Goal: Contribute content: Contribute content

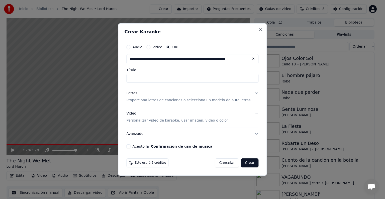
scroll to position [0, 27]
type input "**********"
click at [130, 146] on button "Acepto la Confirmación de uso de música" at bounding box center [128, 146] width 4 height 4
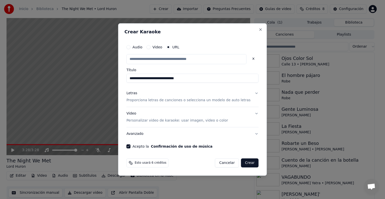
scroll to position [0, 0]
click at [250, 133] on button "Avanzado" at bounding box center [192, 133] width 132 height 13
type input "**********"
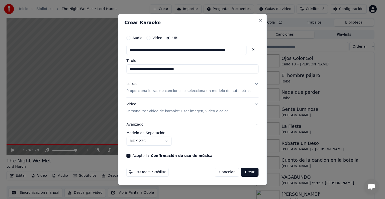
click at [172, 142] on body "**********" at bounding box center [190, 99] width 380 height 199
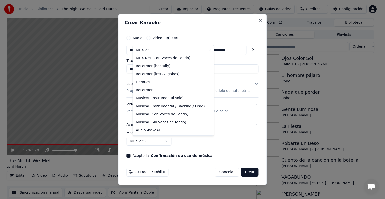
select select "**********"
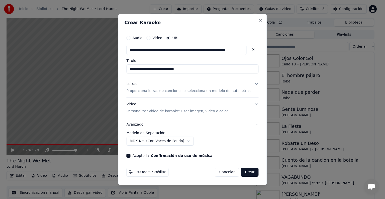
click at [249, 105] on button "Video Personalizar video de karaoke: usar imagen, video o color" at bounding box center [192, 108] width 132 height 20
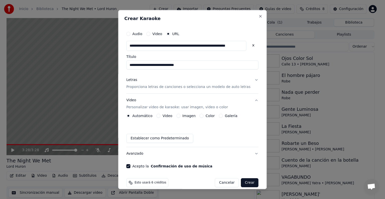
click at [249, 79] on button "Letras Proporciona letras de canciones o selecciona un modelo de auto letras" at bounding box center [192, 83] width 132 height 20
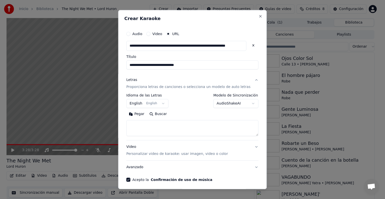
click at [162, 101] on button "English English" at bounding box center [147, 103] width 42 height 9
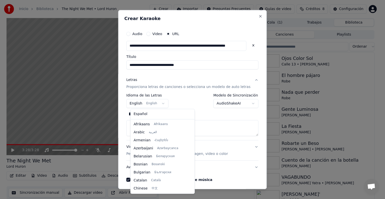
scroll to position [40, 0]
select select "**"
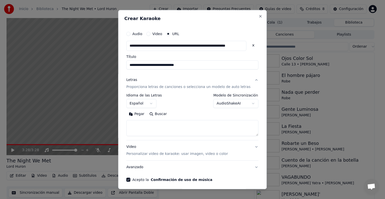
click at [143, 115] on button "Pegar" at bounding box center [136, 114] width 21 height 8
click at [133, 124] on textarea at bounding box center [186, 128] width 120 height 16
click at [136, 123] on textarea at bounding box center [186, 128] width 120 height 16
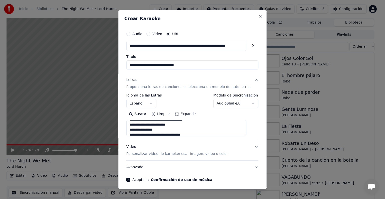
scroll to position [0, 0]
click at [138, 133] on textarea at bounding box center [186, 128] width 120 height 16
click at [186, 111] on button "Expandir" at bounding box center [186, 114] width 26 height 8
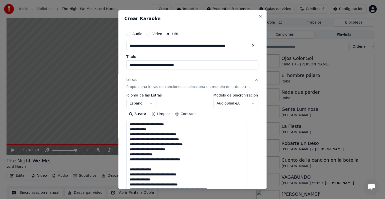
scroll to position [25, 0]
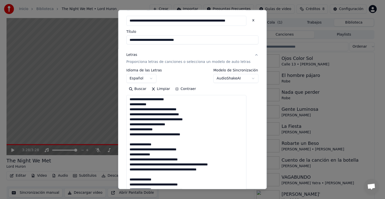
type textarea "**********"
drag, startPoint x: 196, startPoint y: 39, endPoint x: 117, endPoint y: 40, distance: 79.2
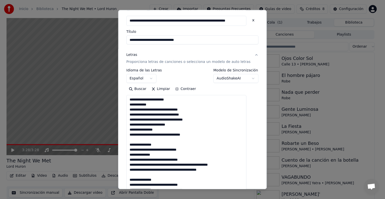
click at [117, 40] on body "**********" at bounding box center [190, 99] width 380 height 199
click at [156, 39] on input "**********" at bounding box center [192, 39] width 132 height 9
type input "**********"
click at [192, 70] on div "**********" at bounding box center [192, 75] width 132 height 15
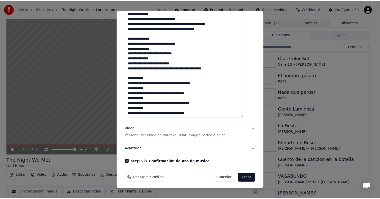
scroll to position [288, 0]
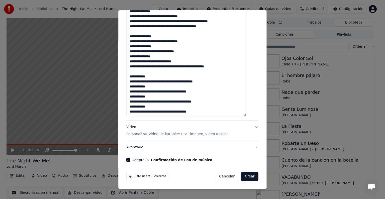
click at [245, 175] on button "Crear" at bounding box center [250, 176] width 18 height 9
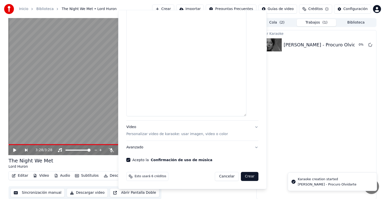
select select
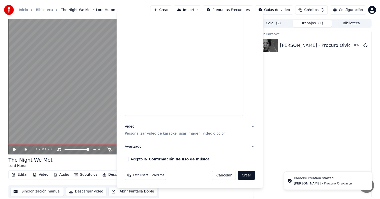
scroll to position [0, 0]
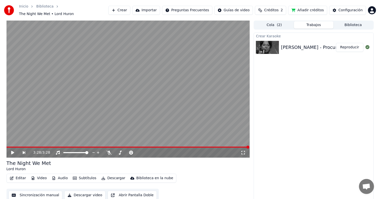
click at [342, 47] on button "Reproducir" at bounding box center [350, 47] width 28 height 9
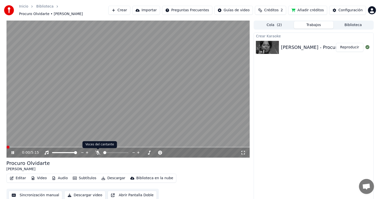
click at [98, 153] on icon at bounding box center [97, 153] width 5 height 4
click at [99, 153] on icon at bounding box center [98, 153] width 3 height 4
click at [99, 153] on icon at bounding box center [97, 153] width 5 height 4
click at [14, 147] on span at bounding box center [129, 147] width 244 height 1
click at [34, 147] on span at bounding box center [129, 147] width 244 height 1
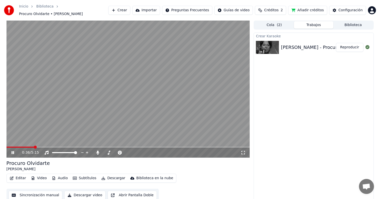
click at [53, 147] on span at bounding box center [129, 147] width 244 height 1
click at [100, 153] on icon at bounding box center [97, 153] width 5 height 4
click at [98, 152] on icon at bounding box center [97, 153] width 5 height 4
click at [99, 153] on icon at bounding box center [97, 153] width 5 height 4
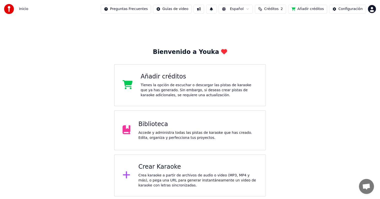
click at [199, 124] on div "Biblioteca" at bounding box center [198, 124] width 119 height 8
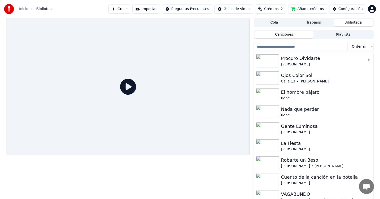
click at [318, 63] on div "[PERSON_NAME]" at bounding box center [323, 64] width 85 height 5
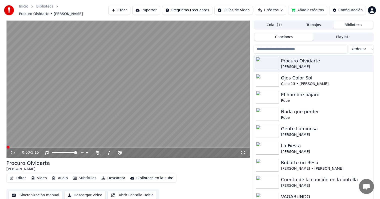
click at [62, 180] on button "Audio" at bounding box center [60, 178] width 20 height 7
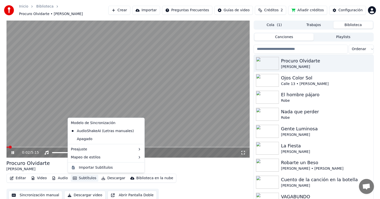
click at [185, 159] on div "0:02 / 5:15 Procuro Olvidarte Hernaldo Zúñiga Editar Video Audio Subtítulos Des…" at bounding box center [129, 112] width 244 height 183
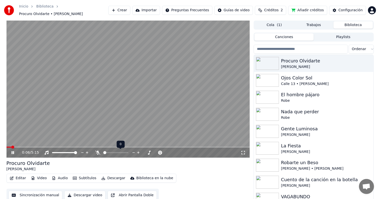
click at [135, 152] on icon at bounding box center [133, 152] width 5 height 5
click at [137, 152] on icon at bounding box center [138, 152] width 5 height 5
click at [138, 152] on icon at bounding box center [138, 152] width 5 height 5
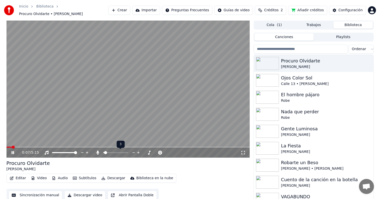
click at [138, 152] on icon at bounding box center [138, 152] width 5 height 5
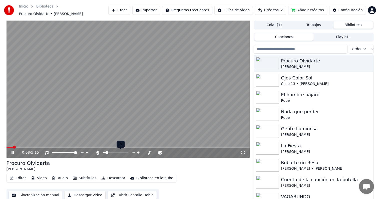
click at [138, 152] on icon at bounding box center [138, 152] width 5 height 5
click at [133, 153] on icon at bounding box center [133, 152] width 3 height 1
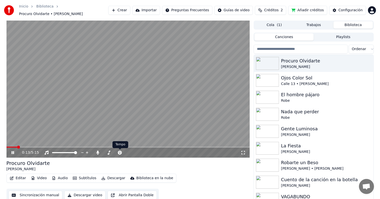
click at [100, 152] on icon at bounding box center [97, 153] width 5 height 4
click at [99, 152] on icon at bounding box center [97, 153] width 5 height 4
click at [134, 151] on icon at bounding box center [133, 152] width 5 height 5
click at [106, 153] on span at bounding box center [104, 152] width 3 height 1
click at [132, 158] on div "0:24 / 5:15 Procuro Olvidarte Hernaldo Zúñiga Editar Video Audio Subtítulos Des…" at bounding box center [129, 112] width 244 height 183
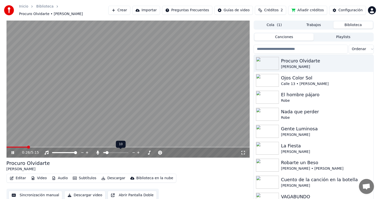
click at [132, 153] on icon at bounding box center [133, 152] width 5 height 5
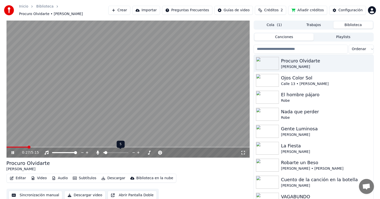
click at [132, 153] on icon at bounding box center [133, 152] width 5 height 5
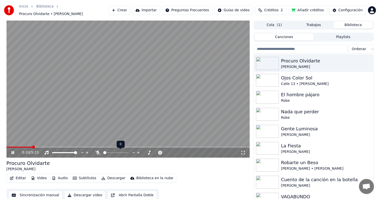
click at [138, 152] on icon at bounding box center [138, 152] width 5 height 5
click at [59, 179] on button "Audio" at bounding box center [60, 178] width 20 height 7
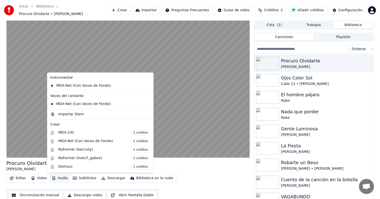
click at [165, 164] on div "Procuro Olvidarte Hernaldo Zúñiga" at bounding box center [129, 166] width 244 height 12
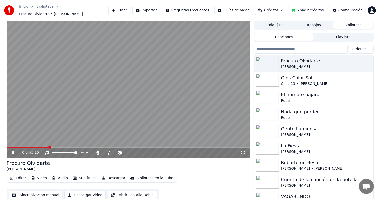
click at [62, 176] on button "Audio" at bounding box center [60, 178] width 20 height 7
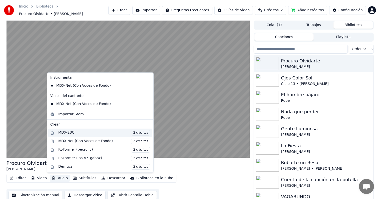
click at [98, 134] on div "MDX-23C 2 créditos" at bounding box center [104, 133] width 92 height 6
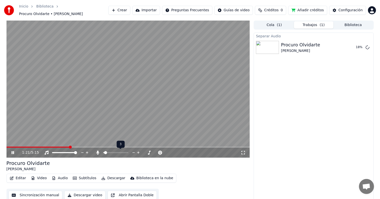
click at [138, 153] on icon at bounding box center [138, 152] width 5 height 5
click at [138, 153] on icon at bounding box center [138, 152] width 3 height 3
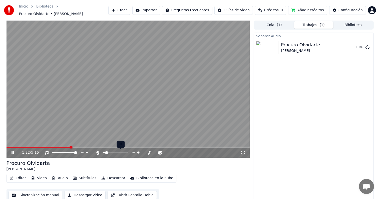
click at [138, 153] on icon at bounding box center [138, 152] width 3 height 3
click at [58, 178] on button "Audio" at bounding box center [60, 178] width 20 height 7
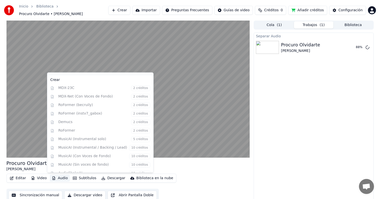
scroll to position [50, 0]
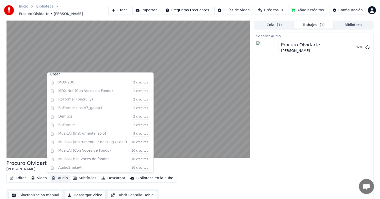
click at [166, 162] on div "Procuro Olvidarte Hernaldo Zúñiga" at bounding box center [129, 166] width 244 height 12
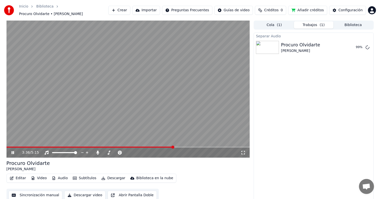
click at [10, 154] on div "3:36 / 5:15" at bounding box center [129, 152] width 240 height 5
click at [12, 152] on icon at bounding box center [13, 152] width 3 height 3
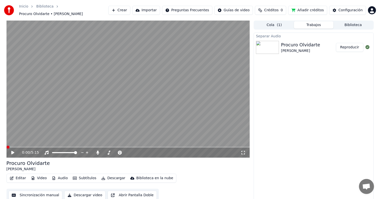
click at [346, 46] on button "Reproducir" at bounding box center [350, 47] width 28 height 9
click at [23, 178] on button "Editar" at bounding box center [18, 178] width 20 height 7
click at [122, 164] on div "Procuro Olvidarte Hernaldo Zúñiga" at bounding box center [129, 166] width 244 height 12
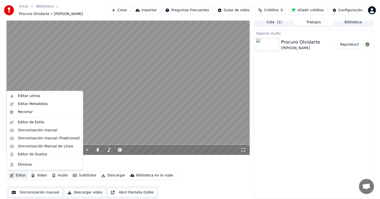
click at [21, 175] on button "Editar" at bounding box center [18, 175] width 20 height 7
click at [42, 129] on div "Sincronización manual" at bounding box center [38, 130] width 40 height 5
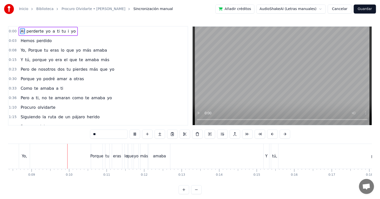
scroll to position [0, 321]
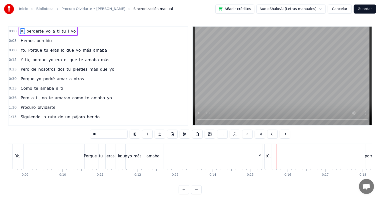
click at [337, 10] on button "Cancelar" at bounding box center [340, 9] width 24 height 9
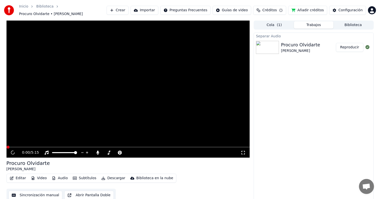
scroll to position [3, 0]
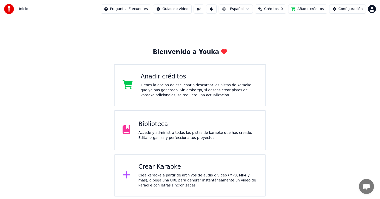
click at [197, 124] on div "Biblioteca" at bounding box center [198, 124] width 119 height 8
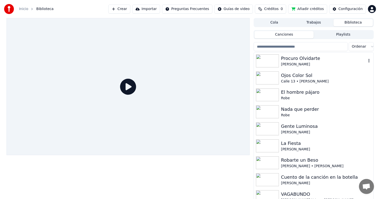
click at [292, 62] on div "[PERSON_NAME]" at bounding box center [323, 64] width 85 height 5
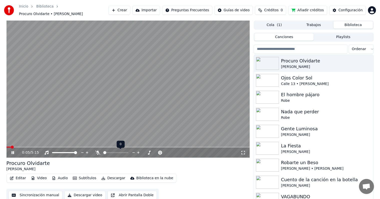
click at [138, 152] on icon at bounding box center [138, 152] width 5 height 5
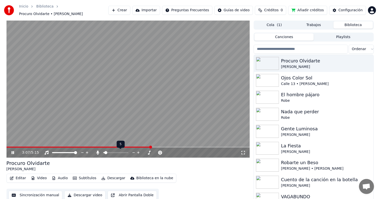
click at [138, 152] on icon at bounding box center [138, 152] width 5 height 5
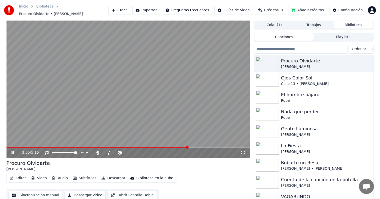
click at [12, 178] on icon "button" at bounding box center [12, 178] width 4 height 4
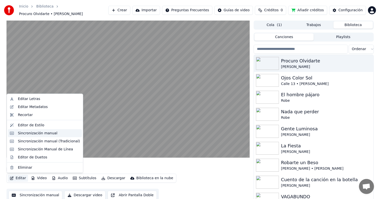
click at [37, 131] on div "Sincronización manual" at bounding box center [38, 133] width 40 height 5
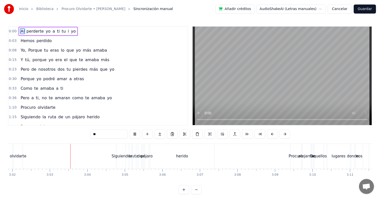
scroll to position [0, 6844]
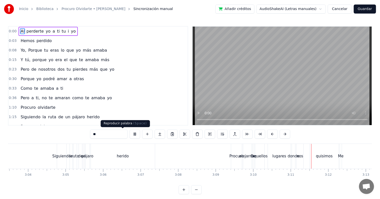
click at [130, 134] on button at bounding box center [135, 133] width 11 height 9
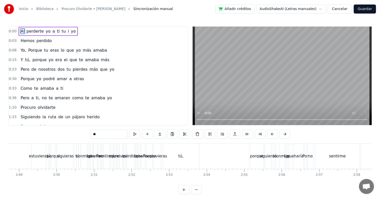
scroll to position [0, 6125]
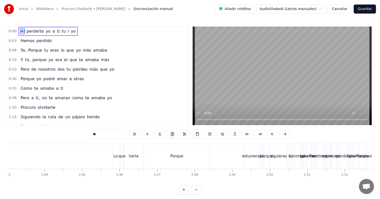
click at [158, 154] on div "Porque" at bounding box center [177, 156] width 66 height 25
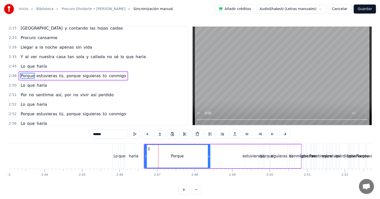
click at [117, 150] on div "Lo" at bounding box center [116, 156] width 6 height 25
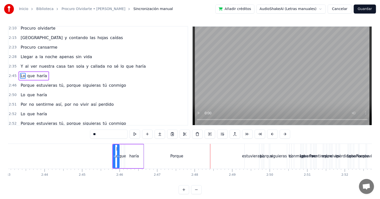
click at [191, 149] on div "Porque" at bounding box center [177, 156] width 66 height 25
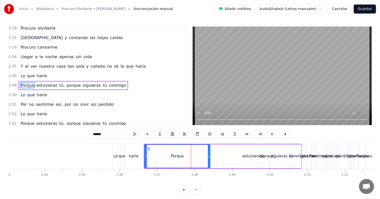
scroll to position [165, 0]
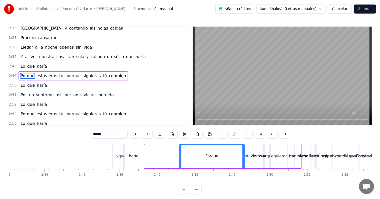
drag, startPoint x: 151, startPoint y: 149, endPoint x: 184, endPoint y: 149, distance: 33.1
click at [184, 149] on icon at bounding box center [184, 149] width 4 height 4
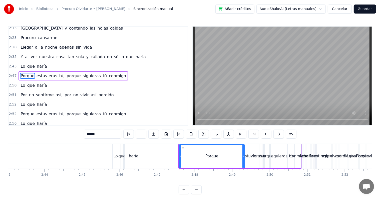
click at [116, 153] on div "Lo" at bounding box center [116, 156] width 6 height 25
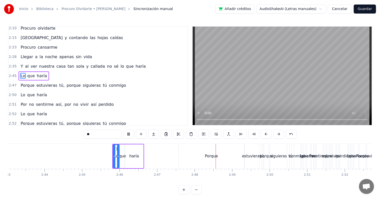
click at [141, 157] on div "haría" at bounding box center [134, 156] width 18 height 24
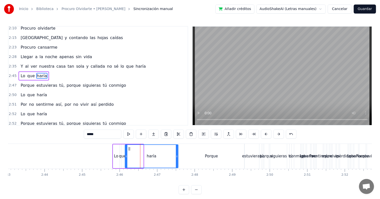
drag, startPoint x: 143, startPoint y: 157, endPoint x: 177, endPoint y: 153, distance: 35.0
click at [177, 153] on div at bounding box center [177, 156] width 2 height 23
click at [189, 154] on div "Porque" at bounding box center [212, 156] width 66 height 25
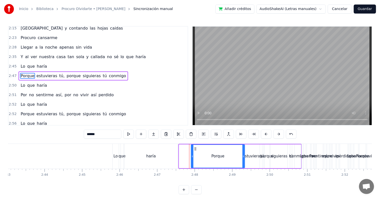
drag, startPoint x: 179, startPoint y: 155, endPoint x: 191, endPoint y: 156, distance: 11.8
click at [192, 156] on icon at bounding box center [193, 156] width 2 height 4
click at [117, 150] on div "Lo" at bounding box center [116, 156] width 6 height 25
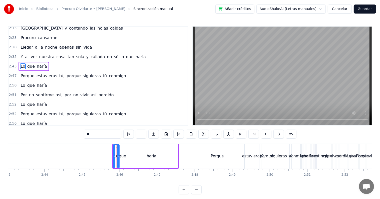
scroll to position [155, 0]
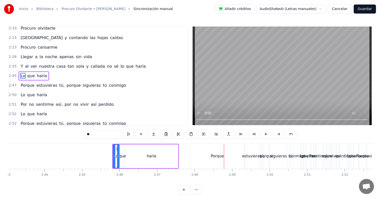
click at [202, 185] on div "0:00 Al perderte yo a ti tu i yo 0:03 Hemos perdido 0:08 Yo, Porque tu eras lo …" at bounding box center [190, 110] width 364 height 168
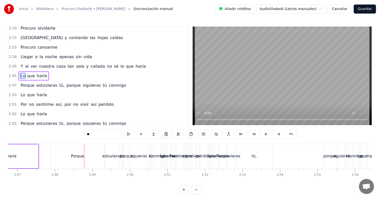
scroll to position [0, 6278]
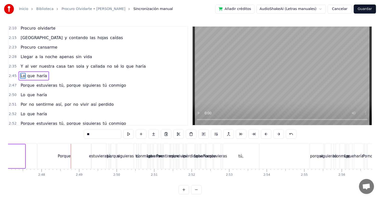
click at [155, 154] on div "haría" at bounding box center [156, 156] width 10 height 6
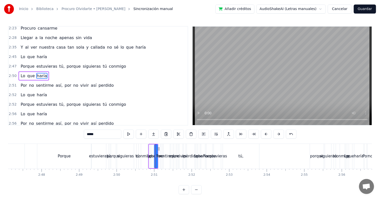
click at [172, 153] on div "así," at bounding box center [172, 156] width 2 height 25
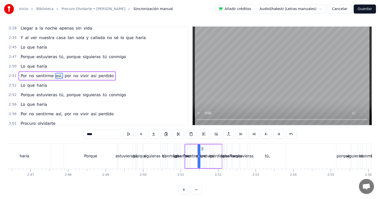
scroll to position [0, 6238]
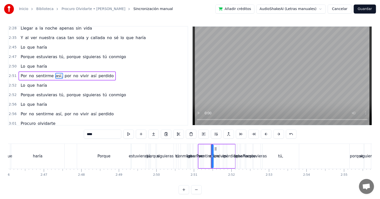
click at [140, 161] on div "estuvieras" at bounding box center [138, 156] width 15 height 25
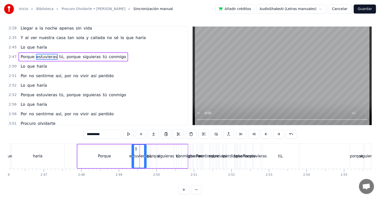
scroll to position [165, 0]
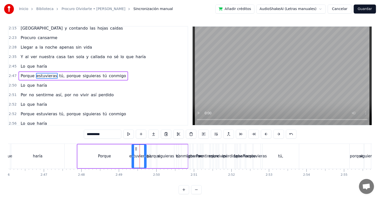
click at [97, 153] on div "Porque" at bounding box center [105, 156] width 54 height 24
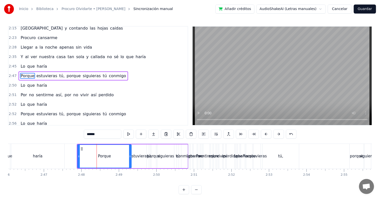
click at [197, 151] on div "haría" at bounding box center [196, 156] width 4 height 25
type input "*****"
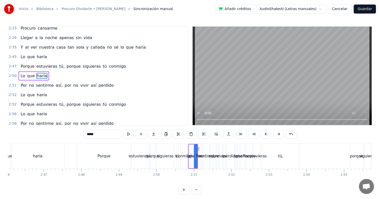
click at [11, 76] on span "2:50" at bounding box center [13, 75] width 8 height 5
click at [8, 84] on div "0:00 Al perderte yo a ti tu i yo 0:03 Hemos perdido 0:08 Yo, Porque tu eras lo …" at bounding box center [98, 75] width 180 height 99
click at [13, 87] on span "2:51" at bounding box center [13, 85] width 8 height 5
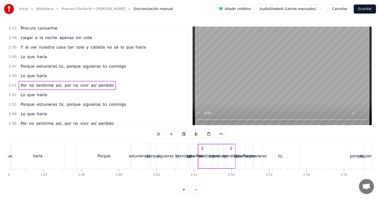
click at [12, 98] on div "2:52 Lo que haría" at bounding box center [98, 95] width 179 height 10
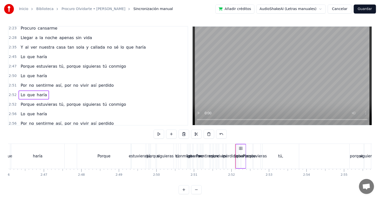
click at [11, 106] on span "2:52" at bounding box center [13, 104] width 8 height 5
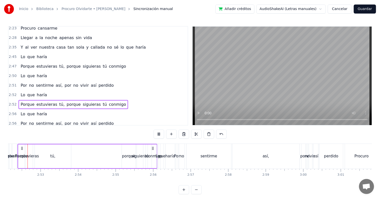
scroll to position [0, 6458]
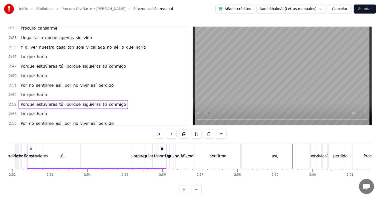
click at [14, 96] on span "2:52" at bounding box center [13, 94] width 8 height 5
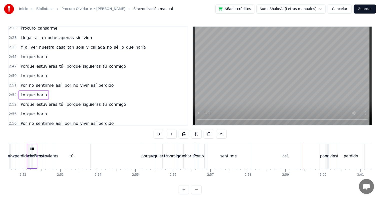
scroll to position [0, 6441]
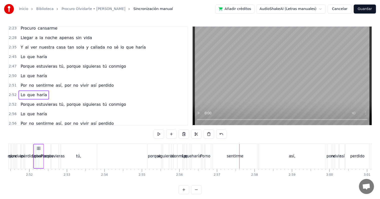
click at [59, 154] on div "estuvieras" at bounding box center [55, 156] width 20 height 6
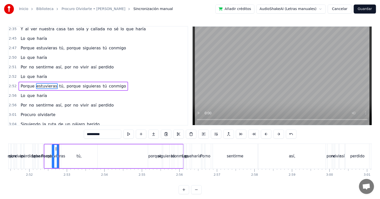
scroll to position [203, 0]
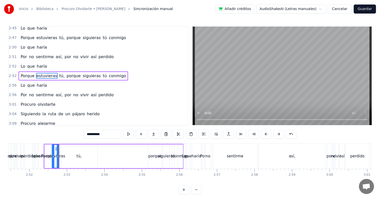
click at [175, 158] on div "conmigo" at bounding box center [181, 156] width 16 height 6
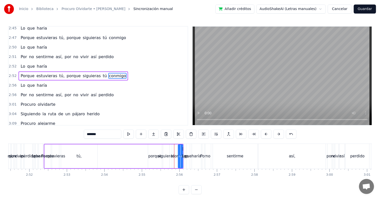
click at [188, 156] on div "que" at bounding box center [188, 156] width 7 height 6
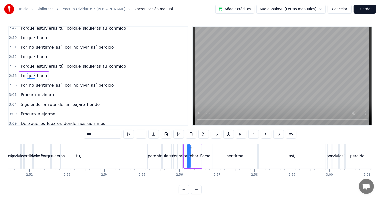
click at [176, 156] on div "conmigo" at bounding box center [180, 156] width 16 height 6
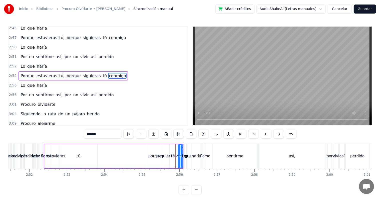
click at [169, 153] on div "siguieras" at bounding box center [166, 156] width 17 height 6
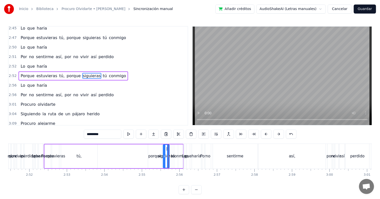
click at [191, 154] on div "que" at bounding box center [188, 156] width 7 height 6
type input "***"
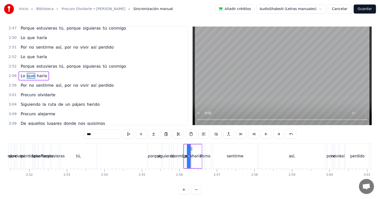
click at [8, 85] on div "Inicio Biblioteca Procuro Olvidarte • Hernaldo Zúñiga Sincronización manual Aña…" at bounding box center [190, 97] width 380 height 194
click at [11, 86] on span "2:56" at bounding box center [13, 85] width 8 height 5
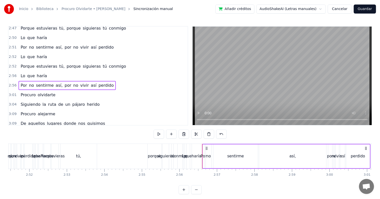
click at [11, 95] on span "3:01" at bounding box center [13, 94] width 8 height 5
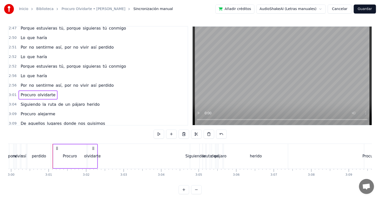
scroll to position [0, 6779]
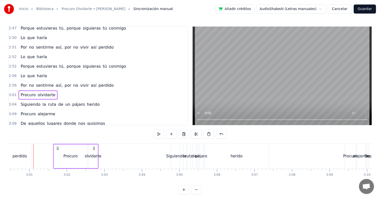
drag, startPoint x: 38, startPoint y: 147, endPoint x: 58, endPoint y: 148, distance: 19.8
click at [58, 148] on icon at bounding box center [58, 148] width 4 height 4
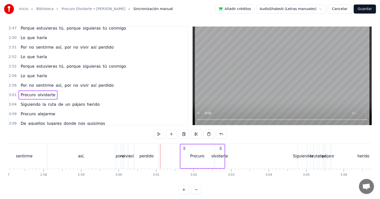
scroll to position [0, 6625]
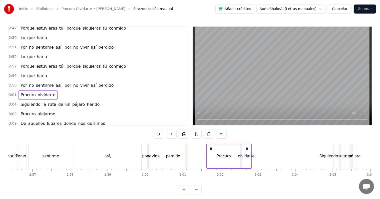
click at [11, 87] on span "2:56" at bounding box center [13, 85] width 8 height 5
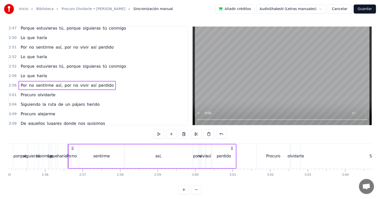
scroll to position [0, 6574]
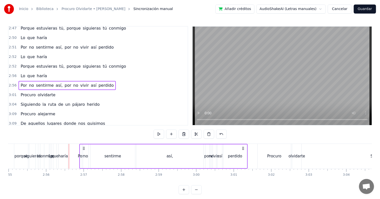
drag, startPoint x: 38, startPoint y: 148, endPoint x: 85, endPoint y: 153, distance: 46.7
click at [85, 153] on div "Por no sentirme así, por no vivir así perdido" at bounding box center [163, 156] width 169 height 25
click at [114, 154] on div "sentirme" at bounding box center [113, 156] width 17 height 6
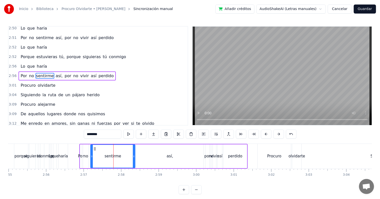
click at [211, 154] on div "vivir" at bounding box center [215, 156] width 8 height 6
type input "*****"
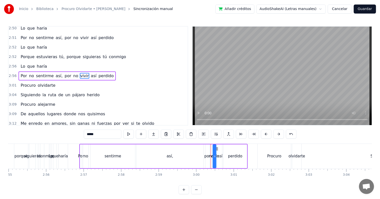
click at [212, 155] on div "vivir" at bounding box center [215, 156] width 8 height 6
click at [12, 65] on span "2:56" at bounding box center [13, 66] width 8 height 5
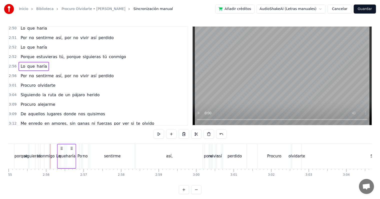
drag, startPoint x: 54, startPoint y: 148, endPoint x: 61, endPoint y: 149, distance: 7.7
click at [61, 149] on icon at bounding box center [62, 148] width 4 height 4
click at [213, 185] on div "0:00 Al perderte yo a ti tu i yo 0:03 Hemos perdido 0:08 Yo, Porque tu eras lo …" at bounding box center [190, 110] width 364 height 168
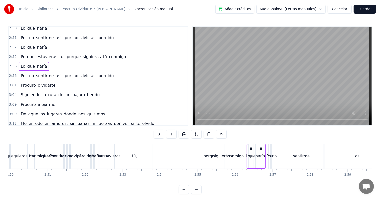
scroll to position [0, 6318]
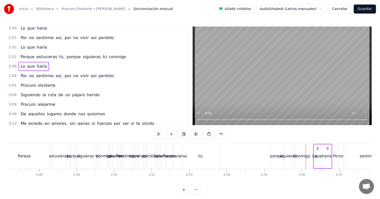
click at [39, 149] on div "Porque" at bounding box center [24, 156] width 54 height 25
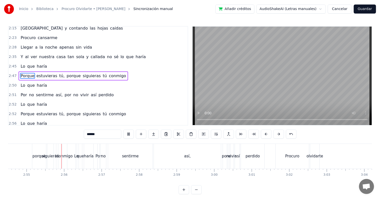
scroll to position [0, 6556]
click at [123, 133] on button at bounding box center [128, 133] width 11 height 9
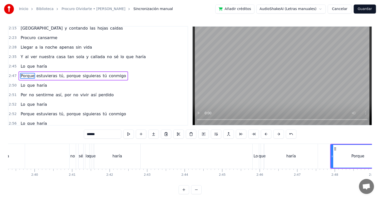
scroll to position [0, 5945]
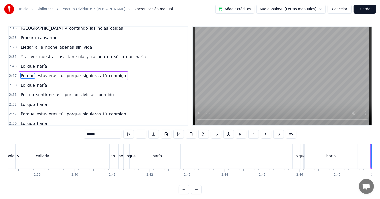
click at [53, 149] on div "callada" at bounding box center [42, 156] width 45 height 25
type input "*******"
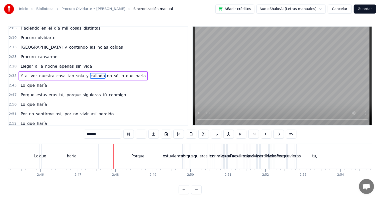
scroll to position [0, 6263]
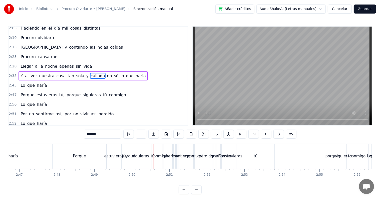
click at [12, 93] on span "2:47" at bounding box center [13, 94] width 8 height 5
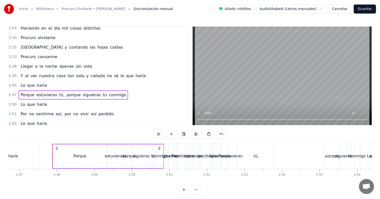
click at [117, 157] on div "estuvieras" at bounding box center [115, 156] width 20 height 6
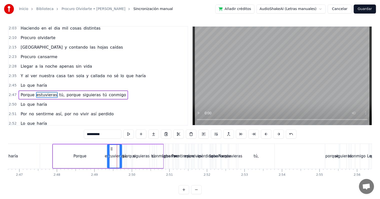
scroll to position [165, 0]
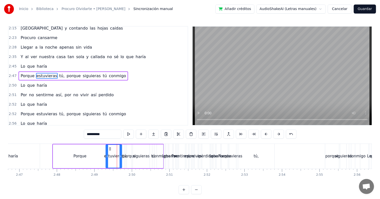
click at [106, 155] on icon at bounding box center [107, 156] width 2 height 4
click at [173, 154] on div "Por" at bounding box center [175, 156] width 6 height 6
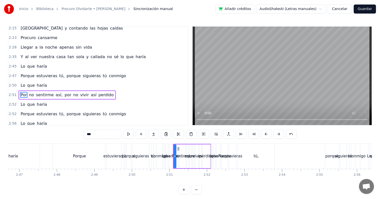
scroll to position [184, 0]
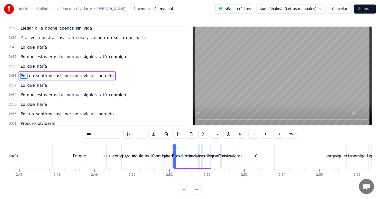
click at [262, 147] on div "tú," at bounding box center [256, 156] width 36 height 25
type input "***"
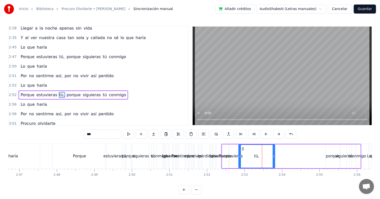
scroll to position [203, 0]
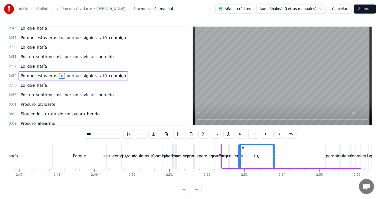
click at [11, 61] on div "2:51 Por no sentirme así, por no vivir así perdido" at bounding box center [98, 57] width 179 height 10
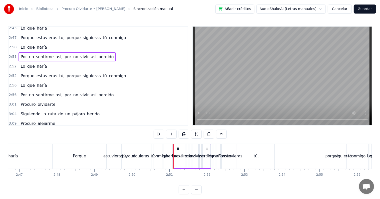
click at [10, 65] on span "2:52" at bounding box center [13, 66] width 8 height 5
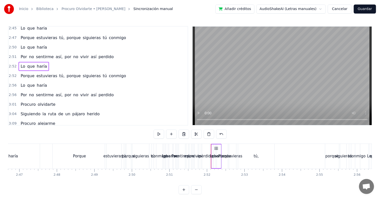
click at [12, 57] on span "2:51" at bounding box center [13, 56] width 8 height 5
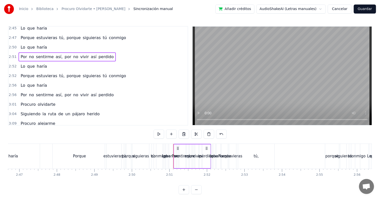
click at [11, 50] on span "2:50" at bounding box center [13, 47] width 8 height 5
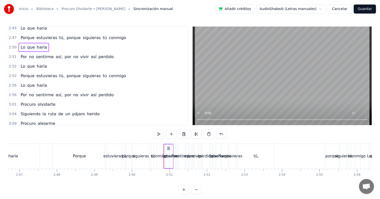
click at [11, 54] on span "2:51" at bounding box center [13, 56] width 8 height 5
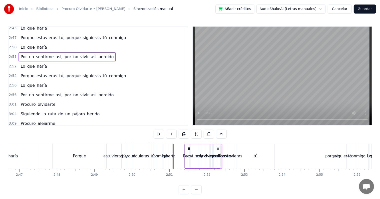
drag, startPoint x: 176, startPoint y: 146, endPoint x: 189, endPoint y: 148, distance: 12.4
click at [189, 148] on icon at bounding box center [189, 148] width 4 height 4
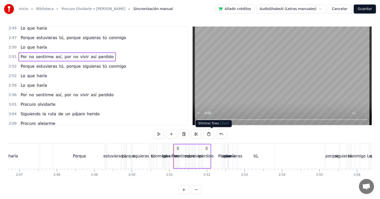
click at [253, 148] on div "tú," at bounding box center [256, 156] width 36 height 25
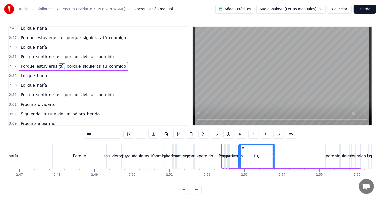
scroll to position [193, 0]
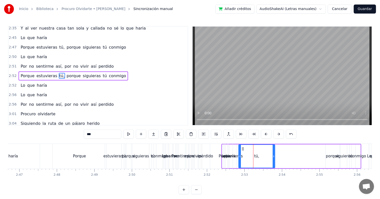
click at [308, 160] on div "Porque estuvieras tú, porque siguieras tú conmigo" at bounding box center [292, 156] width 140 height 25
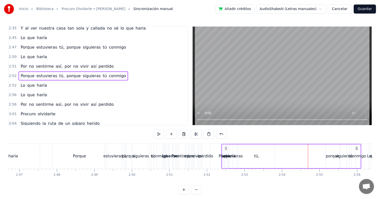
click at [269, 158] on div "tú," at bounding box center [257, 156] width 36 height 24
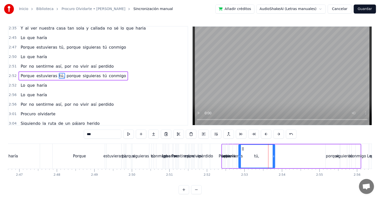
drag, startPoint x: 262, startPoint y: 156, endPoint x: 266, endPoint y: 155, distance: 3.4
click at [266, 155] on div "tú," at bounding box center [257, 156] width 36 height 23
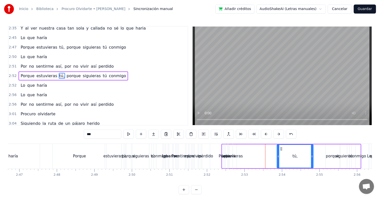
drag, startPoint x: 243, startPoint y: 149, endPoint x: 285, endPoint y: 148, distance: 41.1
click at [284, 148] on icon at bounding box center [282, 149] width 4 height 4
click at [234, 149] on div "Lo que haría" at bounding box center [228, 156] width 11 height 25
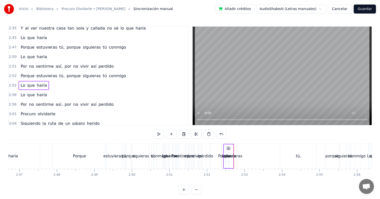
click at [238, 147] on div "Porque estuvieras tú, porque siguieras tú conmigo" at bounding box center [292, 156] width 140 height 25
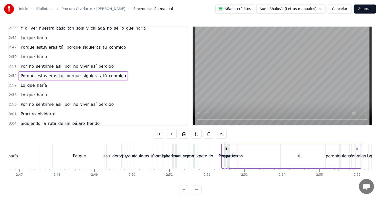
drag, startPoint x: 226, startPoint y: 146, endPoint x: 229, endPoint y: 148, distance: 3.1
click at [229, 148] on div "Lo que haría" at bounding box center [228, 156] width 11 height 25
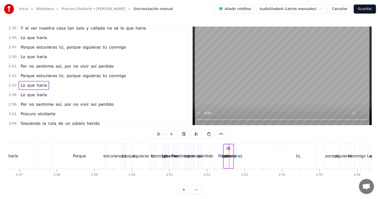
click at [337, 9] on button "Cancelar" at bounding box center [340, 9] width 24 height 9
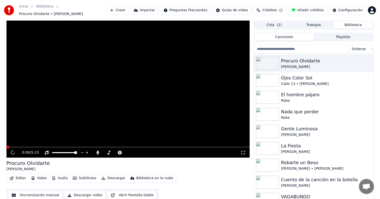
click at [22, 176] on button "Editar" at bounding box center [18, 178] width 20 height 7
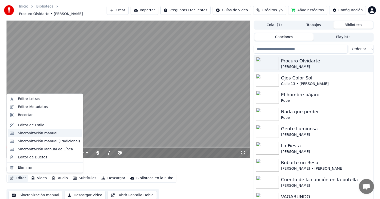
click at [47, 134] on div "Sincronización manual" at bounding box center [38, 133] width 40 height 5
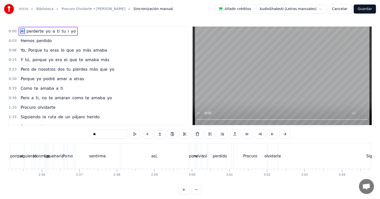
scroll to position [0, 6592]
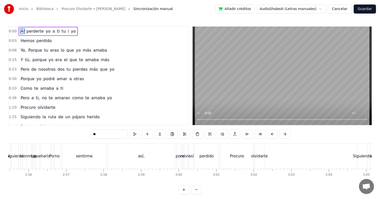
click at [223, 156] on div "Procuro" at bounding box center [237, 156] width 33 height 25
type input "*******"
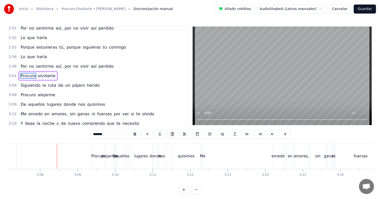
scroll to position [0, 7033]
click at [10, 65] on span "2:56" at bounding box center [13, 66] width 8 height 5
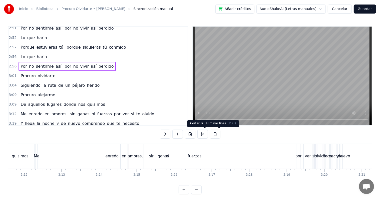
scroll to position [0, 7288]
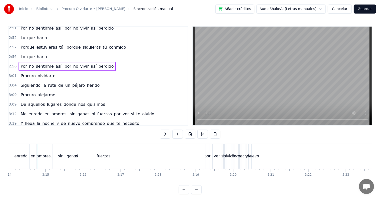
drag, startPoint x: 236, startPoint y: 178, endPoint x: 232, endPoint y: 179, distance: 4.1
click at [232, 179] on div "Al perderte yo a ti tu i yo Hemos perdido Yo, Porque tu eras lo que yo más amab…" at bounding box center [190, 163] width 364 height 38
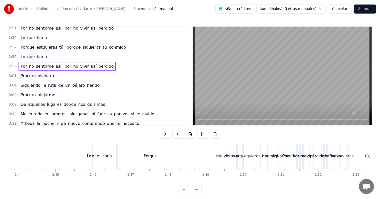
scroll to position [0, 6051]
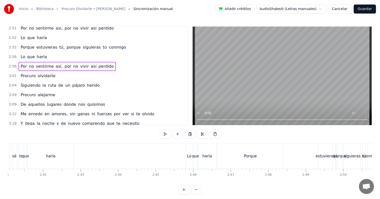
click at [190, 158] on div "Lo" at bounding box center [189, 156] width 4 height 6
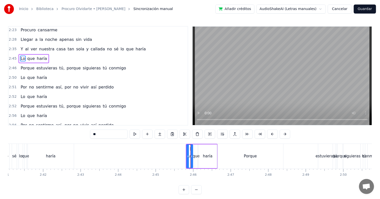
scroll to position [155, 0]
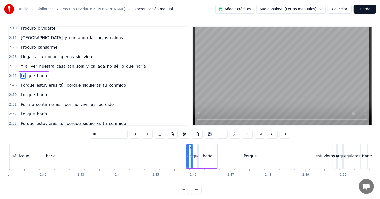
click at [239, 150] on div "Porque" at bounding box center [251, 156] width 66 height 25
type input "******"
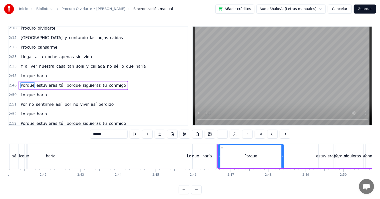
scroll to position [165, 0]
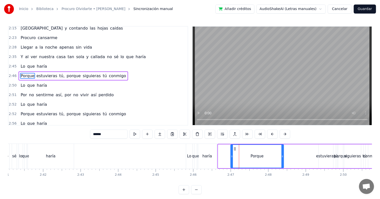
drag, startPoint x: 219, startPoint y: 154, endPoint x: 231, endPoint y: 154, distance: 12.5
click at [231, 154] on icon at bounding box center [232, 156] width 2 height 4
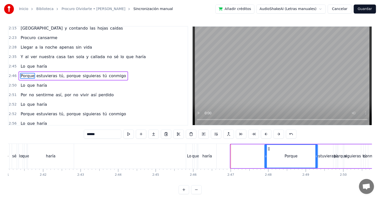
drag, startPoint x: 235, startPoint y: 149, endPoint x: 269, endPoint y: 151, distance: 34.1
click at [269, 151] on div "Porque" at bounding box center [291, 156] width 53 height 23
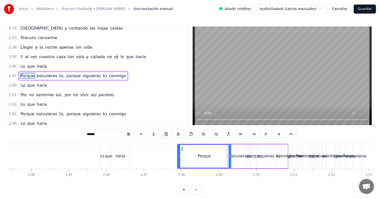
scroll to position [0, 6151]
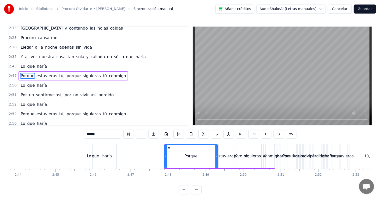
click at [165, 156] on div "Porque" at bounding box center [192, 156] width 54 height 24
drag, startPoint x: 165, startPoint y: 157, endPoint x: 180, endPoint y: 159, distance: 15.4
click at [180, 159] on div at bounding box center [181, 156] width 2 height 23
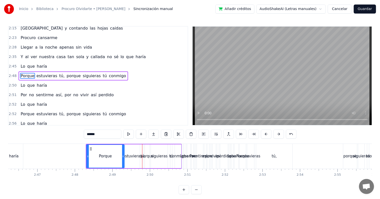
scroll to position [0, 6265]
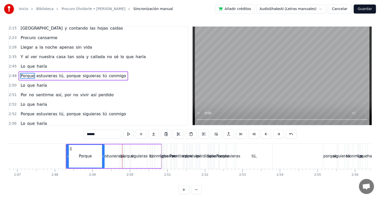
click at [13, 75] on span "2:48" at bounding box center [13, 75] width 8 height 5
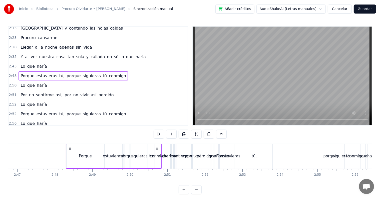
click at [11, 85] on span "2:50" at bounding box center [13, 85] width 8 height 5
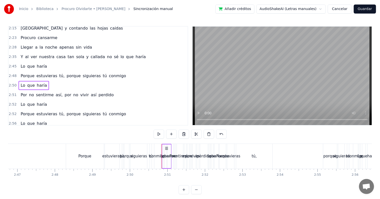
click at [14, 94] on span "2:51" at bounding box center [13, 94] width 8 height 5
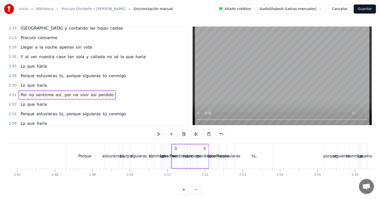
click at [19, 104] on div "Lo que haría" at bounding box center [34, 104] width 30 height 9
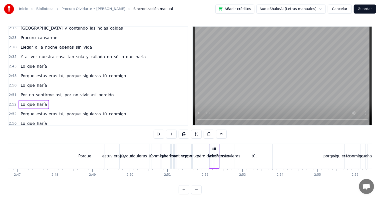
click at [14, 116] on span "2:52" at bounding box center [13, 113] width 8 height 5
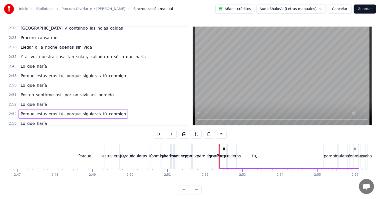
click at [253, 156] on div "tú," at bounding box center [254, 156] width 5 height 6
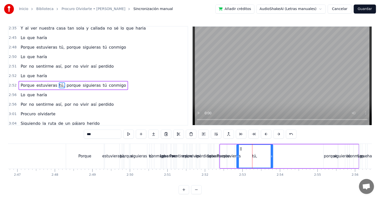
scroll to position [203, 0]
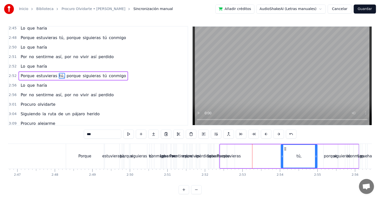
drag, startPoint x: 244, startPoint y: 149, endPoint x: 285, endPoint y: 152, distance: 41.0
click at [285, 152] on div "tú," at bounding box center [300, 156] width 36 height 23
click at [231, 151] on div "estuvieras" at bounding box center [231, 156] width 7 height 24
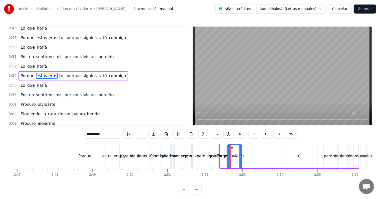
drag, startPoint x: 233, startPoint y: 148, endPoint x: 240, endPoint y: 150, distance: 7.3
click at [240, 150] on div at bounding box center [241, 156] width 2 height 23
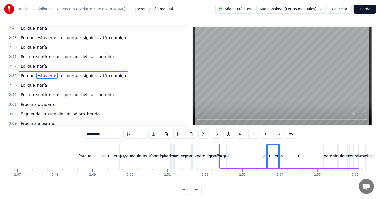
drag, startPoint x: 233, startPoint y: 149, endPoint x: 271, endPoint y: 151, distance: 37.4
click at [271, 151] on div "estuvieras" at bounding box center [274, 156] width 14 height 23
click at [226, 150] on div "Porque" at bounding box center [223, 156] width 6 height 24
type input "******"
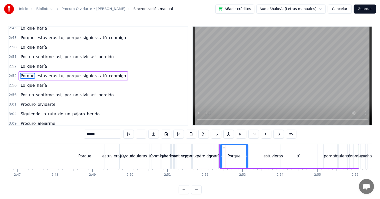
drag, startPoint x: 225, startPoint y: 149, endPoint x: 246, endPoint y: 152, distance: 22.0
click at [246, 152] on div at bounding box center [247, 156] width 2 height 23
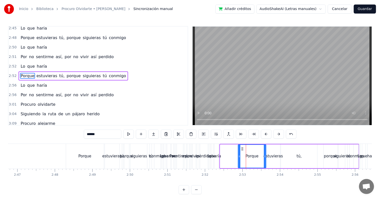
drag, startPoint x: 225, startPoint y: 149, endPoint x: 243, endPoint y: 150, distance: 18.1
click at [243, 150] on icon at bounding box center [243, 149] width 4 height 4
click at [242, 149] on circle at bounding box center [242, 149] width 0 height 0
click at [9, 87] on span "2:56" at bounding box center [13, 85] width 8 height 5
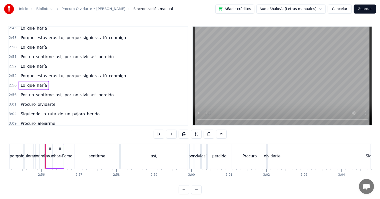
scroll to position [0, 6591]
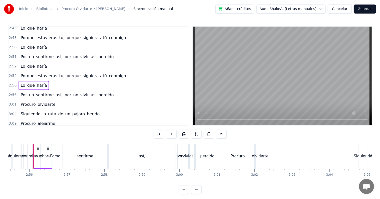
click at [11, 96] on span "2:56" at bounding box center [13, 94] width 8 height 5
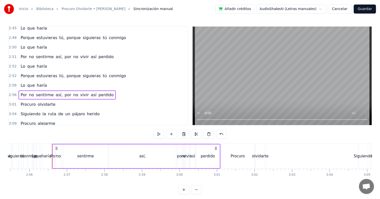
click at [88, 156] on div "sentirme" at bounding box center [85, 156] width 17 height 6
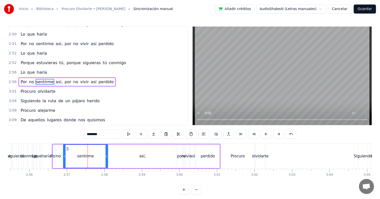
scroll to position [222, 0]
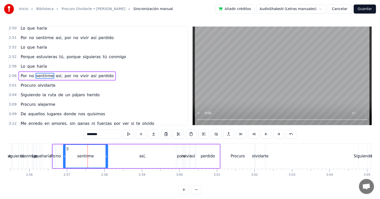
click at [10, 73] on div "2:56 Por no sentirme así, por no vivir así perdido" at bounding box center [98, 76] width 179 height 10
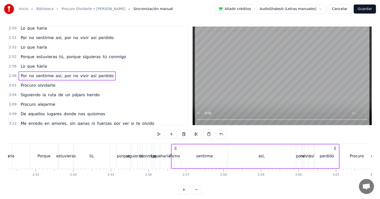
scroll to position [0, 6458]
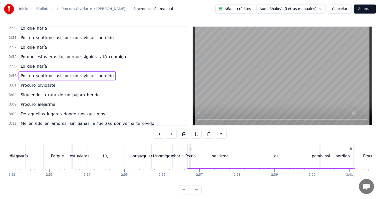
drag, startPoint x: 189, startPoint y: 149, endPoint x: 191, endPoint y: 153, distance: 3.9
click at [192, 148] on icon at bounding box center [192, 148] width 4 height 4
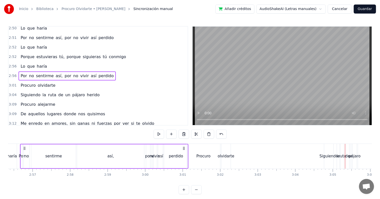
scroll to position [0, 6638]
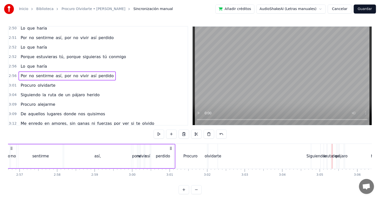
click at [191, 146] on div "Procuro" at bounding box center [190, 156] width 33 height 25
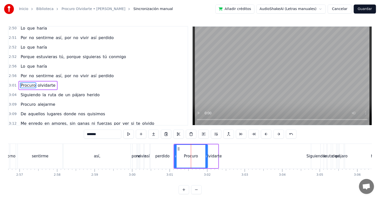
scroll to position [231, 0]
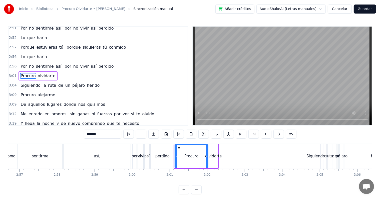
drag, startPoint x: 179, startPoint y: 148, endPoint x: 113, endPoint y: 101, distance: 81.3
click at [179, 148] on icon at bounding box center [179, 149] width 4 height 4
click at [15, 76] on span "3:01" at bounding box center [13, 75] width 8 height 5
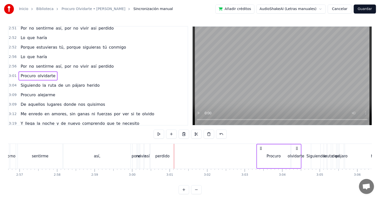
drag, startPoint x: 180, startPoint y: 148, endPoint x: 261, endPoint y: 153, distance: 81.0
click at [261, 153] on div "Procuro olvidarte" at bounding box center [279, 156] width 45 height 25
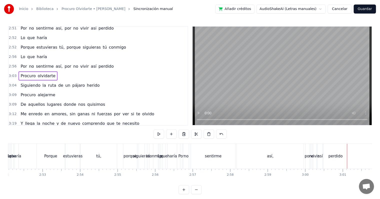
scroll to position [0, 6452]
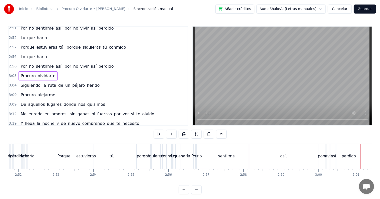
click at [12, 68] on span "2:56" at bounding box center [13, 66] width 8 height 5
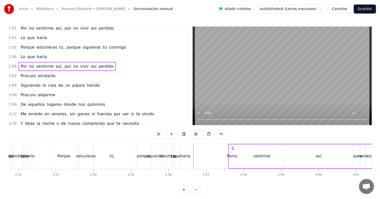
drag, startPoint x: 198, startPoint y: 148, endPoint x: 233, endPoint y: 151, distance: 35.2
click at [233, 151] on div "Por no sentirme así, por no vivir así perdido" at bounding box center [313, 156] width 169 height 25
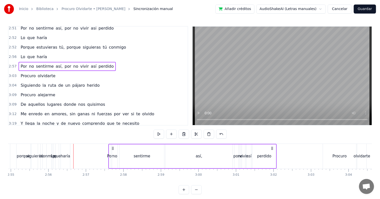
scroll to position [0, 6558]
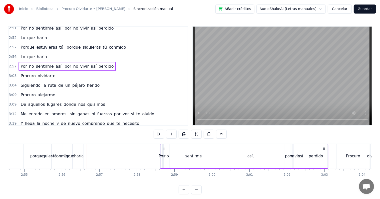
drag, startPoint x: 127, startPoint y: 147, endPoint x: 166, endPoint y: 151, distance: 38.5
click at [166, 151] on div "Por no sentirme así, por no vivir así perdido" at bounding box center [244, 156] width 169 height 25
click at [160, 155] on div "Por" at bounding box center [162, 156] width 6 height 6
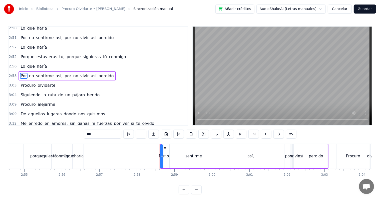
click at [165, 156] on div "no" at bounding box center [167, 156] width 5 height 6
click at [170, 149] on div at bounding box center [171, 156] width 2 height 23
click at [164, 151] on div "no" at bounding box center [168, 156] width 8 height 24
click at [161, 150] on div "Por" at bounding box center [162, 156] width 2 height 24
type input "***"
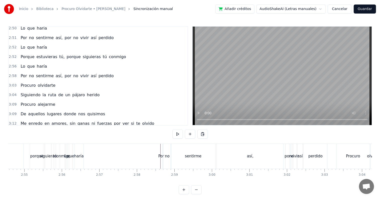
click at [162, 150] on div "Por" at bounding box center [162, 156] width 2 height 25
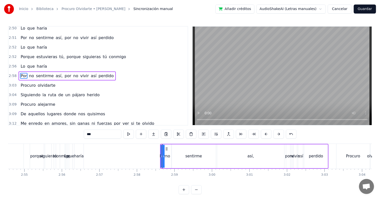
click at [164, 151] on div at bounding box center [164, 156] width 2 height 23
drag, startPoint x: 162, startPoint y: 153, endPoint x: 159, endPoint y: 153, distance: 3.3
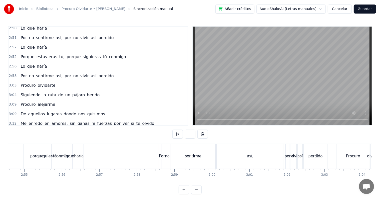
click at [168, 153] on div "no" at bounding box center [167, 156] width 5 height 6
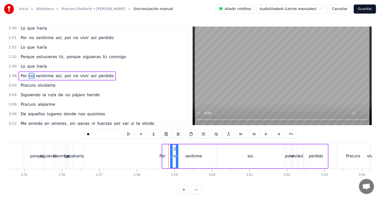
drag, startPoint x: 168, startPoint y: 150, endPoint x: 175, endPoint y: 150, distance: 6.5
click at [175, 150] on icon at bounding box center [175, 149] width 4 height 4
click at [167, 155] on div "Por no sentirme así, por no vivir así perdido" at bounding box center [245, 156] width 167 height 25
click at [164, 154] on div "Por" at bounding box center [163, 156] width 6 height 6
drag, startPoint x: 163, startPoint y: 155, endPoint x: 166, endPoint y: 155, distance: 3.5
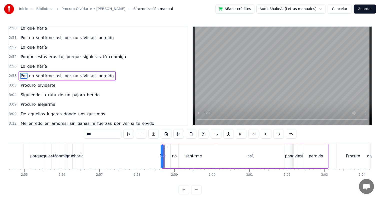
click at [166, 155] on div "Por no sentirme así, por no vivir así perdido" at bounding box center [245, 156] width 167 height 25
click at [163, 155] on div "Por" at bounding box center [163, 156] width 6 height 6
click at [167, 155] on div "Por no sentirme así, por no vivir así perdido" at bounding box center [245, 156] width 167 height 25
drag, startPoint x: 163, startPoint y: 155, endPoint x: 165, endPoint y: 155, distance: 2.8
click at [165, 155] on div "Por" at bounding box center [163, 156] width 6 height 6
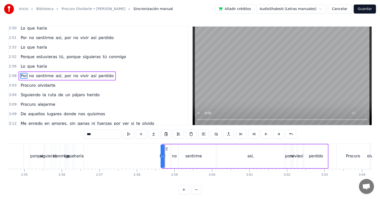
click at [23, 76] on span "Por" at bounding box center [23, 76] width 7 height 6
drag, startPoint x: 163, startPoint y: 157, endPoint x: 164, endPoint y: 151, distance: 5.8
click at [167, 157] on div "Por no sentirme así, por no vivir así perdido" at bounding box center [245, 156] width 167 height 25
click at [166, 148] on circle at bounding box center [166, 148] width 0 height 0
click at [161, 153] on div "Por" at bounding box center [163, 156] width 6 height 6
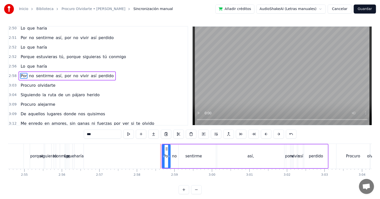
drag, startPoint x: 161, startPoint y: 156, endPoint x: 170, endPoint y: 157, distance: 8.5
click at [170, 157] on icon at bounding box center [169, 156] width 2 height 4
click at [229, 155] on div "así," at bounding box center [250, 156] width 67 height 24
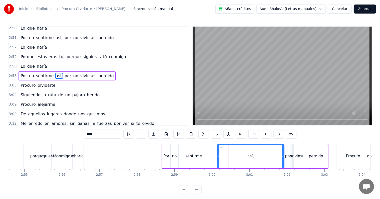
type input "****"
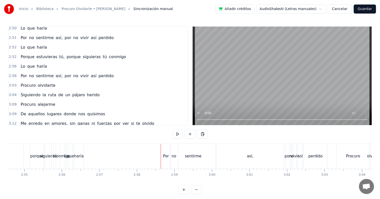
click at [165, 152] on div "Por" at bounding box center [166, 156] width 8 height 25
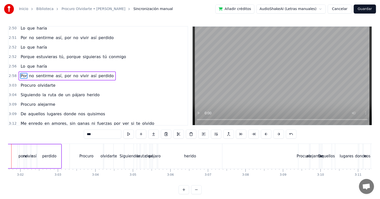
scroll to position [0, 6812]
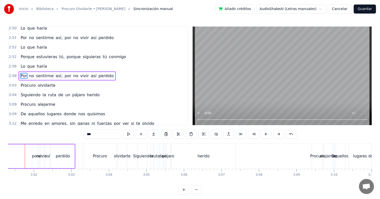
click at [14, 86] on span "3:03" at bounding box center [13, 85] width 8 height 5
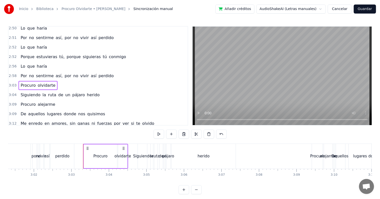
click at [12, 97] on span "3:04" at bounding box center [13, 94] width 8 height 5
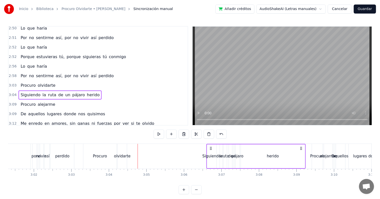
drag, startPoint x: 141, startPoint y: 148, endPoint x: 209, endPoint y: 155, distance: 68.9
click at [209, 155] on div "Siguiendo la ruta de un pájaro herido" at bounding box center [255, 156] width 99 height 25
click at [9, 85] on div "3:03 Procuro olvidarte" at bounding box center [98, 86] width 179 height 10
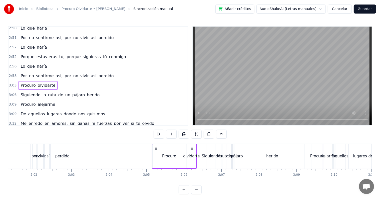
drag, startPoint x: 88, startPoint y: 148, endPoint x: 157, endPoint y: 154, distance: 69.3
click at [157, 154] on div "Procuro olvidarte" at bounding box center [174, 156] width 45 height 25
click at [14, 74] on span "2:58" at bounding box center [13, 75] width 8 height 5
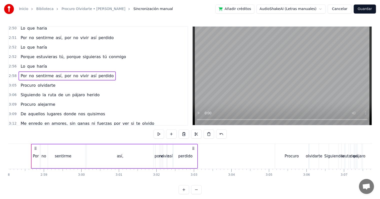
scroll to position [0, 6687]
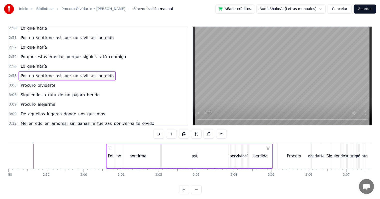
drag, startPoint x: 38, startPoint y: 147, endPoint x: 111, endPoint y: 154, distance: 72.9
click at [111, 154] on div "Por no sentirme así, por no vivir así perdido" at bounding box center [189, 156] width 167 height 25
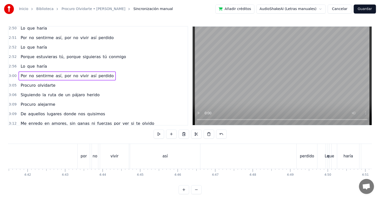
scroll to position [0, 10582]
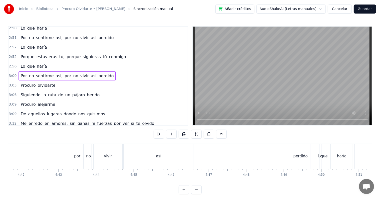
click at [302, 159] on div "perdido" at bounding box center [301, 156] width 21 height 25
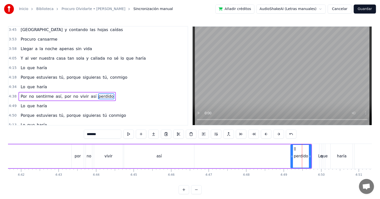
scroll to position [377, 0]
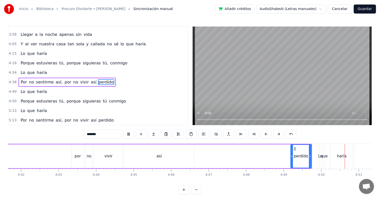
click at [322, 150] on div "Lo que haría" at bounding box center [337, 156] width 35 height 25
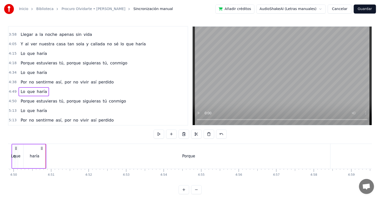
scroll to position [0, 10899]
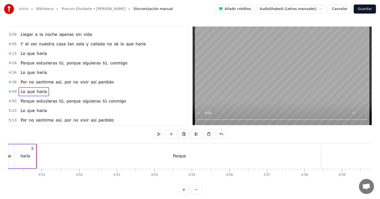
click at [188, 159] on div "Porque" at bounding box center [180, 156] width 284 height 25
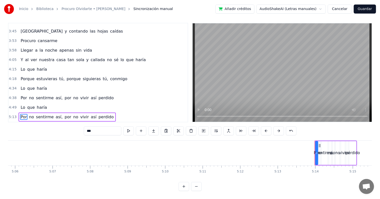
scroll to position [358, 0]
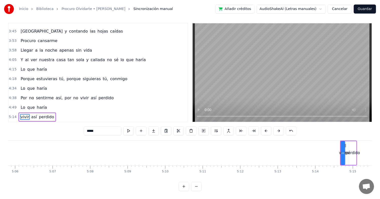
type input "***"
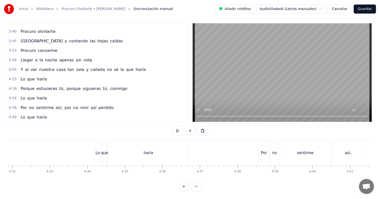
scroll to position [0, 10235]
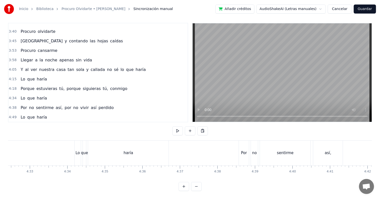
click at [246, 150] on div "Por" at bounding box center [244, 153] width 6 height 6
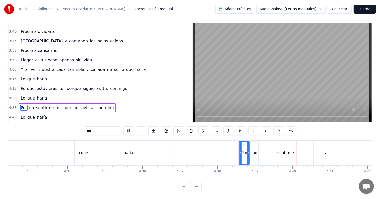
click at [7, 103] on div "Inicio Biblioteca Procuro Olvidarte • Hernaldo Zúñiga Sincronización manual Aña…" at bounding box center [190, 94] width 380 height 194
click at [10, 105] on span "4:38" at bounding box center [13, 107] width 8 height 5
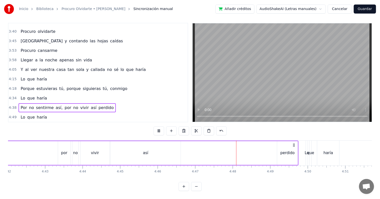
scroll to position [0, 10608]
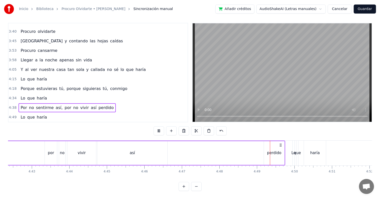
click at [294, 154] on div "Lo" at bounding box center [294, 153] width 2 height 25
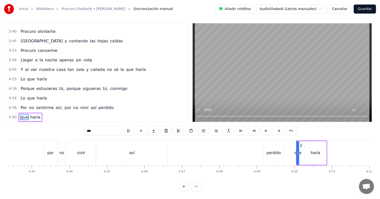
type input "*****"
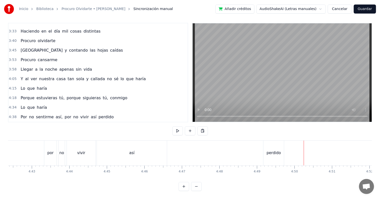
scroll to position [339, 0]
click at [281, 149] on div "perdido" at bounding box center [274, 153] width 21 height 25
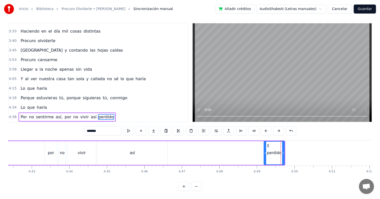
click at [284, 151] on icon at bounding box center [284, 153] width 2 height 4
drag, startPoint x: 285, startPoint y: 149, endPoint x: 295, endPoint y: 149, distance: 10.8
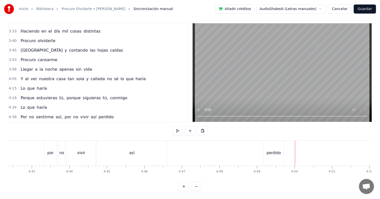
click at [282, 146] on div "perdido" at bounding box center [274, 153] width 21 height 25
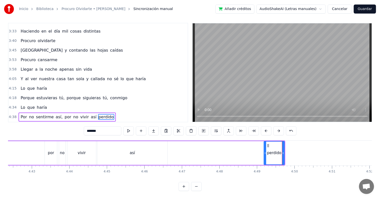
drag, startPoint x: 285, startPoint y: 148, endPoint x: 289, endPoint y: 148, distance: 4.3
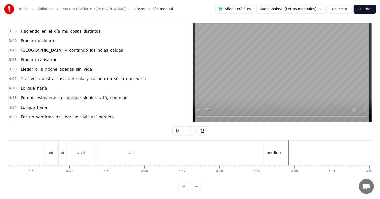
click at [284, 149] on div "perdido" at bounding box center [274, 153] width 21 height 25
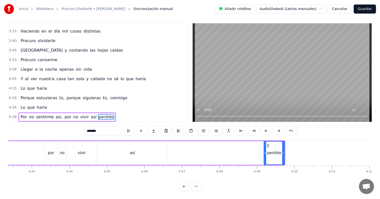
drag, startPoint x: 285, startPoint y: 149, endPoint x: 288, endPoint y: 149, distance: 3.0
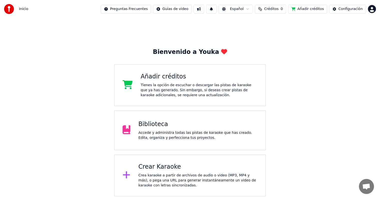
click at [179, 129] on div "Biblioteca Accede y administra todas las pistas de karaoke que has creado. Edit…" at bounding box center [198, 130] width 119 height 20
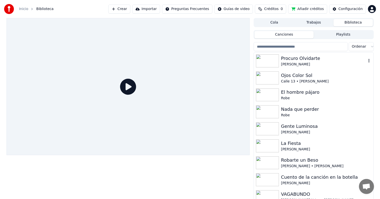
click at [292, 61] on div "Procuro Olvidarte" at bounding box center [323, 58] width 85 height 7
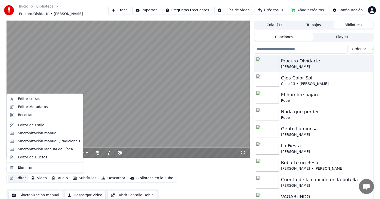
click at [21, 177] on button "Editar" at bounding box center [18, 178] width 20 height 7
click at [43, 132] on div "Sincronización manual" at bounding box center [38, 133] width 40 height 5
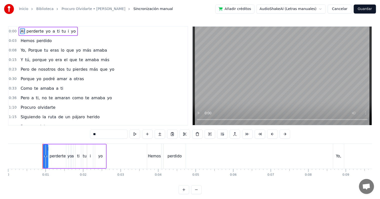
click at [341, 7] on button "Cancelar" at bounding box center [340, 9] width 24 height 9
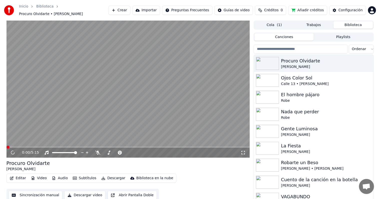
click at [18, 177] on button "Editar" at bounding box center [18, 178] width 20 height 7
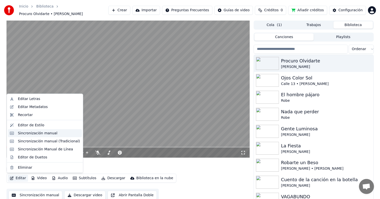
click at [36, 131] on div "Sincronización manual" at bounding box center [38, 133] width 40 height 5
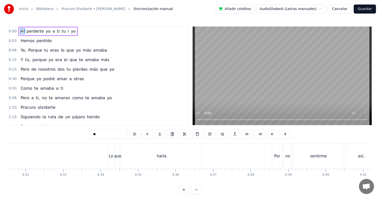
scroll to position [0, 10255]
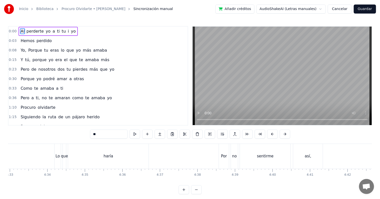
click at [273, 160] on div "sentirme" at bounding box center [265, 156] width 51 height 25
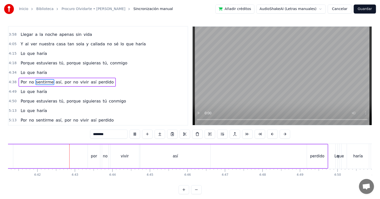
scroll to position [0, 10575]
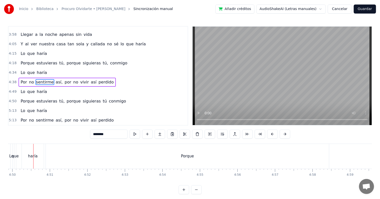
click at [15, 160] on div "que" at bounding box center [15, 156] width 2 height 25
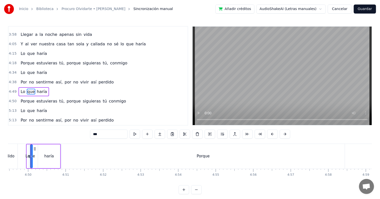
scroll to position [0, 10873]
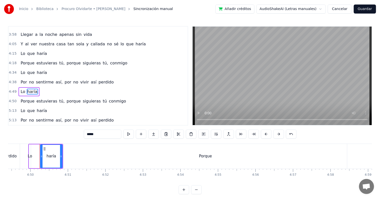
click at [30, 156] on div "Lo" at bounding box center [30, 156] width 4 height 6
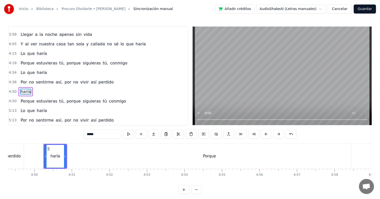
click at [61, 153] on div "haría" at bounding box center [56, 156] width 22 height 23
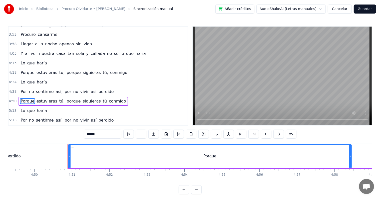
scroll to position [368, 0]
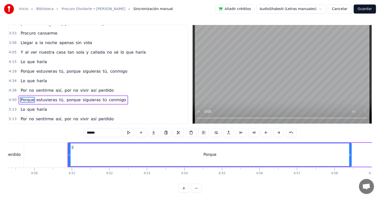
click at [106, 159] on div "Porque" at bounding box center [210, 154] width 283 height 23
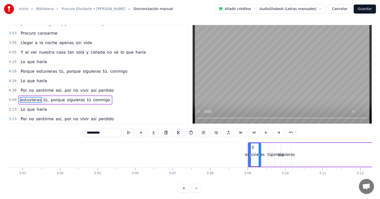
scroll to position [0, 11396]
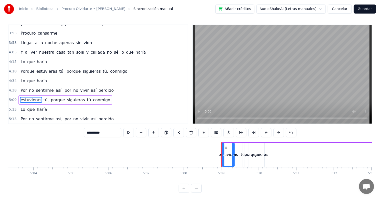
click at [231, 160] on div "estuvieras" at bounding box center [229, 154] width 12 height 23
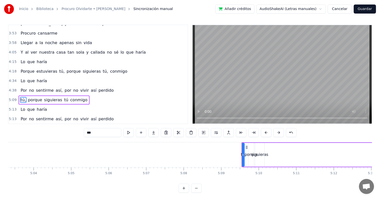
click at [251, 158] on div "porque" at bounding box center [252, 155] width 6 height 24
type input "*********"
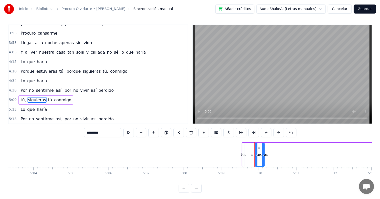
click at [246, 158] on div "tú, siguieras tú conmigo" at bounding box center [319, 154] width 154 height 25
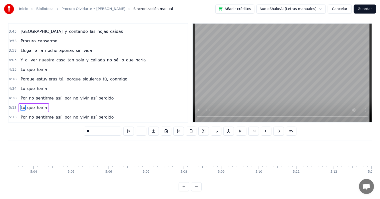
scroll to position [358, 0]
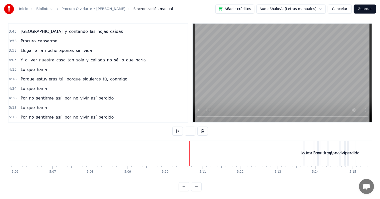
click at [326, 155] on div "sentirme" at bounding box center [324, 153] width 17 height 6
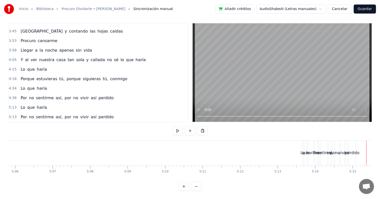
click at [336, 144] on div "no" at bounding box center [338, 153] width 4 height 25
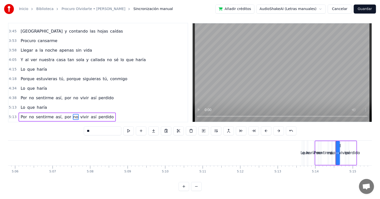
type input "*****"
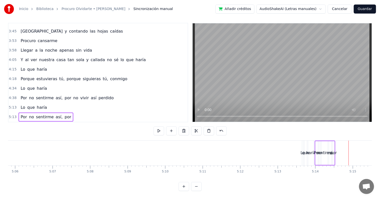
click at [330, 146] on div "así," at bounding box center [330, 153] width 3 height 24
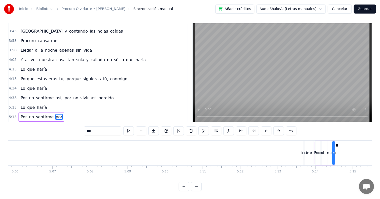
click at [330, 150] on div "sentirme" at bounding box center [325, 153] width 17 height 6
type input "***"
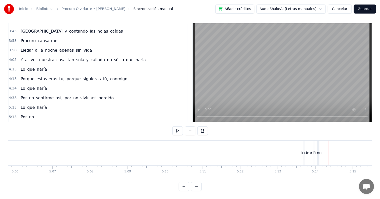
click at [314, 150] on div "Por" at bounding box center [317, 153] width 6 height 6
click at [315, 150] on div "haría" at bounding box center [312, 153] width 10 height 6
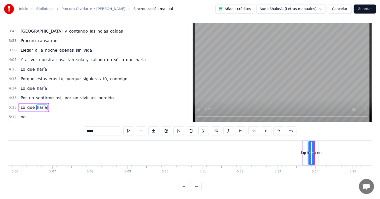
type input "**"
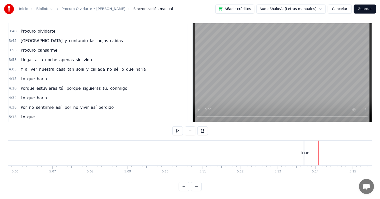
scroll to position [349, 0]
click at [304, 150] on div "que" at bounding box center [306, 153] width 7 height 6
click at [303, 150] on div "Lo" at bounding box center [304, 153] width 4 height 6
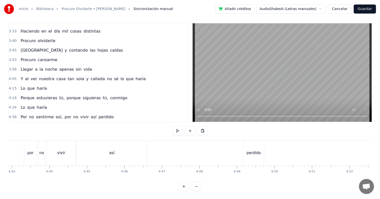
scroll to position [0, 10655]
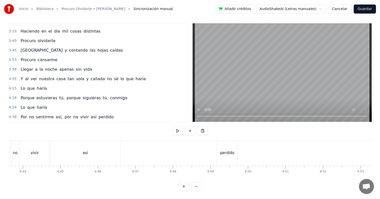
click at [232, 154] on div "perdido" at bounding box center [227, 153] width 21 height 25
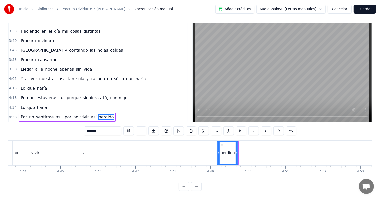
click at [12, 105] on span "4:34" at bounding box center [13, 107] width 8 height 5
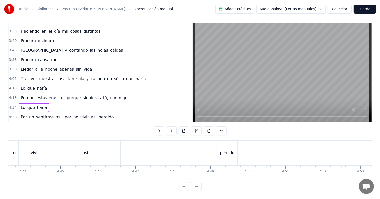
click at [11, 105] on span "4:34" at bounding box center [13, 107] width 8 height 5
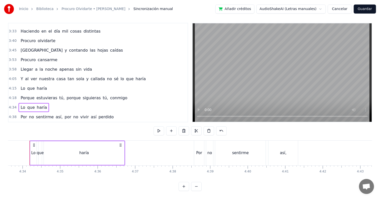
scroll to position [0, 10276]
click at [328, 177] on div "0:00 Al perderte yo a ti tu i yo 0:03 Hemos perdido 0:08 Yo, Porque tu eras lo …" at bounding box center [190, 107] width 364 height 168
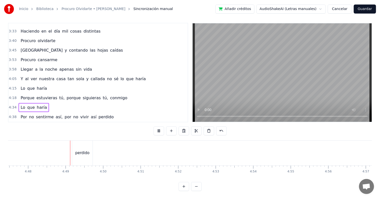
scroll to position [0, 10810]
click at [76, 143] on div "perdido" at bounding box center [72, 153] width 21 height 25
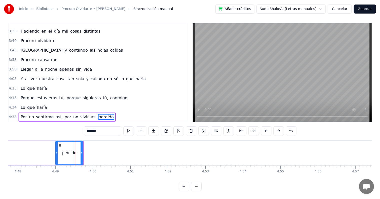
drag, startPoint x: 63, startPoint y: 148, endPoint x: 56, endPoint y: 148, distance: 6.8
click at [56, 151] on icon at bounding box center [57, 153] width 2 height 4
click at [83, 148] on div "perdido" at bounding box center [69, 153] width 28 height 24
click at [82, 148] on div at bounding box center [82, 153] width 0 height 25
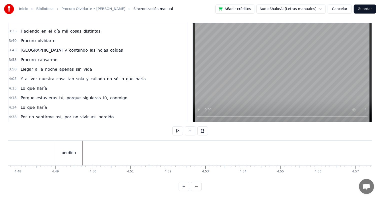
click at [82, 149] on div at bounding box center [82, 153] width 0 height 25
click at [81, 149] on div "perdido" at bounding box center [68, 153] width 27 height 25
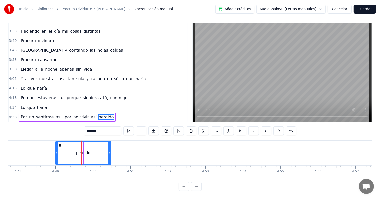
drag, startPoint x: 82, startPoint y: 149, endPoint x: 110, endPoint y: 150, distance: 27.9
click at [110, 151] on icon at bounding box center [109, 153] width 2 height 4
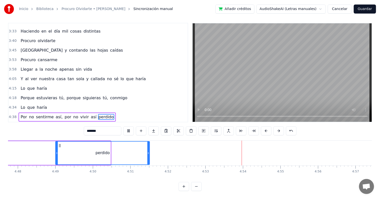
drag, startPoint x: 110, startPoint y: 151, endPoint x: 149, endPoint y: 152, distance: 39.1
click at [149, 152] on div at bounding box center [149, 153] width 2 height 23
click at [12, 114] on span "4:38" at bounding box center [13, 116] width 8 height 5
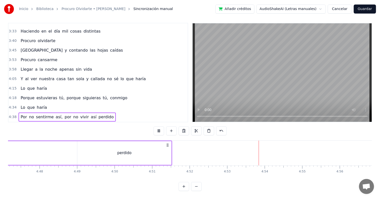
scroll to position [0, 10802]
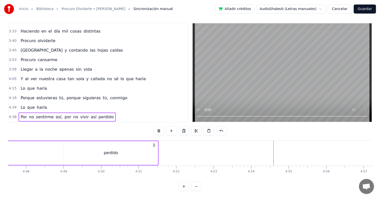
click at [148, 149] on div "perdido" at bounding box center [111, 153] width 94 height 24
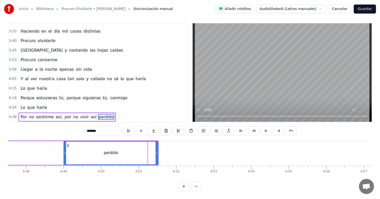
drag, startPoint x: 158, startPoint y: 148, endPoint x: 173, endPoint y: 148, distance: 15.0
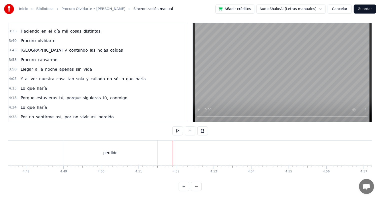
click at [156, 149] on div "perdido" at bounding box center [110, 153] width 94 height 25
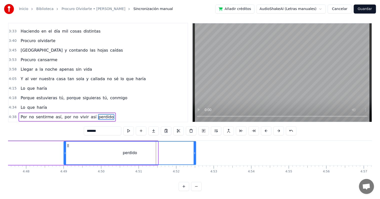
drag, startPoint x: 157, startPoint y: 149, endPoint x: 195, endPoint y: 152, distance: 38.2
click at [195, 152] on div at bounding box center [195, 153] width 2 height 23
click at [80, 114] on span "vivir" at bounding box center [85, 117] width 10 height 6
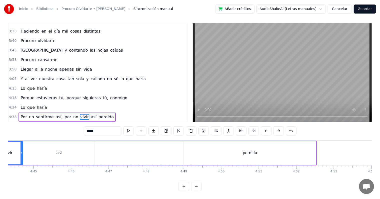
scroll to position [0, 10655]
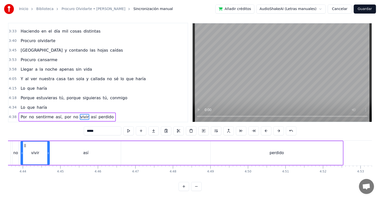
click at [343, 149] on div "perdido" at bounding box center [277, 153] width 133 height 24
type input "*******"
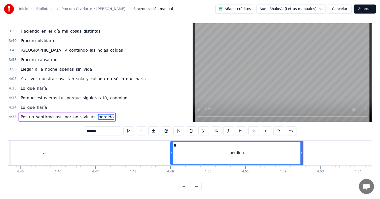
scroll to position [0, 10715]
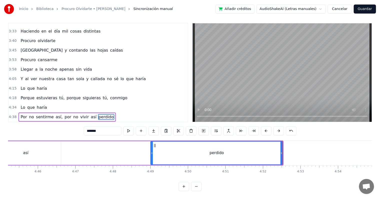
click at [283, 148] on div at bounding box center [283, 153] width 0 height 25
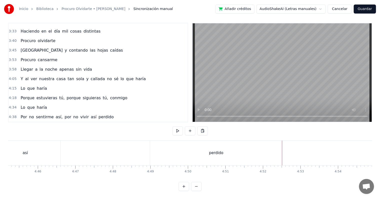
click at [280, 148] on div "perdido" at bounding box center [216, 153] width 132 height 25
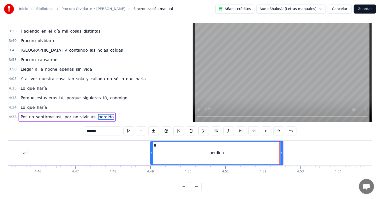
drag, startPoint x: 283, startPoint y: 148, endPoint x: 297, endPoint y: 151, distance: 14.5
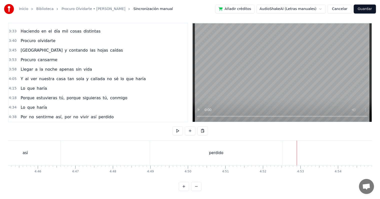
click at [282, 149] on div "perdido" at bounding box center [216, 153] width 132 height 25
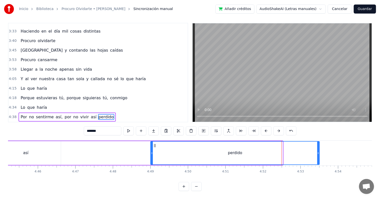
drag, startPoint x: 282, startPoint y: 149, endPoint x: 319, endPoint y: 152, distance: 37.0
click at [319, 152] on div at bounding box center [319, 153] width 2 height 23
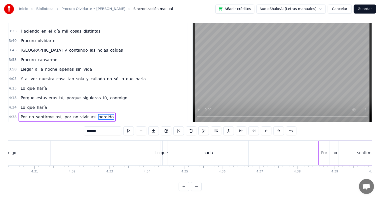
scroll to position [0, 10141]
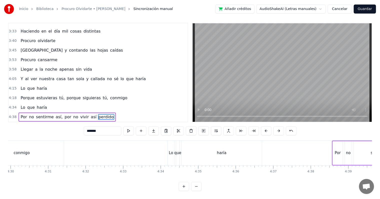
click at [367, 8] on button "Guardar" at bounding box center [365, 9] width 22 height 9
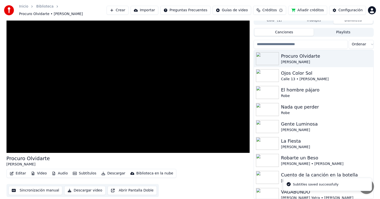
scroll to position [5, 0]
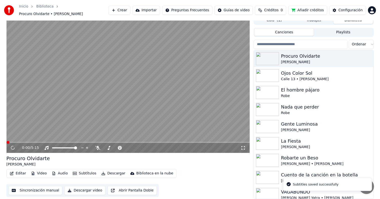
click at [15, 171] on button "Editar" at bounding box center [18, 173] width 20 height 7
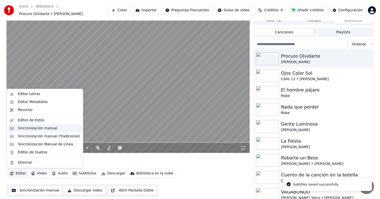
click at [36, 129] on div "Sincronización manual" at bounding box center [38, 128] width 40 height 5
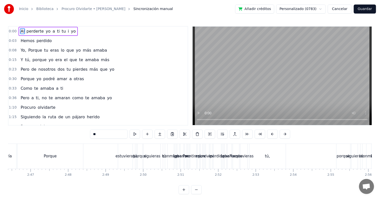
scroll to position [0, 6225]
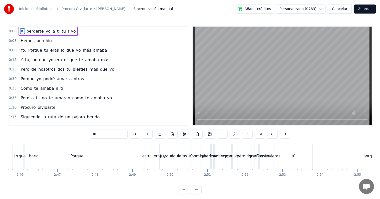
click at [84, 164] on div "Porque" at bounding box center [77, 156] width 66 height 25
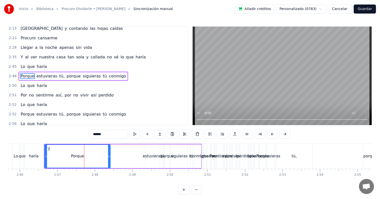
scroll to position [165, 0]
click at [37, 157] on div "haría" at bounding box center [34, 156] width 10 height 6
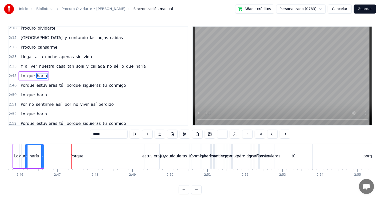
click at [92, 156] on div "Porque" at bounding box center [77, 156] width 66 height 25
type input "******"
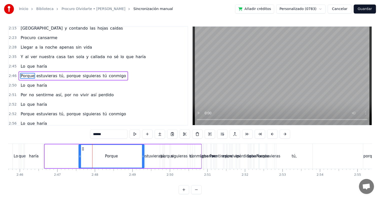
drag, startPoint x: 49, startPoint y: 150, endPoint x: 83, endPoint y: 151, distance: 34.1
click at [83, 151] on div "Porque" at bounding box center [111, 156] width 65 height 23
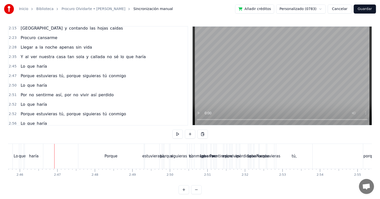
click at [39, 154] on div "haría" at bounding box center [34, 156] width 18 height 25
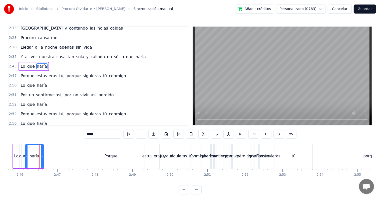
scroll to position [155, 0]
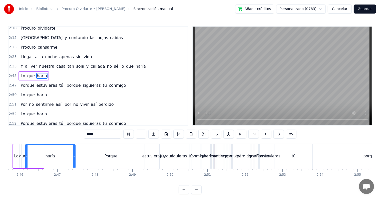
drag, startPoint x: 42, startPoint y: 157, endPoint x: 74, endPoint y: 159, distance: 31.9
click at [74, 159] on div at bounding box center [74, 156] width 2 height 23
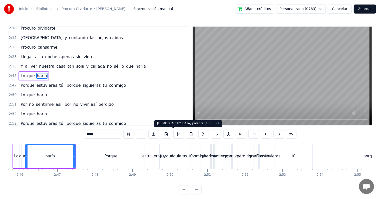
click at [133, 162] on div "Porque" at bounding box center [111, 156] width 66 height 25
type input "******"
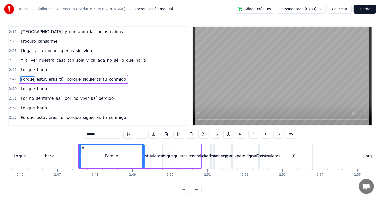
scroll to position [165, 0]
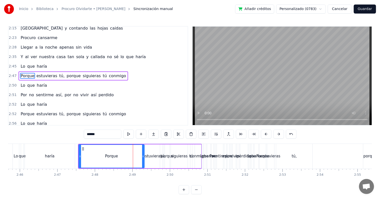
click at [80, 155] on div "Porque" at bounding box center [112, 156] width 66 height 24
click at [80, 155] on div at bounding box center [80, 156] width 0 height 25
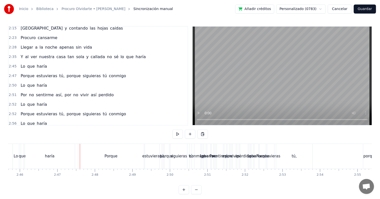
click at [79, 156] on div "Porque" at bounding box center [111, 156] width 66 height 25
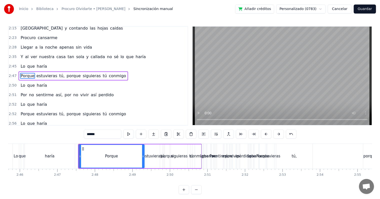
click at [79, 156] on div "Porque" at bounding box center [112, 156] width 66 height 24
drag, startPoint x: 79, startPoint y: 157, endPoint x: 110, endPoint y: 160, distance: 31.2
click at [110, 160] on div at bounding box center [111, 156] width 2 height 23
click at [64, 158] on div "haría" at bounding box center [50, 156] width 50 height 25
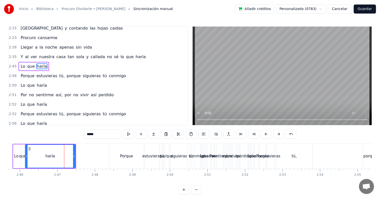
scroll to position [155, 0]
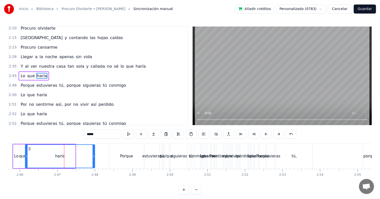
drag, startPoint x: 74, startPoint y: 154, endPoint x: 94, endPoint y: 158, distance: 19.8
click at [94, 158] on icon at bounding box center [94, 156] width 2 height 4
click at [18, 156] on div "Lo" at bounding box center [16, 156] width 4 height 6
type input "**"
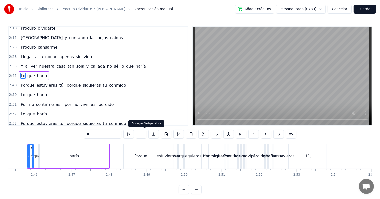
scroll to position [0, 6209]
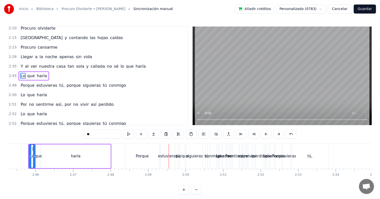
click at [9, 87] on span "2:48" at bounding box center [13, 85] width 8 height 5
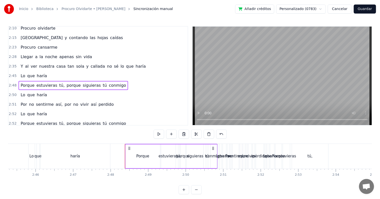
click at [13, 94] on span "2:50" at bounding box center [13, 94] width 8 height 5
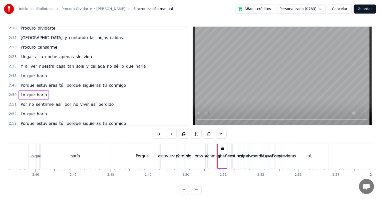
click at [11, 101] on div "2:51 Por no sentirme así, por no vivir así perdido" at bounding box center [98, 105] width 179 height 10
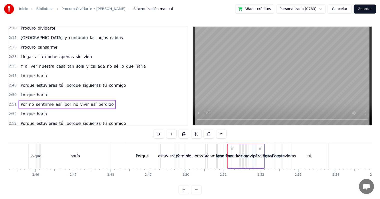
click at [10, 111] on span "2:52" at bounding box center [13, 113] width 8 height 5
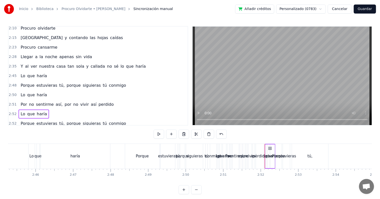
click at [11, 121] on span "2:52" at bounding box center [13, 123] width 8 height 5
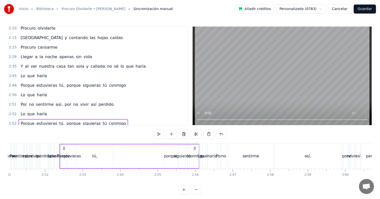
scroll to position [0, 6445]
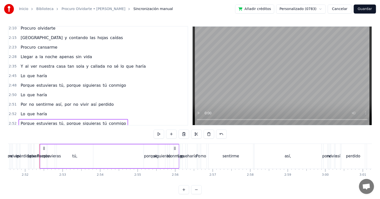
click at [211, 181] on div "Al perderte yo a ti tu i yo Hemos perdido Yo, Porque tu eras lo que yo más amab…" at bounding box center [190, 163] width 364 height 38
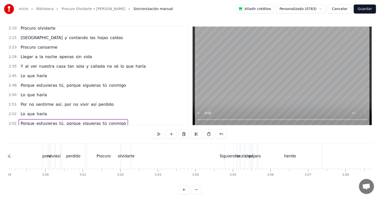
scroll to position [0, 6732]
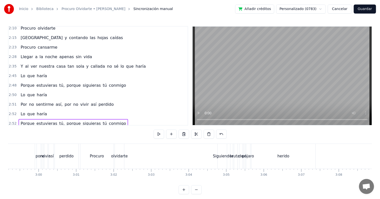
click at [216, 154] on div "Siguiendo" at bounding box center [222, 156] width 19 height 6
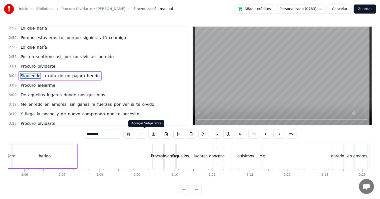
scroll to position [0, 7143]
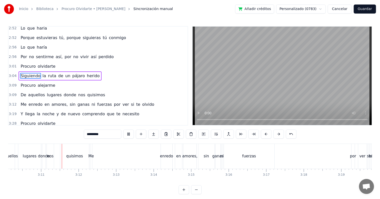
click at [11, 75] on span "3:04" at bounding box center [13, 75] width 8 height 5
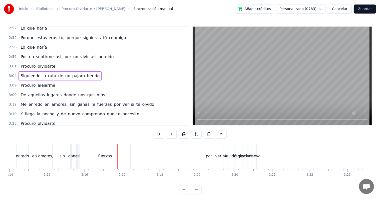
scroll to position [0, 7266]
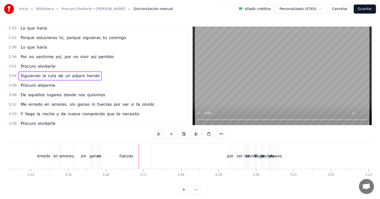
click at [236, 161] on div "ver" at bounding box center [240, 156] width 9 height 25
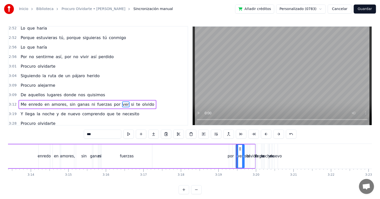
scroll to position [269, 0]
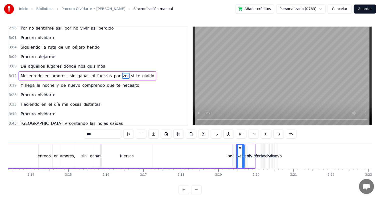
click at [12, 74] on span "3:12" at bounding box center [13, 75] width 8 height 5
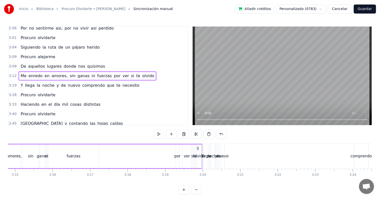
scroll to position [0, 7359]
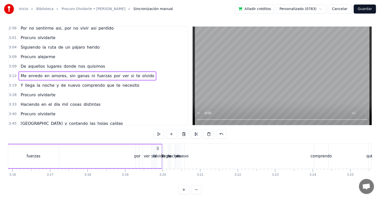
click at [9, 84] on span "3:19" at bounding box center [13, 85] width 8 height 5
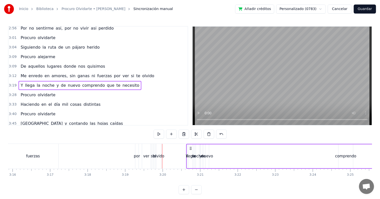
drag, startPoint x: 170, startPoint y: 148, endPoint x: 191, endPoint y: 151, distance: 21.5
click at [191, 151] on div "Y llega la noche y de nuevo comprendo que te necesito" at bounding box center [350, 156] width 329 height 25
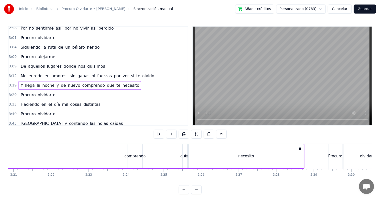
scroll to position [0, 7573]
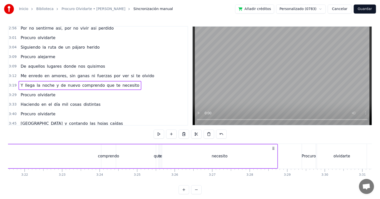
click at [11, 84] on span "3:19" at bounding box center [13, 85] width 8 height 5
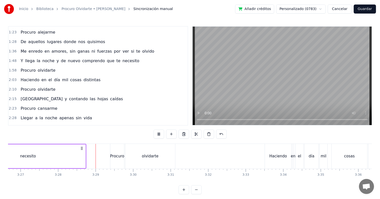
scroll to position [0, 7803]
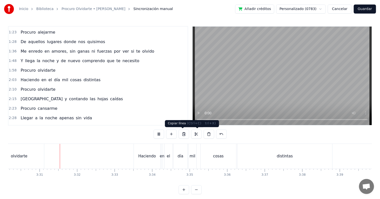
click at [158, 130] on button at bounding box center [159, 133] width 11 height 9
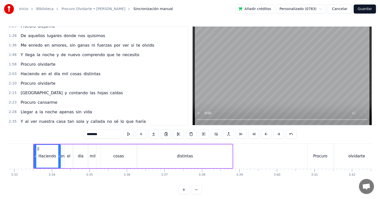
scroll to position [0, 7920]
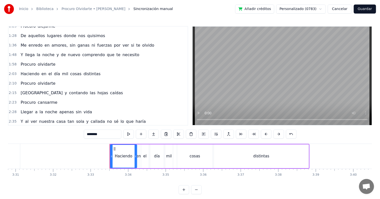
click at [12, 103] on span "2:23" at bounding box center [13, 102] width 8 height 5
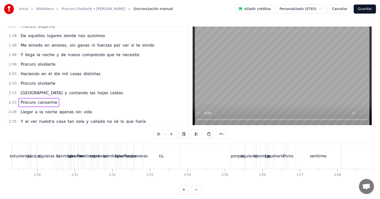
click at [11, 86] on div "2:10 Procuro olvidarte" at bounding box center [98, 84] width 179 height 10
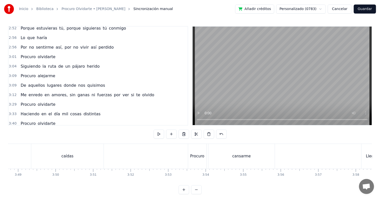
scroll to position [0, 8326]
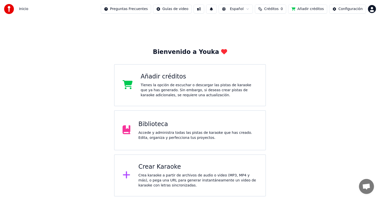
click at [179, 132] on div "Accede y administra todas las pistas de karaoke que has creado. Edita, organiza…" at bounding box center [198, 135] width 119 height 10
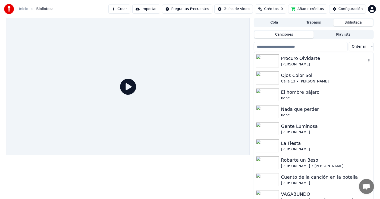
click at [293, 59] on div "Procuro Olvidarte" at bounding box center [323, 58] width 85 height 7
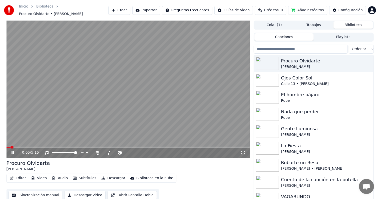
click at [22, 176] on button "Editar" at bounding box center [18, 178] width 20 height 7
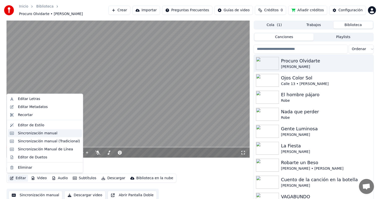
click at [36, 135] on div "Sincronización manual" at bounding box center [38, 133] width 40 height 5
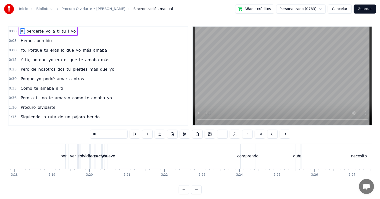
scroll to position [0, 7506]
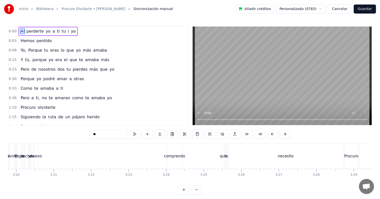
drag, startPoint x: 245, startPoint y: 186, endPoint x: 248, endPoint y: 185, distance: 3.6
click at [248, 185] on div "0:00 Al perderte yo a ti tu i yo 0:03 Hemos perdido 0:08 Yo, Porque tu eras lo …" at bounding box center [190, 110] width 364 height 168
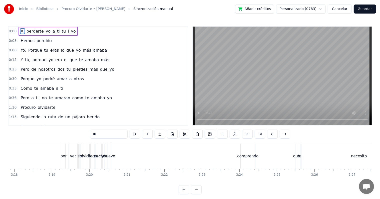
scroll to position [0, 7319]
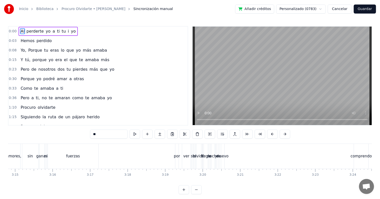
click at [205, 161] on div "llega" at bounding box center [206, 156] width 4 height 25
type input "*****"
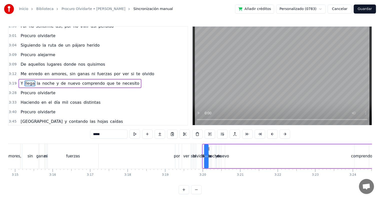
scroll to position [279, 0]
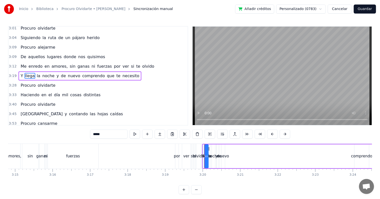
click at [13, 67] on span "3:12" at bounding box center [13, 66] width 8 height 5
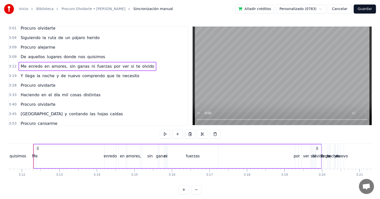
click at [10, 59] on div "3:09 De aquellos lugares donde nos quisimos" at bounding box center [98, 57] width 179 height 10
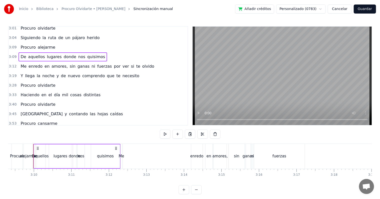
click at [11, 50] on div "3:09 Procuro alejarme" at bounding box center [98, 48] width 179 height 10
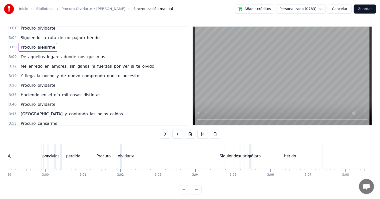
scroll to position [0, 6752]
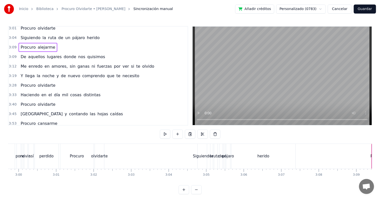
click at [14, 67] on span "3:12" at bounding box center [13, 66] width 8 height 5
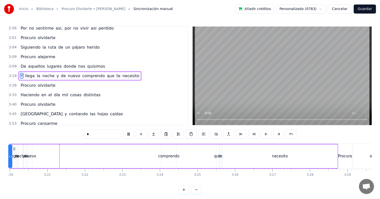
scroll to position [0, 7515]
click at [11, 75] on span "3:19" at bounding box center [13, 75] width 8 height 5
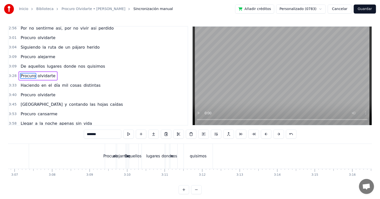
scroll to position [0, 6992]
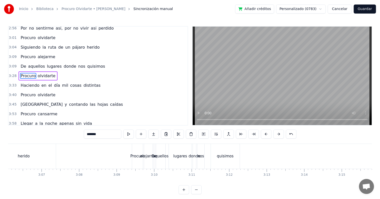
click at [144, 152] on div "alejarme" at bounding box center [148, 156] width 9 height 25
type input "********"
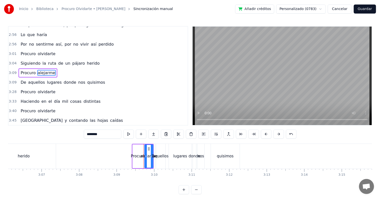
scroll to position [250, 0]
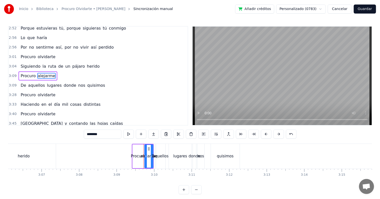
click at [10, 85] on span "3:09" at bounding box center [13, 85] width 8 height 5
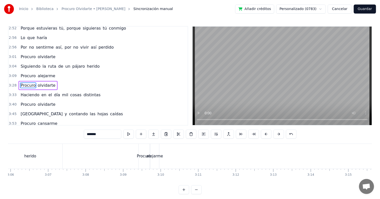
scroll to position [0, 6932]
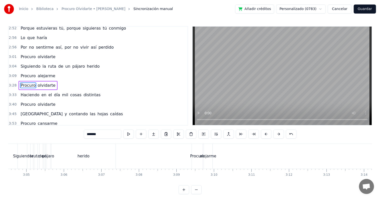
click at [201, 163] on div "Procuro" at bounding box center [197, 156] width 11 height 25
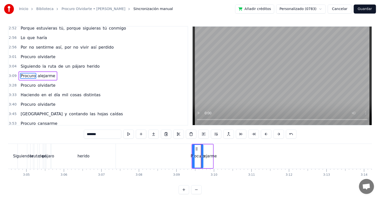
click at [10, 73] on span "3:09" at bounding box center [13, 75] width 8 height 5
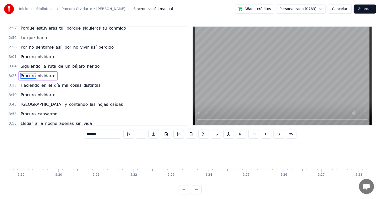
click at [10, 66] on span "3:04" at bounding box center [13, 66] width 8 height 5
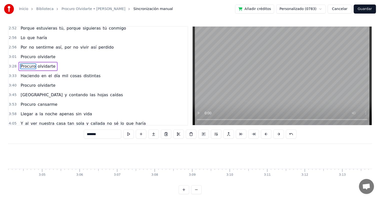
scroll to position [246, 0]
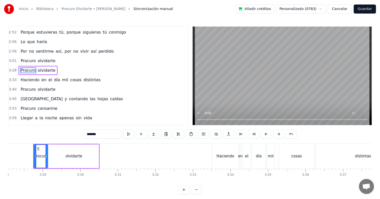
click at [10, 60] on span "3:01" at bounding box center [13, 60] width 8 height 5
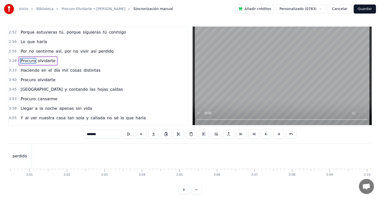
scroll to position [240, 0]
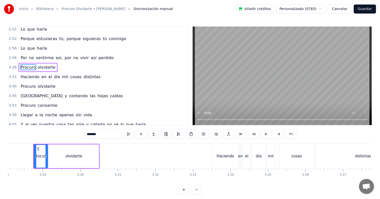
click at [13, 58] on span "2:56" at bounding box center [13, 57] width 8 height 5
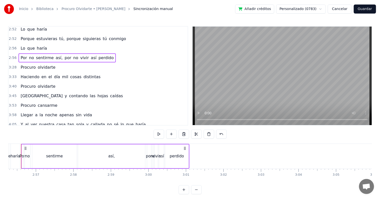
scroll to position [0, 6610]
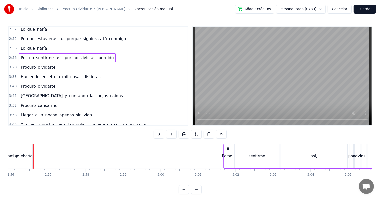
drag, startPoint x: 39, startPoint y: 147, endPoint x: 229, endPoint y: 168, distance: 191.5
click at [232, 161] on div "Por no sentirme así, por no vivir así perdido" at bounding box center [308, 156] width 169 height 25
drag, startPoint x: 213, startPoint y: 185, endPoint x: 219, endPoint y: 185, distance: 6.8
click at [219, 185] on div "0:00 Al perderte yo a ti tu i yo 0:03 Hemos perdido 0:08 Yo, Porque tu eras lo …" at bounding box center [190, 110] width 364 height 168
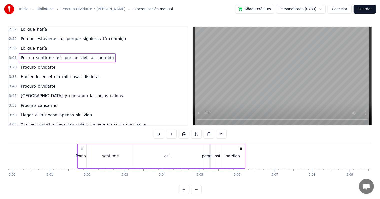
scroll to position [0, 6745]
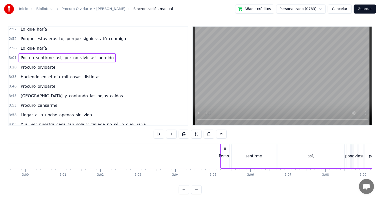
drag, startPoint x: 95, startPoint y: 148, endPoint x: 225, endPoint y: 160, distance: 130.5
click at [225, 160] on div "Por no sentirme así, por no vivir así perdido" at bounding box center [304, 156] width 169 height 25
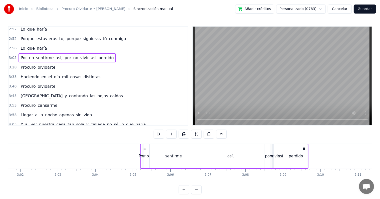
scroll to position [0, 6779]
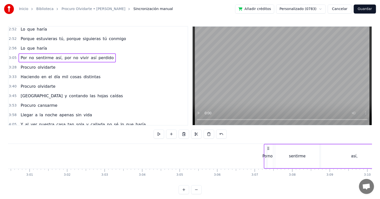
drag, startPoint x: 191, startPoint y: 148, endPoint x: 255, endPoint y: 154, distance: 63.7
click at [265, 152] on div "Por no sentirme así, por no vivir así perdido" at bounding box center [348, 156] width 169 height 25
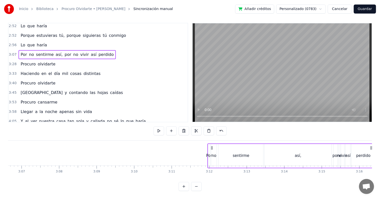
scroll to position [8, 0]
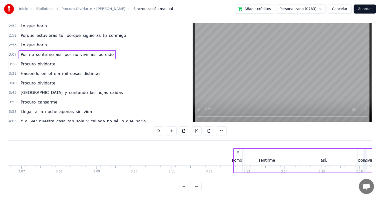
drag, startPoint x: 235, startPoint y: 145, endPoint x: 236, endPoint y: 143, distance: 2.9
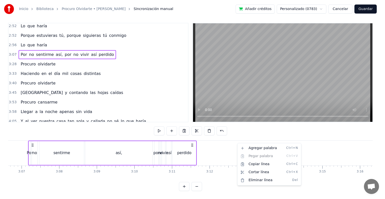
click at [210, 142] on html "Inicio Biblioteca Procuro Olvidarte • Hernaldo Zúñiga Sincronización manual Aña…" at bounding box center [192, 98] width 385 height 202
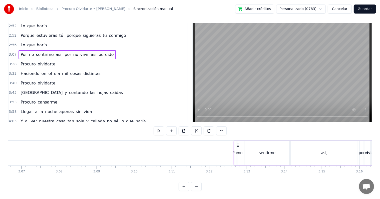
drag, startPoint x: 33, startPoint y: 141, endPoint x: 247, endPoint y: 156, distance: 215.2
click at [247, 156] on div "Por no sentirme así, por no vivir así perdido" at bounding box center [318, 153] width 169 height 25
click at [233, 177] on div "0:00 Al perderte yo a ti tu i yo 0:03 Hemos perdido 0:08 Yo, Porque tu eras lo …" at bounding box center [190, 107] width 364 height 168
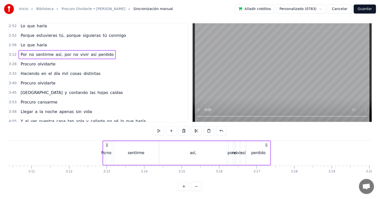
scroll to position [0, 7166]
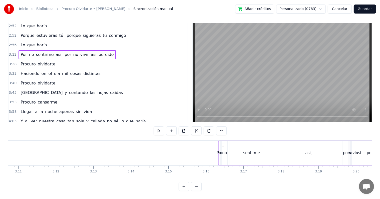
drag, startPoint x: 94, startPoint y: 140, endPoint x: 215, endPoint y: 159, distance: 122.1
click at [222, 155] on div "Por no sentirme así, por no vivir así perdido" at bounding box center [302, 153] width 169 height 25
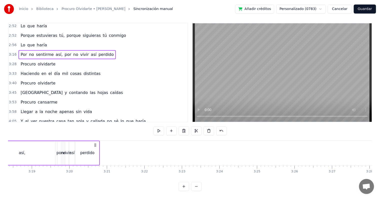
scroll to position [0, 7412]
click at [202, 186] on button at bounding box center [196, 186] width 11 height 9
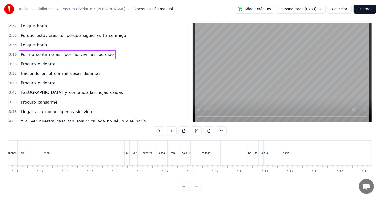
click at [199, 185] on div at bounding box center [190, 186] width 23 height 9
click at [183, 188] on button at bounding box center [184, 186] width 11 height 9
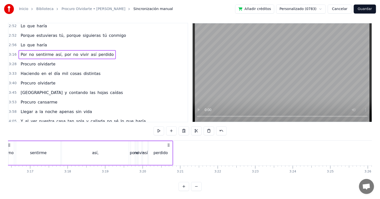
scroll to position [0, 7359]
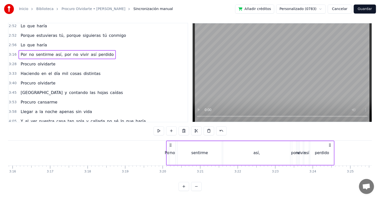
drag, startPoint x: 30, startPoint y: 140, endPoint x: 172, endPoint y: 149, distance: 142.0
click at [172, 149] on div "Por no sentirme así, por no vivir así perdido" at bounding box center [250, 153] width 169 height 25
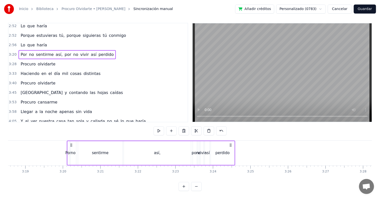
scroll to position [0, 7479]
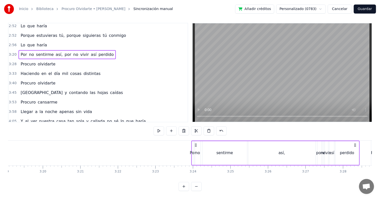
drag, startPoint x: 52, startPoint y: 140, endPoint x: 196, endPoint y: 150, distance: 145.1
click at [196, 150] on div "Por no sentirme así, por no vivir así perdido" at bounding box center [275, 153] width 169 height 25
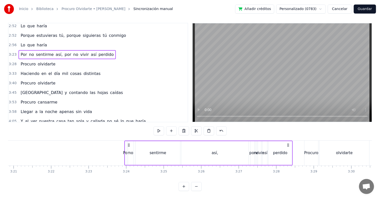
scroll to position [0, 7573]
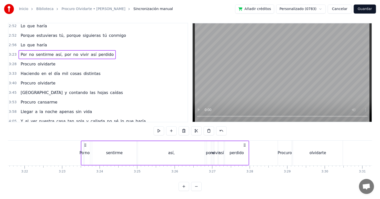
drag, startPoint x: 103, startPoint y: 139, endPoint x: 86, endPoint y: 139, distance: 16.8
click at [86, 143] on icon at bounding box center [85, 145] width 4 height 4
click at [10, 52] on span "3:23" at bounding box center [13, 54] width 8 height 5
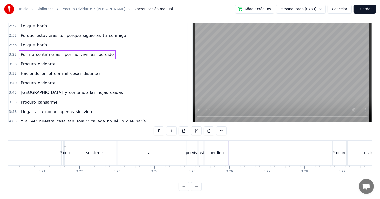
drag, startPoint x: 85, startPoint y: 139, endPoint x: 51, endPoint y: 140, distance: 34.6
click at [63, 143] on icon at bounding box center [65, 145] width 4 height 4
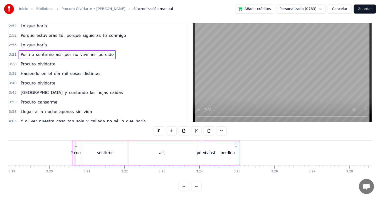
drag, startPoint x: 52, startPoint y: 142, endPoint x: 68, endPoint y: 147, distance: 17.5
click at [72, 147] on div "Por no sentirme así, por no vivir así perdido" at bounding box center [156, 153] width 169 height 25
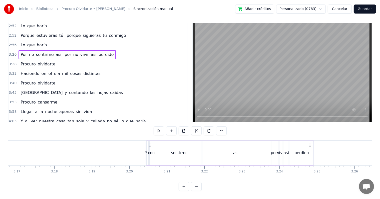
scroll to position [0, 7326]
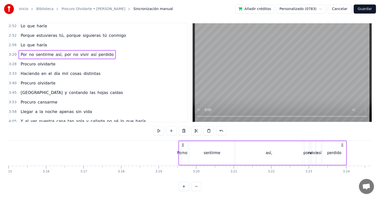
drag, startPoint x: 217, startPoint y: 141, endPoint x: 182, endPoint y: 143, distance: 35.2
click at [182, 143] on div "Por no sentirme así, por no vivir así perdido" at bounding box center [263, 153] width 169 height 25
click at [13, 52] on span "3:19" at bounding box center [13, 54] width 8 height 5
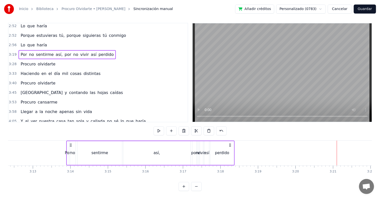
drag, startPoint x: 183, startPoint y: 141, endPoint x: 89, endPoint y: 144, distance: 94.2
click at [84, 144] on div "Por no sentirme así, por no vivir así perdido" at bounding box center [150, 153] width 169 height 25
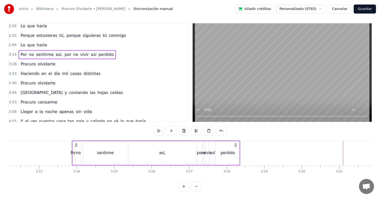
drag, startPoint x: 85, startPoint y: 141, endPoint x: 79, endPoint y: 141, distance: 5.8
click at [78, 143] on icon at bounding box center [76, 145] width 4 height 4
drag, startPoint x: 78, startPoint y: 139, endPoint x: 82, endPoint y: 140, distance: 4.0
click at [82, 143] on icon at bounding box center [82, 145] width 4 height 4
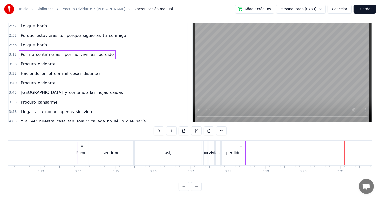
click at [12, 52] on span "3:13" at bounding box center [13, 54] width 8 height 5
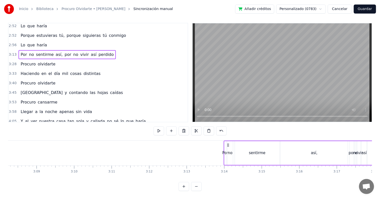
scroll to position [0, 7052]
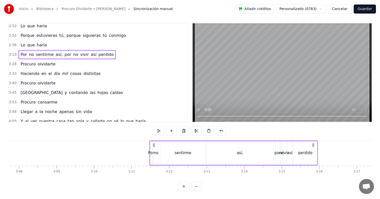
drag, startPoint x: 248, startPoint y: 141, endPoint x: 155, endPoint y: 146, distance: 93.6
click at [155, 146] on div "Por no sentirme así, por no vivir así perdido" at bounding box center [234, 153] width 169 height 25
click at [8, 51] on div "0:00 Al perderte yo a ti tu i yo 0:03 Hemos perdido 0:08 Yo, Porque tu eras lo …" at bounding box center [98, 72] width 180 height 99
click at [11, 52] on span "3:11" at bounding box center [13, 54] width 8 height 5
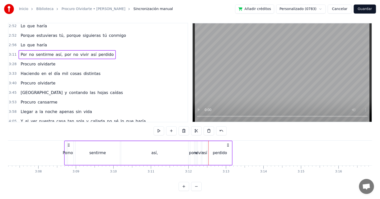
scroll to position [0, 7032]
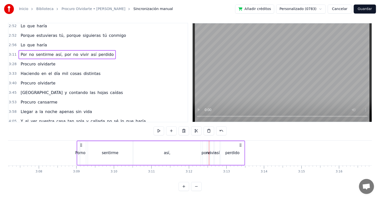
drag, startPoint x: 155, startPoint y: 141, endPoint x: 81, endPoint y: 146, distance: 73.6
click at [81, 146] on div "Por no sentirme así, por no vivir así perdido" at bounding box center [161, 153] width 169 height 25
click at [11, 52] on span "3:09" at bounding box center [13, 54] width 8 height 5
click at [204, 145] on div "por" at bounding box center [205, 153] width 4 height 24
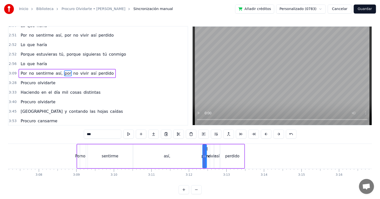
scroll to position [222, 0]
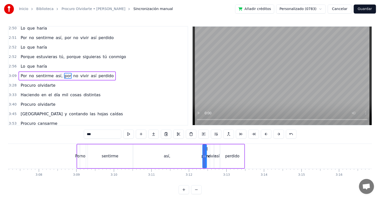
click at [235, 153] on div "perdido" at bounding box center [233, 156] width 24 height 24
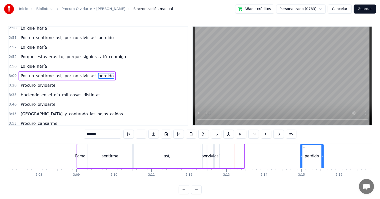
drag, startPoint x: 225, startPoint y: 147, endPoint x: 305, endPoint y: 153, distance: 79.8
click at [305, 153] on div "perdido" at bounding box center [312, 156] width 23 height 23
click at [217, 148] on div "así" at bounding box center [217, 156] width 5 height 24
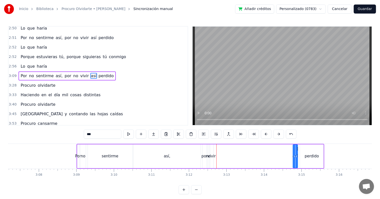
drag, startPoint x: 219, startPoint y: 149, endPoint x: 261, endPoint y: 150, distance: 41.6
click at [298, 150] on icon at bounding box center [298, 149] width 4 height 4
click at [213, 148] on div "vivir" at bounding box center [212, 156] width 4 height 24
drag, startPoint x: 216, startPoint y: 149, endPoint x: 292, endPoint y: 152, distance: 75.9
click at [292, 152] on div "Por no sentirme así, por no vivir así perdido" at bounding box center [201, 156] width 248 height 25
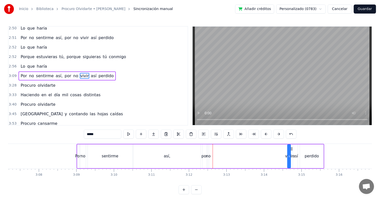
click at [208, 150] on div "no" at bounding box center [208, 156] width 1 height 24
type input "**"
drag, startPoint x: 212, startPoint y: 148, endPoint x: 257, endPoint y: 149, distance: 44.6
click at [257, 149] on icon at bounding box center [257, 149] width 4 height 4
drag, startPoint x: 253, startPoint y: 155, endPoint x: 256, endPoint y: 157, distance: 2.9
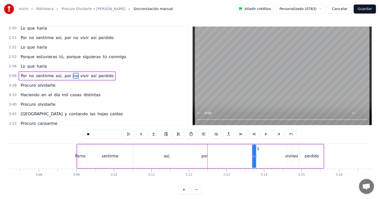
click at [271, 154] on div "Por no sentirme así, por no vivir así perdido" at bounding box center [201, 156] width 248 height 25
click at [255, 155] on div "no" at bounding box center [254, 156] width 5 height 6
drag, startPoint x: 255, startPoint y: 155, endPoint x: 258, endPoint y: 153, distance: 3.6
click at [258, 153] on div "Por no sentirme así, por no vivir así perdido" at bounding box center [201, 156] width 248 height 25
click at [252, 156] on div "no" at bounding box center [254, 156] width 5 height 6
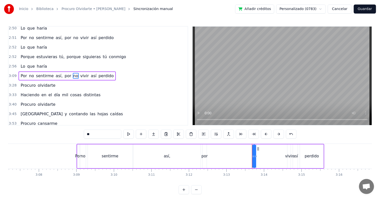
click at [254, 156] on icon at bounding box center [253, 156] width 2 height 4
drag, startPoint x: 254, startPoint y: 156, endPoint x: 250, endPoint y: 156, distance: 3.3
click at [250, 156] on div "Por no sentirme así, por no vivir así perdido" at bounding box center [201, 156] width 248 height 25
click at [255, 154] on div "no" at bounding box center [254, 156] width 5 height 6
drag, startPoint x: 255, startPoint y: 154, endPoint x: 259, endPoint y: 154, distance: 4.8
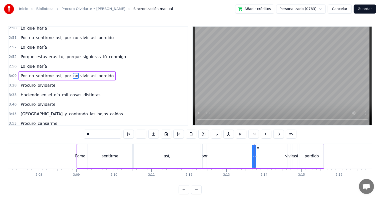
click at [259, 154] on div "Por no sentirme así, por no vivir así perdido" at bounding box center [201, 156] width 248 height 25
click at [251, 151] on div "Por no sentirme así, por no vivir así perdido" at bounding box center [201, 156] width 248 height 25
click at [254, 151] on div "no" at bounding box center [254, 156] width 1 height 24
drag, startPoint x: 254, startPoint y: 157, endPoint x: 230, endPoint y: 152, distance: 25.1
click at [230, 152] on div at bounding box center [231, 156] width 2 height 23
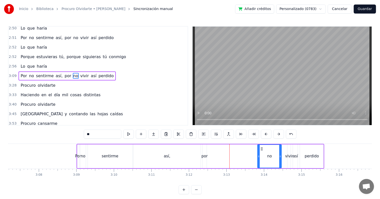
drag, startPoint x: 235, startPoint y: 148, endPoint x: 244, endPoint y: 155, distance: 11.3
click at [262, 151] on div "no" at bounding box center [270, 156] width 24 height 23
drag, startPoint x: 271, startPoint y: 154, endPoint x: 268, endPoint y: 154, distance: 3.0
click at [268, 154] on div "no" at bounding box center [269, 156] width 5 height 6
drag, startPoint x: 260, startPoint y: 149, endPoint x: 255, endPoint y: 149, distance: 4.5
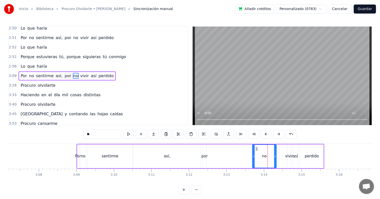
click at [255, 149] on icon at bounding box center [257, 149] width 4 height 4
click at [287, 152] on div "Por no sentirme así, por no vivir así perdido" at bounding box center [201, 156] width 248 height 25
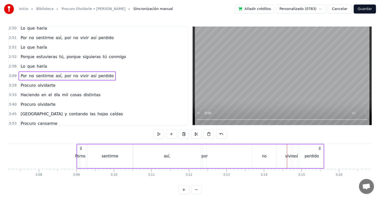
click at [289, 152] on div "vivir" at bounding box center [289, 156] width 3 height 24
drag, startPoint x: 291, startPoint y: 149, endPoint x: 283, endPoint y: 149, distance: 7.3
click at [283, 149] on div "vivir" at bounding box center [282, 156] width 3 height 23
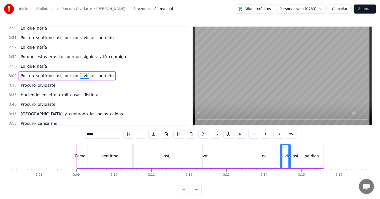
drag, startPoint x: 282, startPoint y: 153, endPoint x: 289, endPoint y: 154, distance: 7.3
click at [289, 154] on div at bounding box center [290, 156] width 2 height 23
click at [293, 154] on div "así" at bounding box center [295, 156] width 5 height 24
type input "***"
click at [299, 155] on icon at bounding box center [299, 156] width 2 height 4
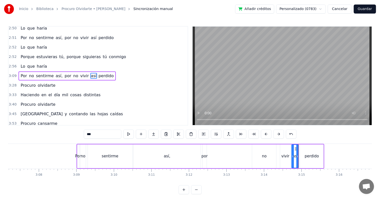
drag, startPoint x: 297, startPoint y: 149, endPoint x: 255, endPoint y: 151, distance: 41.2
click at [296, 149] on circle at bounding box center [296, 149] width 0 height 0
click at [208, 155] on div "Por no sentirme así, por no vivir así perdido" at bounding box center [201, 156] width 248 height 25
click at [206, 155] on div "por" at bounding box center [205, 156] width 6 height 6
drag, startPoint x: 206, startPoint y: 155, endPoint x: 221, endPoint y: 156, distance: 15.0
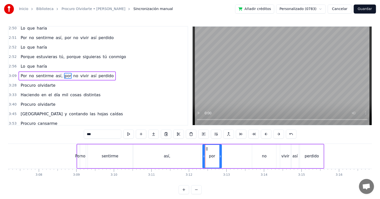
click at [221, 156] on icon at bounding box center [221, 156] width 2 height 4
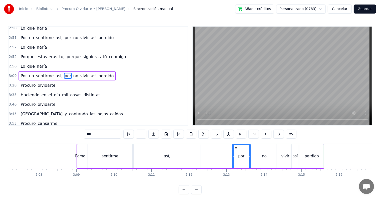
drag, startPoint x: 208, startPoint y: 149, endPoint x: 180, endPoint y: 147, distance: 28.1
click at [236, 151] on div "por" at bounding box center [241, 156] width 19 height 23
click at [82, 156] on div "no" at bounding box center [83, 156] width 5 height 6
drag, startPoint x: 82, startPoint y: 156, endPoint x: 86, endPoint y: 155, distance: 3.9
click at [86, 155] on icon at bounding box center [86, 156] width 2 height 4
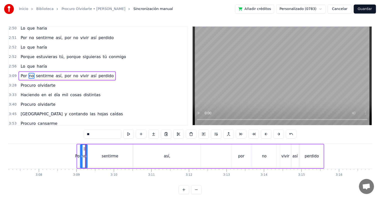
click at [103, 151] on div "sentirme" at bounding box center [110, 156] width 45 height 24
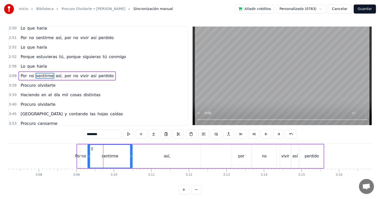
click at [161, 153] on div "así," at bounding box center [167, 156] width 67 height 24
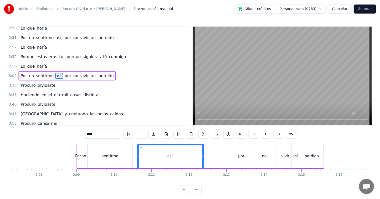
drag, startPoint x: 137, startPoint y: 150, endPoint x: 140, endPoint y: 149, distance: 3.6
click at [140, 149] on icon at bounding box center [141, 149] width 4 height 4
click at [114, 152] on div "sentirme" at bounding box center [110, 156] width 45 height 24
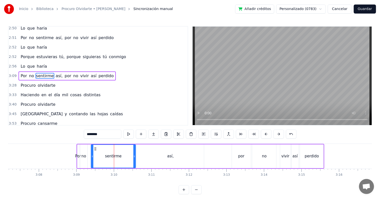
drag, startPoint x: 92, startPoint y: 148, endPoint x: 95, endPoint y: 148, distance: 3.3
click at [95, 148] on icon at bounding box center [95, 149] width 4 height 4
click at [86, 152] on div "no" at bounding box center [83, 156] width 7 height 24
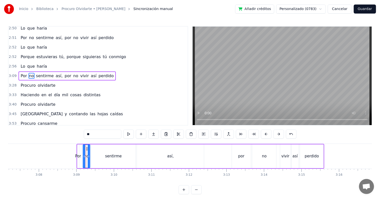
drag, startPoint x: 84, startPoint y: 149, endPoint x: 87, endPoint y: 149, distance: 2.8
click at [87, 149] on icon at bounding box center [87, 149] width 4 height 4
click at [79, 153] on div "Por" at bounding box center [78, 156] width 2 height 24
type input "***"
click at [78, 155] on div "Por" at bounding box center [77, 156] width 3 height 23
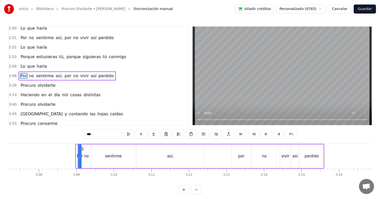
click at [83, 148] on icon at bounding box center [83, 149] width 4 height 4
click at [81, 154] on div "Por" at bounding box center [80, 156] width 6 height 6
click at [10, 76] on span "3:09" at bounding box center [13, 75] width 8 height 5
click at [309, 152] on div "perdido" at bounding box center [312, 156] width 24 height 24
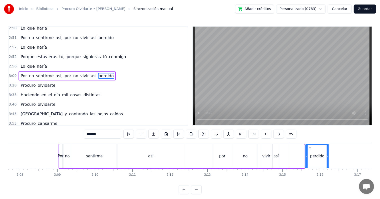
drag, startPoint x: 305, startPoint y: 148, endPoint x: 309, endPoint y: 149, distance: 4.7
click at [309, 149] on icon at bounding box center [310, 149] width 4 height 4
click at [275, 150] on div "así" at bounding box center [275, 156] width 7 height 24
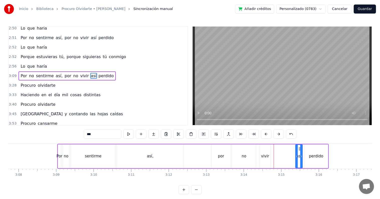
drag, startPoint x: 276, startPoint y: 149, endPoint x: 299, endPoint y: 150, distance: 23.8
click at [299, 150] on icon at bounding box center [300, 149] width 4 height 4
click at [269, 149] on div "vivir" at bounding box center [265, 156] width 11 height 24
drag, startPoint x: 263, startPoint y: 148, endPoint x: 285, endPoint y: 150, distance: 21.6
click at [285, 150] on icon at bounding box center [286, 149] width 4 height 4
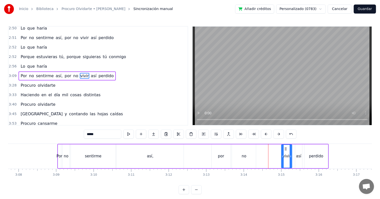
click at [249, 152] on div "no" at bounding box center [244, 156] width 24 height 24
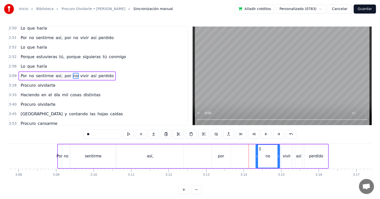
drag, startPoint x: 235, startPoint y: 147, endPoint x: 259, endPoint y: 150, distance: 24.0
click at [259, 150] on icon at bounding box center [260, 149] width 4 height 4
drag, startPoint x: 220, startPoint y: 151, endPoint x: 218, endPoint y: 150, distance: 2.7
click at [220, 151] on div "por" at bounding box center [221, 156] width 19 height 24
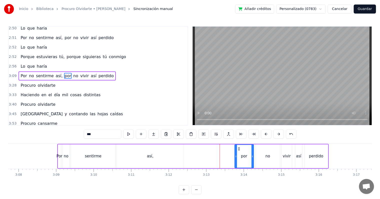
drag, startPoint x: 215, startPoint y: 148, endPoint x: 239, endPoint y: 150, distance: 23.4
click at [239, 150] on icon at bounding box center [239, 149] width 4 height 4
click at [64, 76] on span "por" at bounding box center [68, 76] width 8 height 6
click at [240, 149] on icon at bounding box center [241, 149] width 4 height 4
drag, startPoint x: 237, startPoint y: 155, endPoint x: 241, endPoint y: 154, distance: 3.5
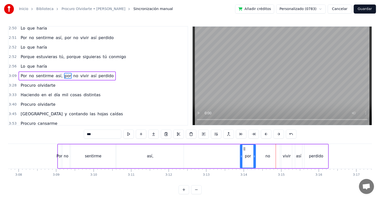
click at [241, 154] on icon at bounding box center [242, 156] width 2 height 4
click at [258, 152] on div "no" at bounding box center [268, 156] width 24 height 24
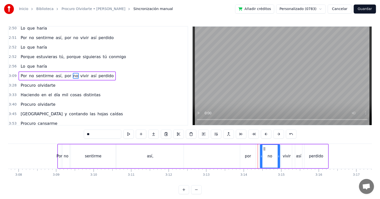
drag, startPoint x: 256, startPoint y: 153, endPoint x: 261, endPoint y: 154, distance: 4.3
click at [261, 154] on div at bounding box center [262, 156] width 2 height 23
click at [264, 149] on icon at bounding box center [266, 149] width 4 height 4
click at [248, 153] on div "por" at bounding box center [248, 156] width 16 height 24
drag, startPoint x: 245, startPoint y: 148, endPoint x: 248, endPoint y: 148, distance: 3.5
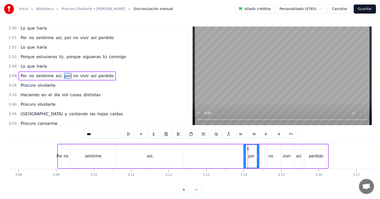
click at [248, 148] on icon at bounding box center [248, 149] width 4 height 4
click at [313, 157] on div "perdido" at bounding box center [316, 156] width 14 height 6
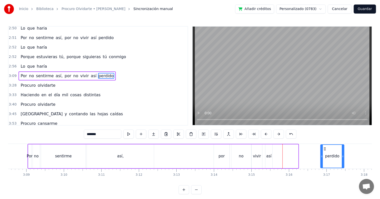
drag, startPoint x: 309, startPoint y: 147, endPoint x: 324, endPoint y: 149, distance: 15.1
click at [324, 149] on icon at bounding box center [325, 149] width 4 height 4
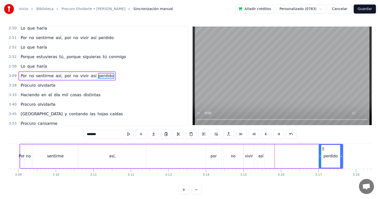
click at [261, 159] on div "así" at bounding box center [260, 156] width 5 height 6
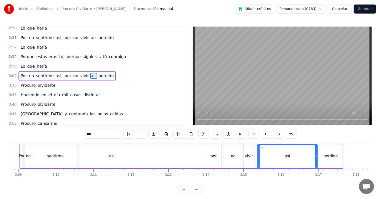
drag, startPoint x: 263, startPoint y: 154, endPoint x: 317, endPoint y: 159, distance: 53.3
click at [317, 159] on div at bounding box center [317, 156] width 2 height 23
click at [327, 153] on div "perdido" at bounding box center [331, 156] width 24 height 24
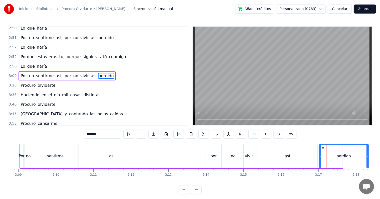
drag, startPoint x: 342, startPoint y: 154, endPoint x: 370, endPoint y: 156, distance: 28.6
click at [369, 156] on icon at bounding box center [368, 156] width 2 height 4
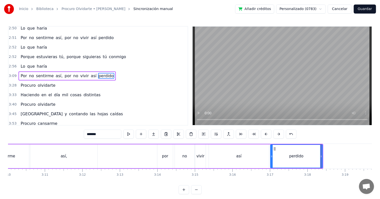
scroll to position [0, 7152]
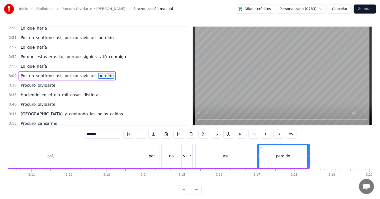
click at [224, 156] on div "así" at bounding box center [225, 156] width 5 height 6
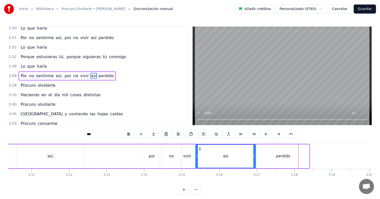
click at [280, 156] on div "perdido" at bounding box center [283, 156] width 14 height 6
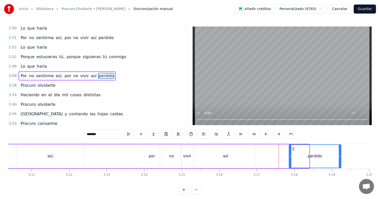
drag, startPoint x: 261, startPoint y: 149, endPoint x: 294, endPoint y: 151, distance: 32.1
click at [294, 151] on div "perdido" at bounding box center [316, 156] width 52 height 23
drag, startPoint x: 295, startPoint y: 147, endPoint x: 298, endPoint y: 146, distance: 3.6
click at [298, 146] on div "perdido" at bounding box center [320, 156] width 52 height 23
click at [237, 148] on div "así" at bounding box center [226, 156] width 60 height 24
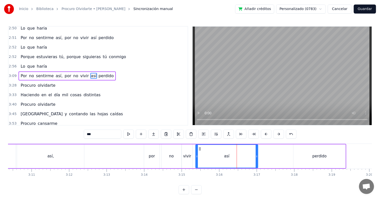
drag, startPoint x: 255, startPoint y: 154, endPoint x: 258, endPoint y: 153, distance: 3.5
click at [258, 153] on div at bounding box center [257, 156] width 2 height 23
click at [188, 151] on div "vivir" at bounding box center [187, 156] width 11 height 24
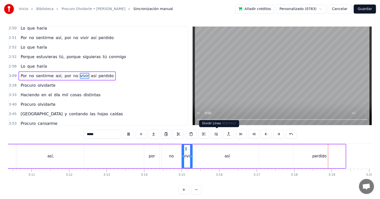
click at [303, 151] on div "perdido" at bounding box center [320, 156] width 52 height 24
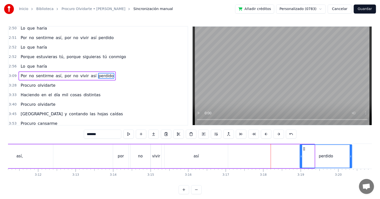
drag, startPoint x: 298, startPoint y: 148, endPoint x: 309, endPoint y: 153, distance: 12.0
click at [309, 153] on div "perdido" at bounding box center [327, 156] width 52 height 23
drag, startPoint x: 307, startPoint y: 149, endPoint x: 304, endPoint y: 149, distance: 3.8
click at [304, 149] on icon at bounding box center [306, 149] width 4 height 4
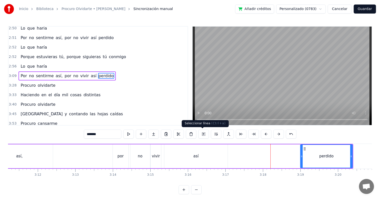
click at [207, 144] on div "así" at bounding box center [196, 156] width 64 height 24
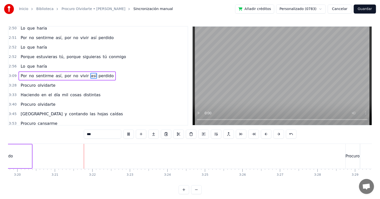
click at [26, 159] on div "perdido" at bounding box center [6, 156] width 52 height 24
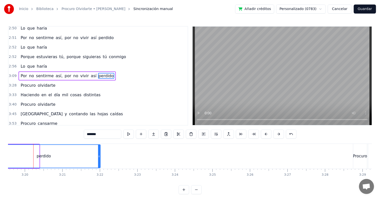
drag, startPoint x: 39, startPoint y: 155, endPoint x: 100, endPoint y: 157, distance: 61.1
click at [100, 157] on icon at bounding box center [99, 156] width 2 height 4
click at [82, 157] on div "perdido" at bounding box center [43, 156] width 113 height 23
click at [97, 156] on div "perdido" at bounding box center [43, 156] width 113 height 23
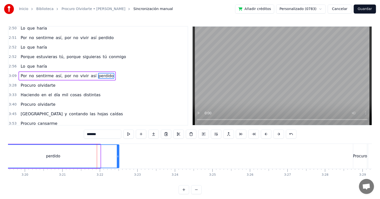
drag, startPoint x: 99, startPoint y: 156, endPoint x: 118, endPoint y: 155, distance: 18.8
click at [118, 155] on icon at bounding box center [118, 156] width 2 height 4
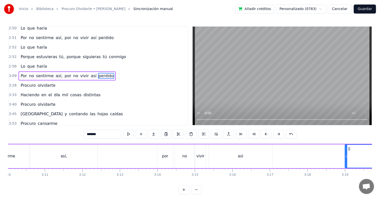
scroll to position [0, 7152]
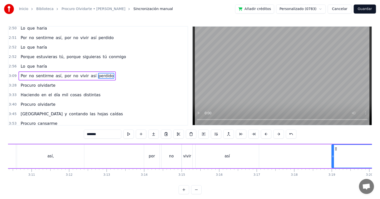
click at [222, 160] on div "así" at bounding box center [227, 156] width 63 height 24
type input "***"
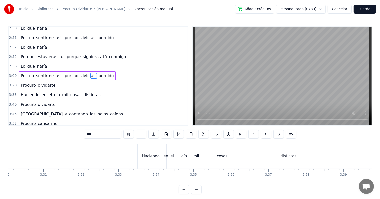
scroll to position [0, 7901]
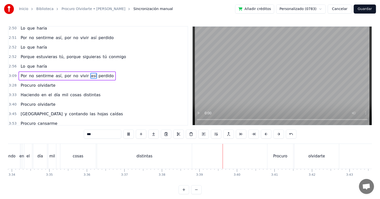
click at [369, 9] on button "Guardar" at bounding box center [365, 9] width 22 height 9
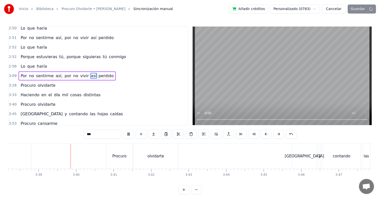
scroll to position [0, 8215]
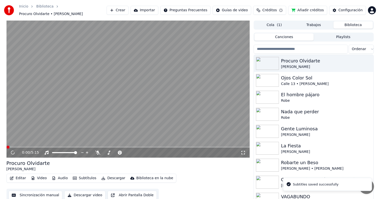
click at [18, 178] on button "Editar" at bounding box center [18, 178] width 20 height 7
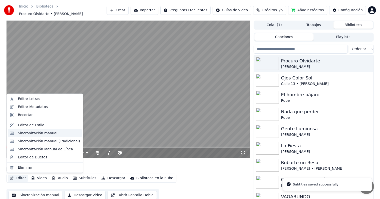
click at [36, 133] on div "Sincronización manual" at bounding box center [38, 133] width 40 height 5
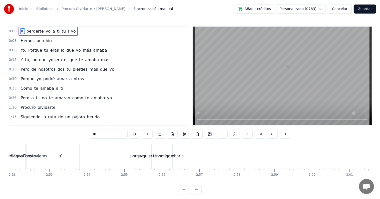
scroll to position [0, 6445]
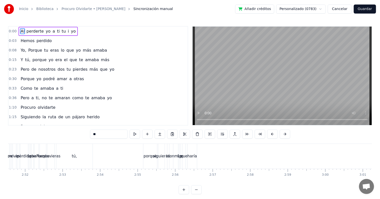
click at [150, 155] on div "porque" at bounding box center [150, 156] width 13 height 6
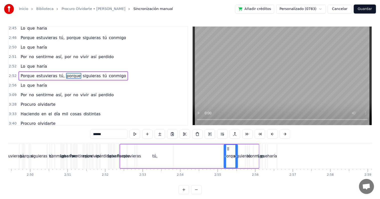
scroll to position [0, 6325]
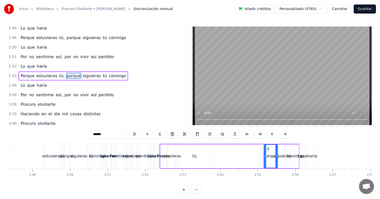
click at [290, 156] on div "conmigo" at bounding box center [297, 156] width 16 height 6
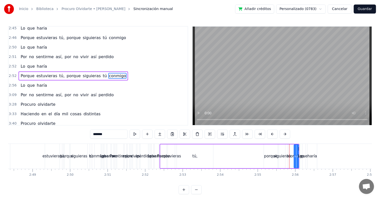
click at [308, 156] on div "haría" at bounding box center [313, 156] width 10 height 6
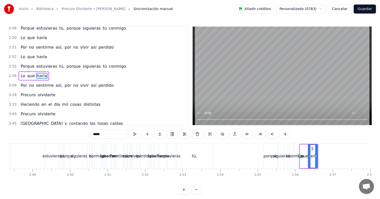
click at [313, 150] on icon at bounding box center [313, 149] width 4 height 4
click at [301, 148] on div "Lo" at bounding box center [300, 156] width 1 height 24
type input "**"
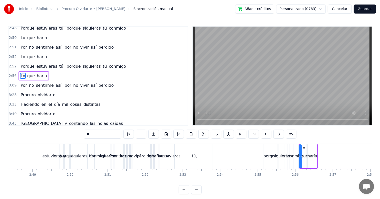
click at [12, 82] on div "3:09 Por no sentirme así, por no vivir así perdido" at bounding box center [98, 86] width 179 height 10
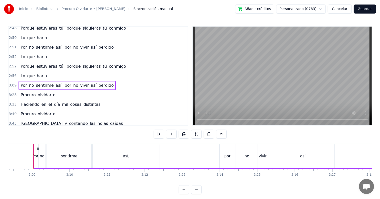
click at [9, 75] on span "2:56" at bounding box center [13, 75] width 8 height 5
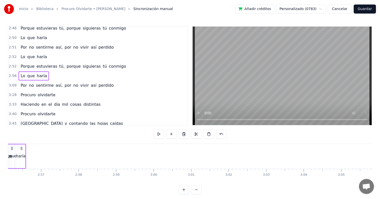
scroll to position [0, 6591]
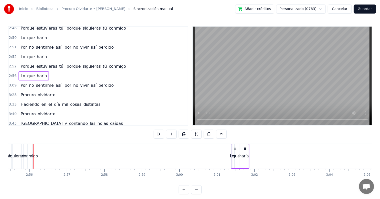
drag, startPoint x: 37, startPoint y: 148, endPoint x: 230, endPoint y: 161, distance: 193.8
click at [240, 161] on div "Lo que haría" at bounding box center [240, 156] width 19 height 25
drag, startPoint x: 245, startPoint y: 148, endPoint x: 241, endPoint y: 170, distance: 22.2
click at [289, 152] on div "Lo que haría" at bounding box center [294, 156] width 19 height 25
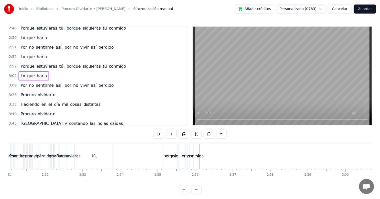
click at [12, 68] on span "2:52" at bounding box center [13, 66] width 8 height 5
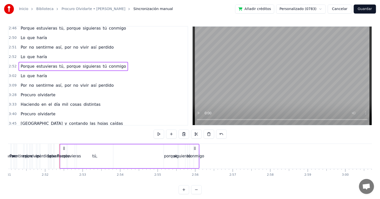
click at [69, 65] on span "porque" at bounding box center [73, 66] width 15 height 6
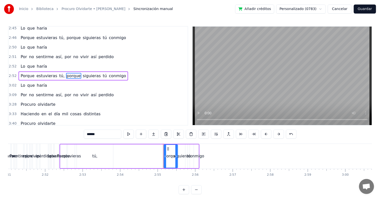
click at [191, 152] on div "Porque estuvieras tú, porque siguieras tú conmigo" at bounding box center [130, 156] width 140 height 25
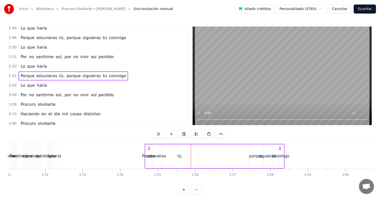
drag, startPoint x: 195, startPoint y: 148, endPoint x: 281, endPoint y: 153, distance: 85.6
click at [281, 153] on div "Porque estuvieras tú, porque siguieras tú conmigo" at bounding box center [215, 156] width 140 height 25
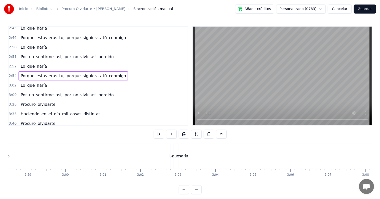
scroll to position [0, 6785]
click at [91, 154] on div "Lo" at bounding box center [91, 156] width 4 height 6
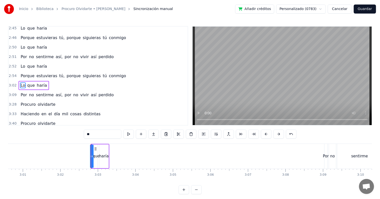
scroll to position [212, 0]
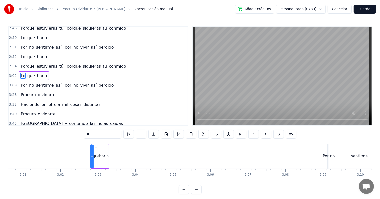
click at [105, 155] on div "haría" at bounding box center [104, 156] width 10 height 6
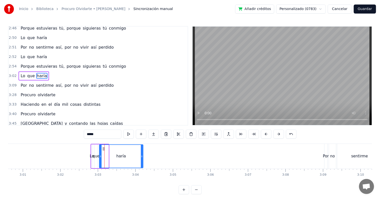
drag, startPoint x: 108, startPoint y: 155, endPoint x: 131, endPoint y: 153, distance: 23.4
click at [143, 156] on icon at bounding box center [142, 156] width 2 height 4
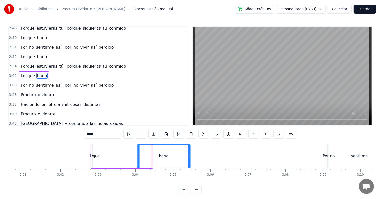
drag, startPoint x: 103, startPoint y: 148, endPoint x: 149, endPoint y: 150, distance: 45.1
click at [144, 150] on icon at bounding box center [142, 149] width 4 height 4
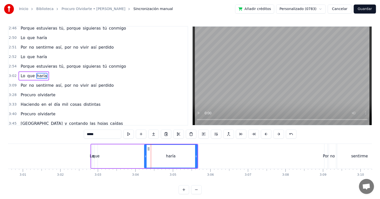
click at [98, 155] on div "que" at bounding box center [96, 156] width 7 height 6
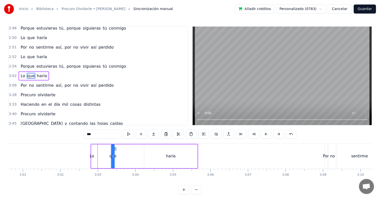
drag, startPoint x: 99, startPoint y: 149, endPoint x: 122, endPoint y: 148, distance: 23.3
click at [118, 148] on icon at bounding box center [116, 149] width 4 height 4
drag, startPoint x: 120, startPoint y: 155, endPoint x: 137, endPoint y: 153, distance: 16.1
click at [137, 153] on div at bounding box center [136, 156] width 2 height 23
click at [93, 155] on div "Lo" at bounding box center [92, 156] width 4 height 6
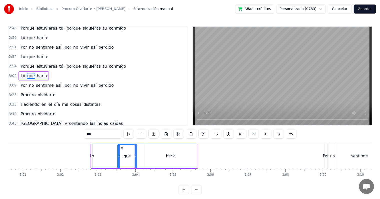
type input "**"
drag, startPoint x: 93, startPoint y: 155, endPoint x: 100, endPoint y: 155, distance: 7.0
click at [100, 155] on div "Lo que haría" at bounding box center [144, 156] width 107 height 25
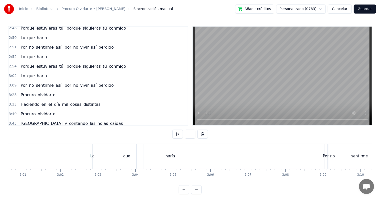
click at [95, 155] on div "Lo que haría" at bounding box center [145, 156] width 106 height 25
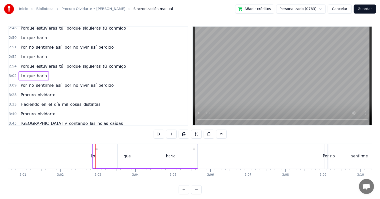
click at [93, 155] on div "Lo" at bounding box center [93, 156] width 4 height 6
drag, startPoint x: 93, startPoint y: 155, endPoint x: 84, endPoint y: 156, distance: 8.6
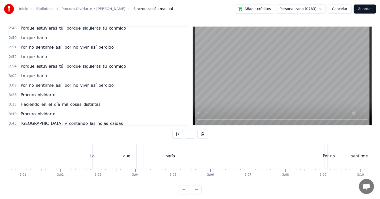
click at [93, 156] on div "Lo" at bounding box center [92, 156] width 4 height 6
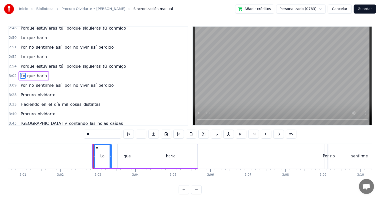
drag, startPoint x: 92, startPoint y: 156, endPoint x: 112, endPoint y: 156, distance: 19.5
click at [112, 156] on div "Lo" at bounding box center [103, 156] width 20 height 24
drag, startPoint x: 97, startPoint y: 148, endPoint x: 102, endPoint y: 148, distance: 5.3
click at [102, 148] on icon at bounding box center [102, 149] width 4 height 4
drag, startPoint x: 88, startPoint y: 152, endPoint x: 100, endPoint y: 150, distance: 12.3
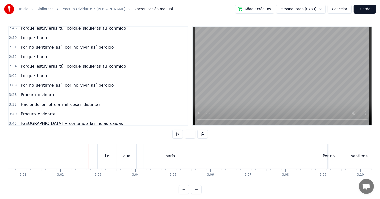
click at [12, 74] on span "3:02" at bounding box center [13, 75] width 8 height 5
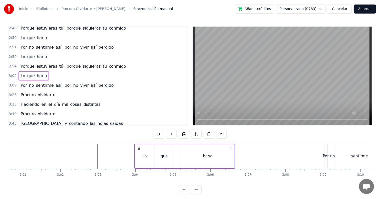
drag, startPoint x: 102, startPoint y: 149, endPoint x: 139, endPoint y: 152, distance: 36.9
click at [139, 152] on div "Lo que haría" at bounding box center [184, 156] width 101 height 25
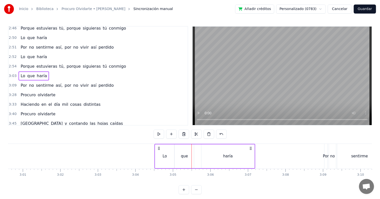
drag, startPoint x: 138, startPoint y: 149, endPoint x: 158, endPoint y: 150, distance: 20.1
click at [158, 150] on div "Lo que haría" at bounding box center [205, 156] width 101 height 25
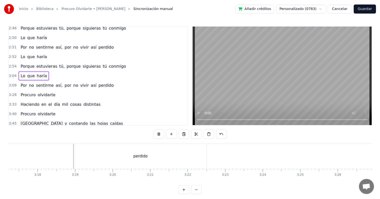
scroll to position [0, 7423]
drag, startPoint x: 240, startPoint y: 185, endPoint x: 233, endPoint y: 185, distance: 7.3
click at [233, 185] on div "0:00 Al perderte yo a ti tu i yo 0:03 Hemos perdido 0:08 Yo, Porque tu eras lo …" at bounding box center [190, 110] width 364 height 168
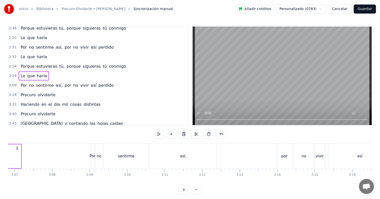
scroll to position [0, 6905]
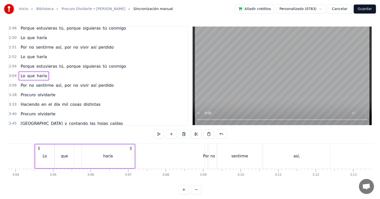
click at [15, 77] on span "3:04" at bounding box center [13, 75] width 8 height 5
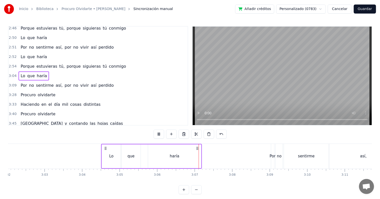
scroll to position [0, 6812]
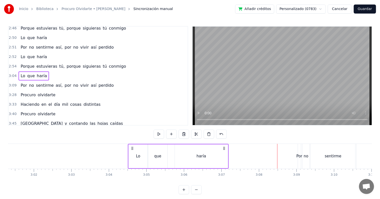
click at [9, 75] on span "3:04" at bounding box center [13, 75] width 8 height 5
drag, startPoint x: 134, startPoint y: 148, endPoint x: 151, endPoint y: 147, distance: 16.8
click at [151, 147] on icon at bounding box center [151, 148] width 4 height 4
click at [13, 76] on span "3:04" at bounding box center [13, 75] width 8 height 5
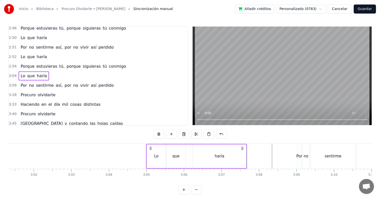
click at [218, 155] on div "haría" at bounding box center [220, 156] width 10 height 6
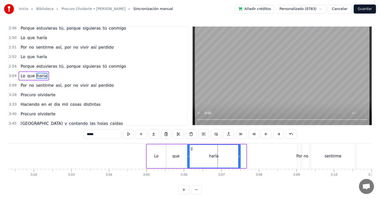
drag, startPoint x: 196, startPoint y: 148, endPoint x: 191, endPoint y: 148, distance: 4.8
click at [191, 148] on icon at bounding box center [192, 149] width 4 height 4
click at [7, 76] on div "Inicio Biblioteca Procuro Olvidarte • Hernaldo Zúñiga Sincronización manual Aña…" at bounding box center [190, 97] width 380 height 194
click at [12, 75] on span "3:04" at bounding box center [13, 75] width 8 height 5
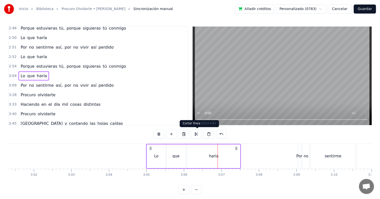
click at [184, 152] on div "que" at bounding box center [176, 156] width 19 height 24
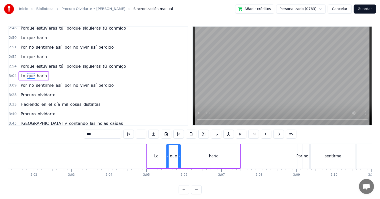
drag, startPoint x: 185, startPoint y: 155, endPoint x: 180, endPoint y: 155, distance: 5.0
click at [180, 155] on icon at bounding box center [180, 156] width 2 height 4
click at [194, 152] on div "haría" at bounding box center [213, 156] width 53 height 24
type input "*****"
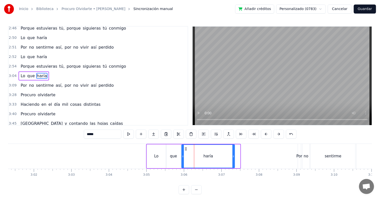
drag, startPoint x: 191, startPoint y: 147, endPoint x: 185, endPoint y: 147, distance: 5.8
click at [185, 148] on circle at bounding box center [185, 148] width 0 height 0
click at [12, 77] on span "3:04" at bounding box center [13, 75] width 8 height 5
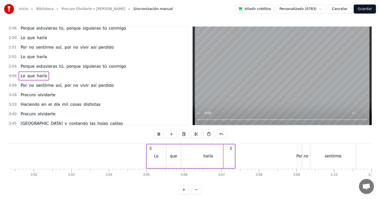
click at [177, 153] on div "que" at bounding box center [174, 156] width 14 height 24
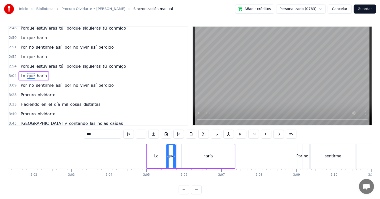
drag, startPoint x: 180, startPoint y: 157, endPoint x: 175, endPoint y: 157, distance: 5.0
click at [175, 157] on icon at bounding box center [175, 156] width 2 height 4
click at [188, 154] on div "haría" at bounding box center [208, 156] width 53 height 24
type input "*****"
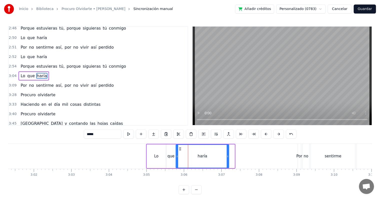
drag, startPoint x: 186, startPoint y: 147, endPoint x: 180, endPoint y: 147, distance: 5.8
click at [180, 147] on icon at bounding box center [180, 149] width 4 height 4
click at [13, 78] on span "3:04" at bounding box center [13, 75] width 8 height 5
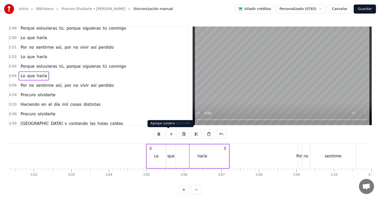
click at [161, 150] on div "Lo" at bounding box center [156, 156] width 19 height 24
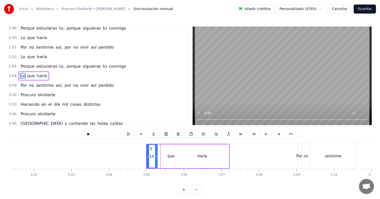
drag, startPoint x: 164, startPoint y: 155, endPoint x: 156, endPoint y: 155, distance: 8.5
click at [156, 156] on circle at bounding box center [156, 156] width 0 height 0
click at [173, 150] on div "que" at bounding box center [171, 156] width 9 height 24
drag, startPoint x: 172, startPoint y: 148, endPoint x: 164, endPoint y: 148, distance: 7.8
click at [164, 148] on icon at bounding box center [163, 149] width 4 height 4
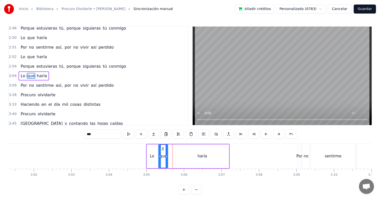
click at [179, 148] on div "haría" at bounding box center [202, 156] width 53 height 24
type input "*****"
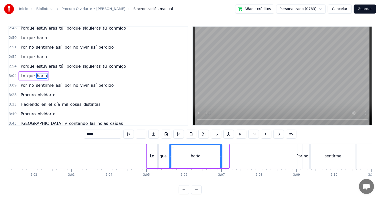
drag, startPoint x: 179, startPoint y: 148, endPoint x: 173, endPoint y: 149, distance: 6.8
click at [173, 149] on icon at bounding box center [174, 149] width 4 height 4
click at [13, 77] on span "3:04" at bounding box center [13, 75] width 8 height 5
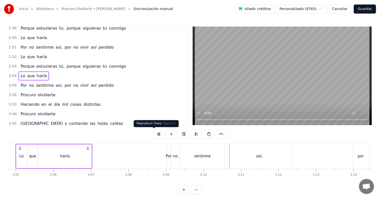
click at [156, 135] on button at bounding box center [159, 133] width 11 height 9
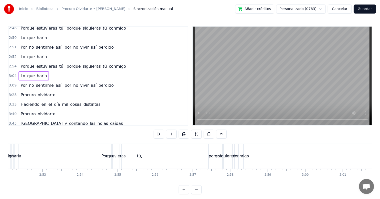
scroll to position [0, 6472]
click at [12, 66] on span "2:54" at bounding box center [13, 66] width 8 height 5
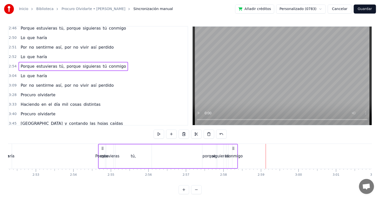
click at [207, 152] on div "porque" at bounding box center [210, 156] width 14 height 24
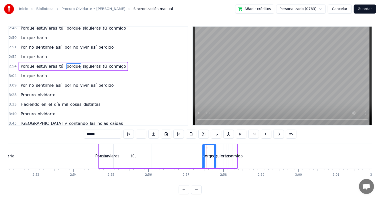
scroll to position [203, 0]
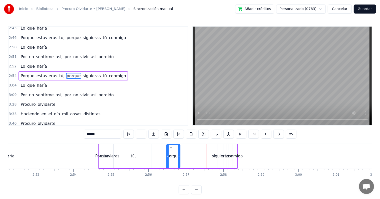
drag, startPoint x: 206, startPoint y: 149, endPoint x: 171, endPoint y: 149, distance: 35.6
click at [171, 149] on icon at bounding box center [171, 149] width 4 height 4
click at [101, 149] on div "Porque" at bounding box center [102, 156] width 6 height 24
type input "******"
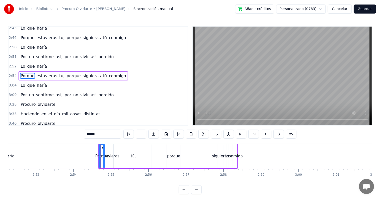
click at [15, 76] on span "2:54" at bounding box center [13, 75] width 8 height 5
click at [102, 147] on icon at bounding box center [103, 148] width 4 height 4
click at [218, 158] on div "siguieras" at bounding box center [220, 156] width 17 height 6
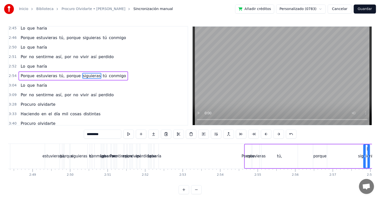
scroll to position [0, 6278]
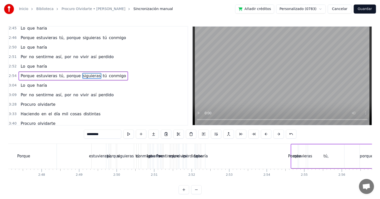
click at [13, 63] on div "2:52 Lo que haría" at bounding box center [98, 67] width 179 height 10
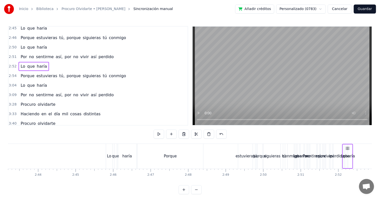
scroll to position [0, 6025]
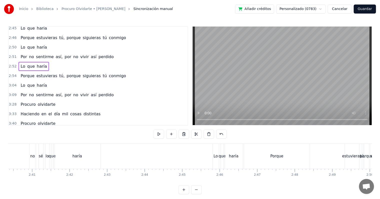
click at [14, 29] on span "2:45" at bounding box center [13, 28] width 8 height 5
click at [255, 159] on div "Porque" at bounding box center [277, 156] width 66 height 25
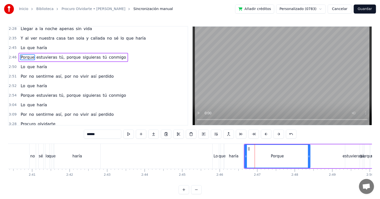
scroll to position [165, 0]
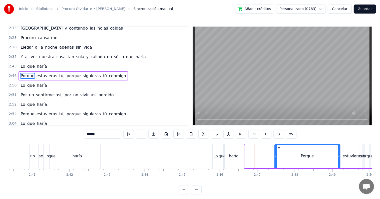
drag, startPoint x: 255, startPoint y: 148, endPoint x: 282, endPoint y: 152, distance: 27.1
click at [282, 151] on div "Porque" at bounding box center [307, 156] width 65 height 23
click at [240, 158] on div "haría" at bounding box center [234, 156] width 18 height 25
type input "*****"
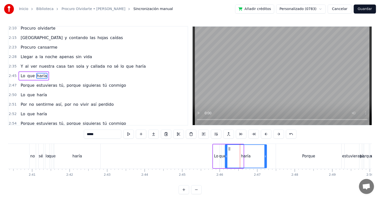
drag, startPoint x: 243, startPoint y: 156, endPoint x: 266, endPoint y: 158, distance: 23.6
click at [266, 158] on icon at bounding box center [266, 156] width 2 height 4
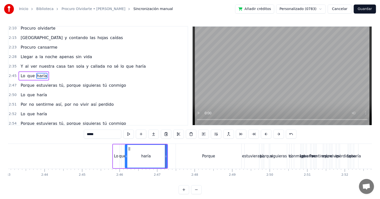
scroll to position [0, 6131]
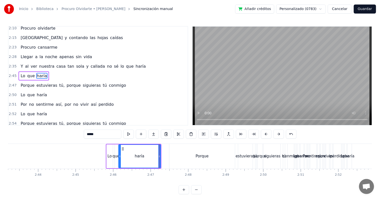
click at [16, 88] on div "2:47 Porque estuvieras tú, porque siguieras tú conmigo" at bounding box center [98, 86] width 179 height 10
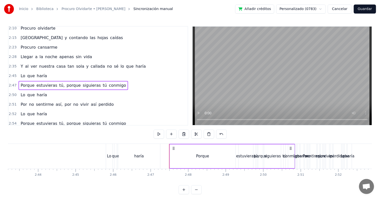
click at [15, 94] on span "2:50" at bounding box center [13, 94] width 8 height 5
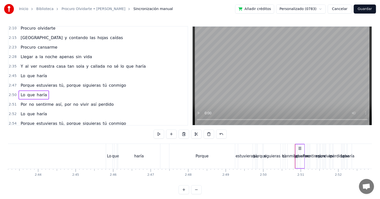
click at [15, 101] on div "2:51 Por no sentirme así, por no vivir así perdido" at bounding box center [98, 105] width 179 height 10
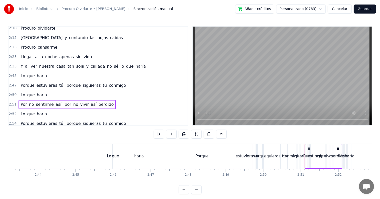
click at [14, 111] on span "2:52" at bounding box center [13, 113] width 8 height 5
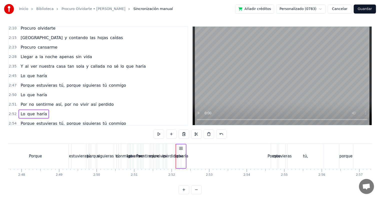
scroll to position [0, 6305]
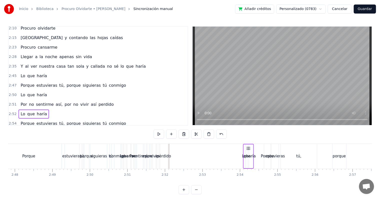
drag, startPoint x: 173, startPoint y: 148, endPoint x: 247, endPoint y: 155, distance: 75.0
click at [247, 155] on div "Lo que haría" at bounding box center [248, 156] width 11 height 25
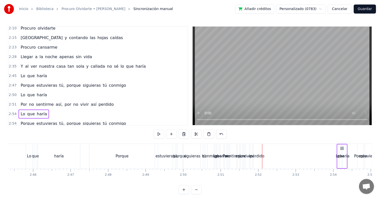
drag, startPoint x: 15, startPoint y: 103, endPoint x: 31, endPoint y: 106, distance: 16.4
click at [14, 103] on span "2:51" at bounding box center [13, 104] width 8 height 5
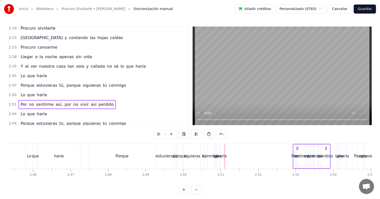
drag, startPoint x: 229, startPoint y: 148, endPoint x: 298, endPoint y: 150, distance: 68.4
click at [298, 150] on div "Por no sentirme así, por no vivir así perdido" at bounding box center [312, 156] width 38 height 25
click at [13, 95] on span "2:50" at bounding box center [13, 94] width 8 height 5
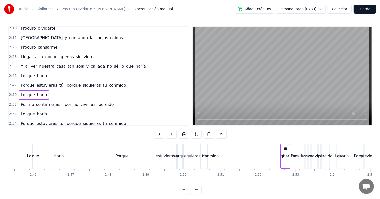
drag, startPoint x: 221, startPoint y: 148, endPoint x: 287, endPoint y: 152, distance: 66.0
click at [287, 152] on div "Lo que haría" at bounding box center [286, 156] width 10 height 25
click at [16, 86] on div "2:47 Porque estuvieras tú, porque siguieras tú conmigo" at bounding box center [98, 86] width 179 height 10
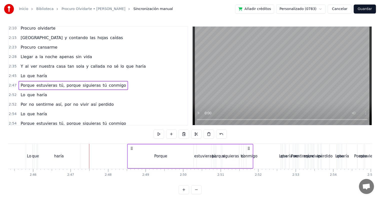
drag, startPoint x: 94, startPoint y: 148, endPoint x: 132, endPoint y: 148, distance: 38.1
click at [132, 148] on icon at bounding box center [132, 148] width 4 height 4
click at [43, 154] on div "haría" at bounding box center [59, 156] width 42 height 25
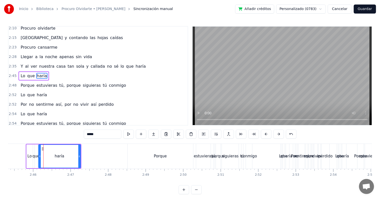
click at [14, 72] on div "2:45 Lo que haría" at bounding box center [98, 76] width 179 height 10
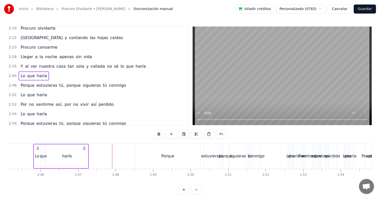
click at [86, 154] on div "haría" at bounding box center [67, 156] width 42 height 24
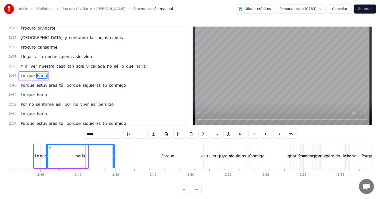
drag, startPoint x: 87, startPoint y: 156, endPoint x: 114, endPoint y: 158, distance: 26.9
click at [114, 158] on icon at bounding box center [114, 156] width 2 height 4
click at [115, 158] on icon at bounding box center [115, 156] width 2 height 4
click at [15, 76] on span "2:45" at bounding box center [13, 75] width 8 height 5
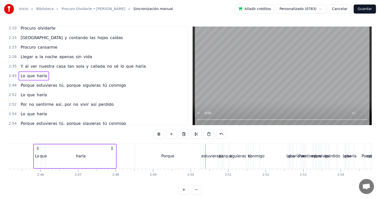
click at [154, 135] on button at bounding box center [159, 133] width 11 height 9
click at [154, 158] on div "Porque" at bounding box center [168, 156] width 66 height 25
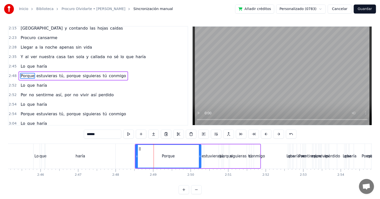
drag, startPoint x: 135, startPoint y: 157, endPoint x: 140, endPoint y: 157, distance: 4.5
click at [140, 157] on div "Porque" at bounding box center [169, 156] width 66 height 24
drag, startPoint x: 136, startPoint y: 156, endPoint x: 153, endPoint y: 156, distance: 17.0
click at [153, 156] on icon at bounding box center [154, 156] width 2 height 4
click at [13, 76] on span "2:48" at bounding box center [13, 75] width 8 height 5
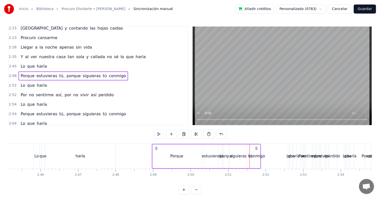
click at [231, 150] on div "siguieras" at bounding box center [238, 156] width 17 height 24
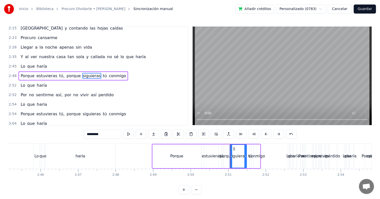
click at [221, 156] on div "porque" at bounding box center [226, 156] width 13 height 6
click at [244, 154] on div "siguieras" at bounding box center [238, 156] width 17 height 6
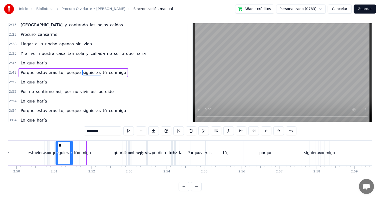
scroll to position [0, 6365]
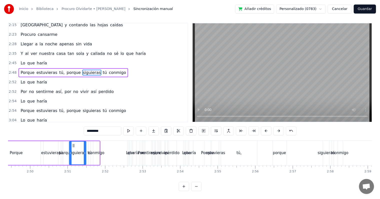
click at [166, 154] on div "así" at bounding box center [167, 153] width 2 height 25
type input "***"
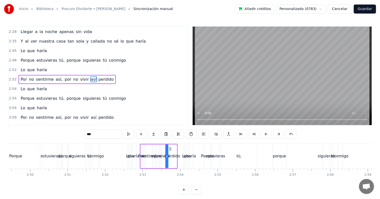
scroll to position [184, 0]
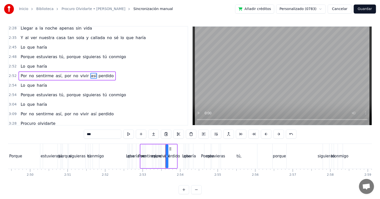
click at [11, 77] on span "2:52" at bounding box center [13, 75] width 8 height 5
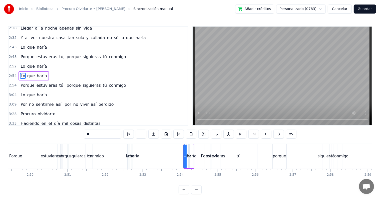
type input "***"
click at [13, 77] on span "2:54" at bounding box center [13, 75] width 8 height 5
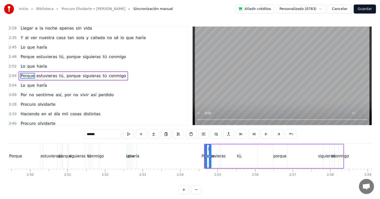
click at [11, 75] on span "2:54" at bounding box center [13, 75] width 8 height 5
click at [10, 59] on span "2:48" at bounding box center [13, 56] width 8 height 5
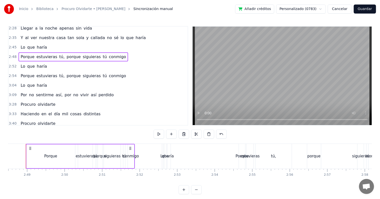
scroll to position [0, 6323]
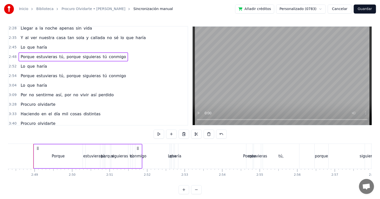
click at [12, 68] on span "2:52" at bounding box center [13, 66] width 8 height 5
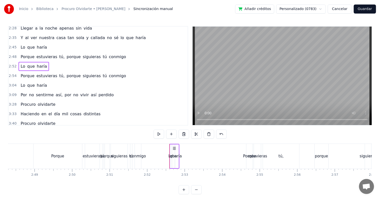
click at [62, 154] on div "Porque" at bounding box center [57, 156] width 13 height 6
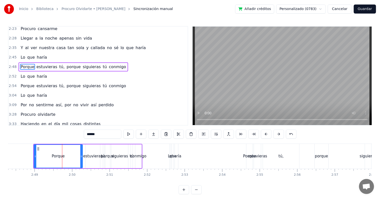
scroll to position [165, 0]
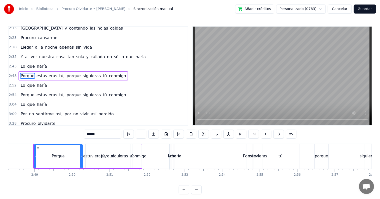
click at [14, 63] on div "2:45 Lo que haría" at bounding box center [98, 67] width 179 height 10
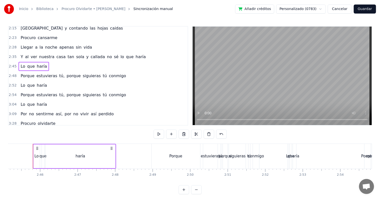
scroll to position [0, 6204]
click at [160, 131] on div at bounding box center [190, 133] width 73 height 9
click at [157, 131] on button at bounding box center [159, 133] width 11 height 9
click at [157, 133] on button at bounding box center [159, 133] width 11 height 9
click at [13, 76] on span "2:48" at bounding box center [13, 75] width 8 height 5
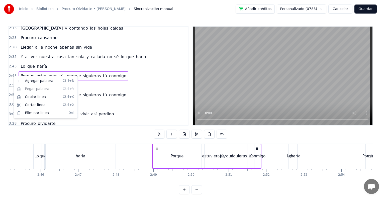
click at [11, 77] on html "Inicio Biblioteca Procuro Olvidarte • Hernaldo Zúñiga Sincronización manual Aña…" at bounding box center [192, 101] width 385 height 202
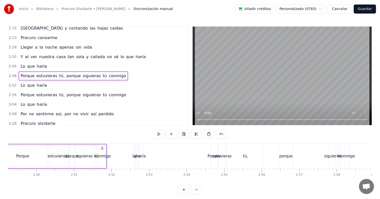
scroll to position [0, 6332]
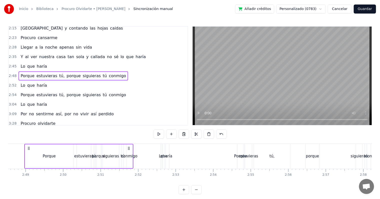
click at [10, 77] on span "2:48" at bounding box center [13, 75] width 8 height 5
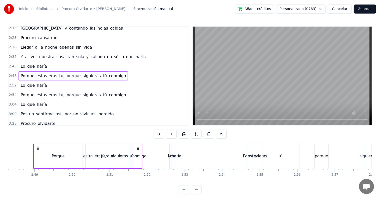
click at [13, 75] on span "2:48" at bounding box center [13, 75] width 8 height 5
click at [13, 95] on span "2:54" at bounding box center [13, 94] width 8 height 5
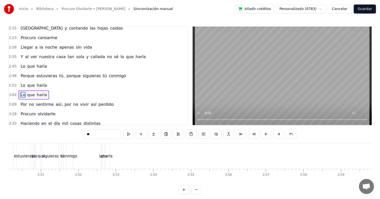
scroll to position [171, 0]
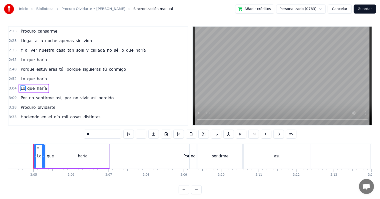
click at [10, 78] on span "2:52" at bounding box center [13, 78] width 8 height 5
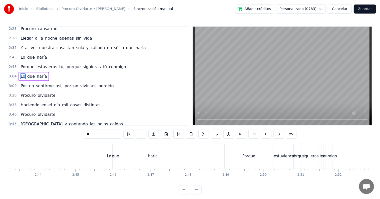
scroll to position [0, 6138]
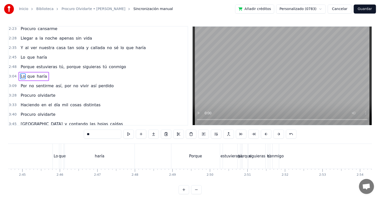
click at [11, 87] on span "3:09" at bounding box center [13, 85] width 8 height 5
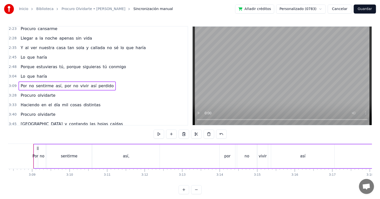
click at [12, 77] on span "3:04" at bounding box center [13, 76] width 8 height 5
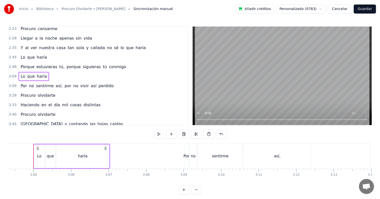
click at [13, 69] on span "2:48" at bounding box center [13, 66] width 8 height 5
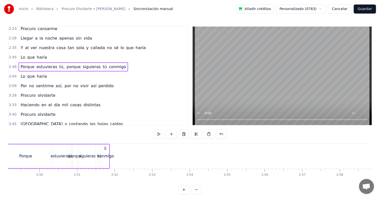
scroll to position [0, 6323]
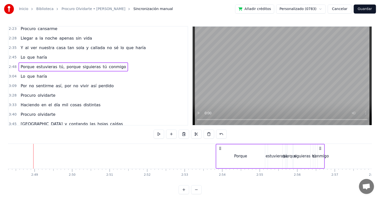
drag, startPoint x: 38, startPoint y: 148, endPoint x: 221, endPoint y: 154, distance: 183.2
click at [221, 153] on div "Porque estuvieras tú, porque siguieras tú conmigo" at bounding box center [270, 156] width 109 height 25
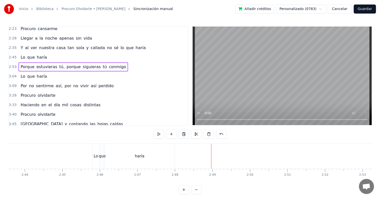
scroll to position [0, 6118]
click at [13, 58] on span "2:45" at bounding box center [13, 57] width 8 height 5
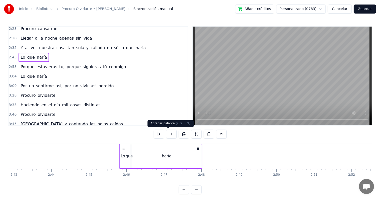
click at [158, 131] on button at bounding box center [159, 133] width 11 height 9
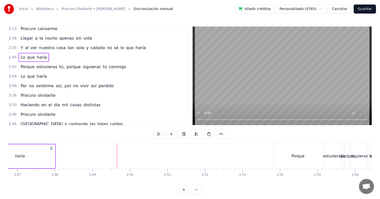
scroll to position [0, 6285]
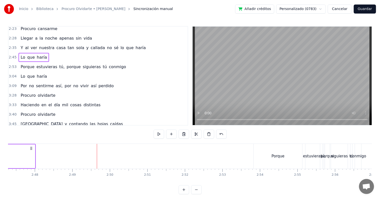
click at [258, 150] on div "Porque" at bounding box center [278, 156] width 49 height 25
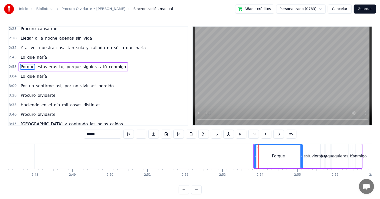
scroll to position [165, 0]
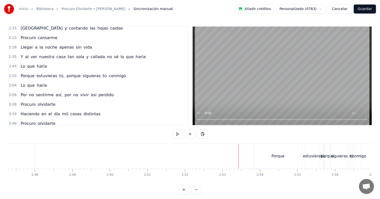
click at [14, 77] on span "2:53" at bounding box center [13, 75] width 8 height 5
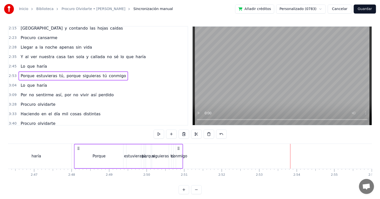
scroll to position [0, 6248]
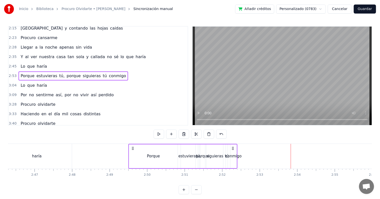
drag, startPoint x: 258, startPoint y: 149, endPoint x: 133, endPoint y: 149, distance: 125.2
click at [133, 149] on icon at bounding box center [133, 148] width 4 height 4
click at [14, 67] on span "2:45" at bounding box center [13, 66] width 8 height 5
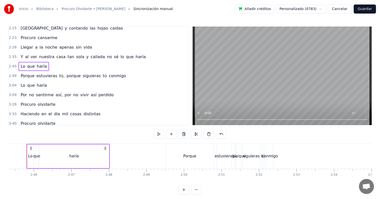
scroll to position [0, 6204]
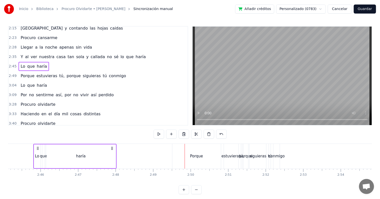
click at [12, 68] on span "2:45" at bounding box center [13, 66] width 8 height 5
click at [175, 147] on div "Porque" at bounding box center [197, 156] width 49 height 25
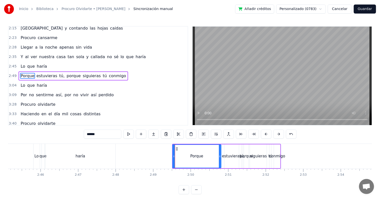
click at [176, 145] on div "Porque" at bounding box center [197, 156] width 48 height 23
click at [16, 76] on div "2:49 Porque estuvieras tú, porque siguieras tú conmigo" at bounding box center [98, 76] width 179 height 10
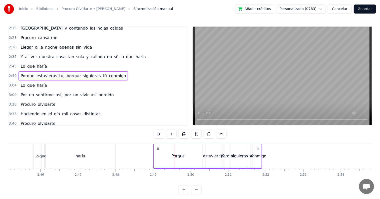
drag, startPoint x: 176, startPoint y: 147, endPoint x: 157, endPoint y: 145, distance: 18.9
click at [157, 145] on div "Porque estuvieras tú, porque siguieras tú conmigo" at bounding box center [207, 156] width 109 height 25
click at [12, 65] on span "2:45" at bounding box center [13, 66] width 8 height 5
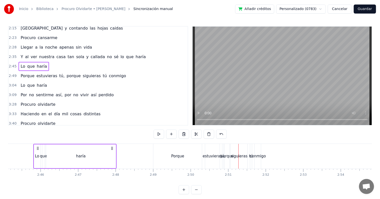
click at [255, 157] on div "conmigo" at bounding box center [258, 156] width 16 height 6
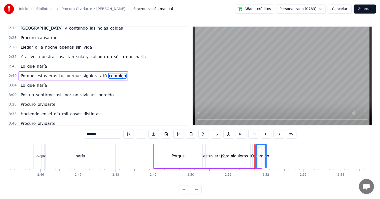
drag, startPoint x: 259, startPoint y: 149, endPoint x: 265, endPoint y: 149, distance: 5.5
click at [265, 149] on div at bounding box center [266, 156] width 2 height 23
drag, startPoint x: 259, startPoint y: 148, endPoint x: 287, endPoint y: 153, distance: 27.4
click at [295, 151] on div "conmigo" at bounding box center [293, 156] width 11 height 23
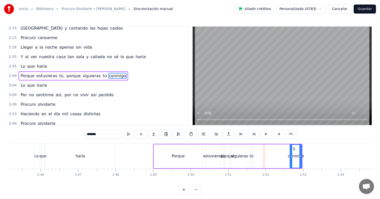
click at [252, 151] on div "tú" at bounding box center [252, 156] width 2 height 24
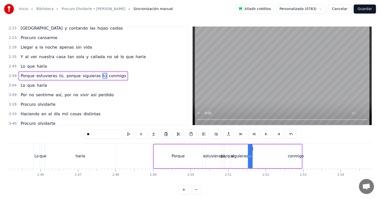
drag, startPoint x: 253, startPoint y: 153, endPoint x: 250, endPoint y: 154, distance: 2.5
click at [250, 154] on div "tú" at bounding box center [251, 156] width 4 height 23
drag, startPoint x: 253, startPoint y: 148, endPoint x: 289, endPoint y: 151, distance: 36.4
click at [289, 151] on div "tú" at bounding box center [287, 156] width 5 height 24
drag, startPoint x: 285, startPoint y: 153, endPoint x: 280, endPoint y: 153, distance: 4.8
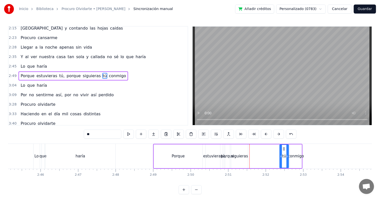
click at [280, 153] on div at bounding box center [281, 156] width 2 height 23
click at [245, 154] on div "siguieras" at bounding box center [239, 156] width 17 height 6
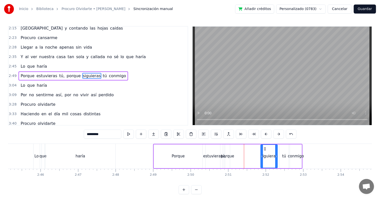
drag, startPoint x: 235, startPoint y: 148, endPoint x: 265, endPoint y: 149, distance: 29.6
click at [265, 149] on icon at bounding box center [265, 149] width 4 height 4
click at [229, 151] on div "porque" at bounding box center [227, 156] width 5 height 24
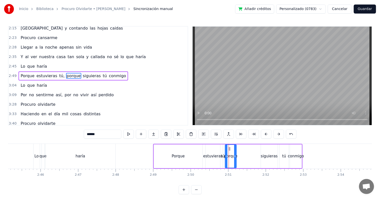
drag, startPoint x: 229, startPoint y: 149, endPoint x: 236, endPoint y: 149, distance: 7.0
click at [236, 149] on div at bounding box center [235, 156] width 2 height 23
drag, startPoint x: 230, startPoint y: 148, endPoint x: 250, endPoint y: 150, distance: 19.6
click at [250, 150] on icon at bounding box center [249, 149] width 4 height 4
click at [217, 151] on div "estuvieras" at bounding box center [213, 156] width 15 height 24
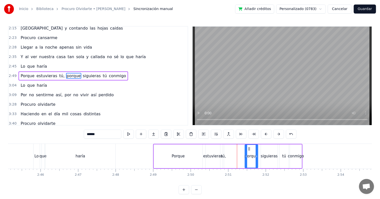
type input "**********"
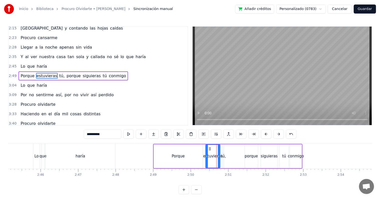
click at [224, 151] on div "Porque estuvieras tú, porque siguieras tú conmigo" at bounding box center [228, 156] width 150 height 25
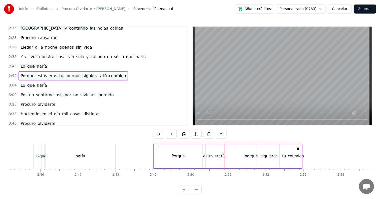
click at [224, 150] on div "tú," at bounding box center [223, 156] width 1 height 24
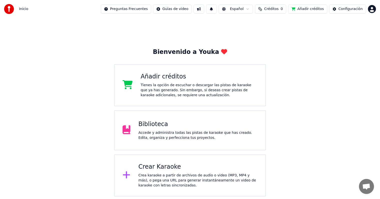
click at [172, 129] on div "Biblioteca Accede y administra todas las pistas de karaoke que has creado. Edit…" at bounding box center [198, 130] width 119 height 20
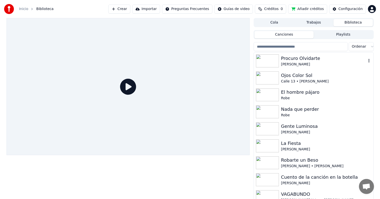
click at [300, 60] on div "Procuro Olvidarte" at bounding box center [323, 58] width 85 height 7
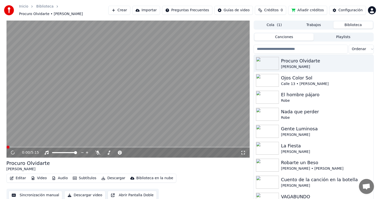
click at [16, 179] on button "Editar" at bounding box center [18, 178] width 20 height 7
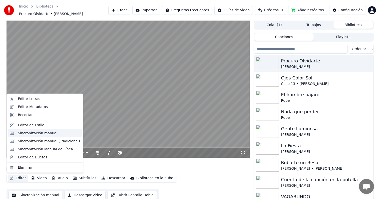
click at [52, 134] on div "Sincronización manual" at bounding box center [38, 133] width 40 height 5
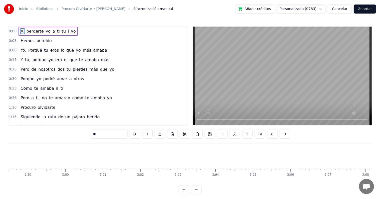
scroll to position [0, 6525]
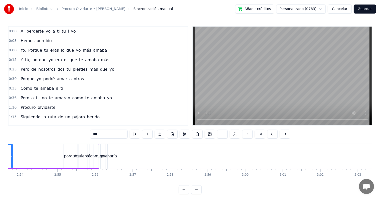
scroll to position [0, 6418]
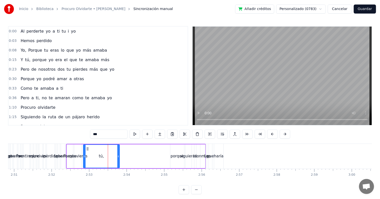
type input "***"
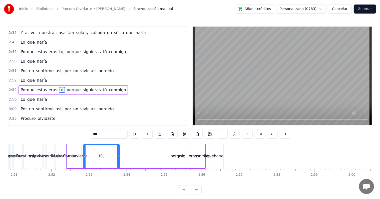
scroll to position [203, 0]
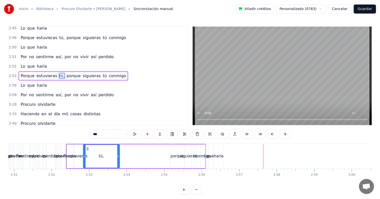
click at [354, 11] on div "Personalizado (0783) Cancelar Guardar" at bounding box center [327, 9] width 100 height 9
click at [352, 12] on button "Cancelar" at bounding box center [340, 9] width 24 height 9
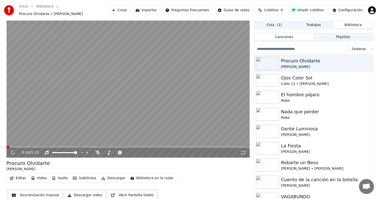
click at [19, 177] on button "Editar" at bounding box center [18, 178] width 20 height 7
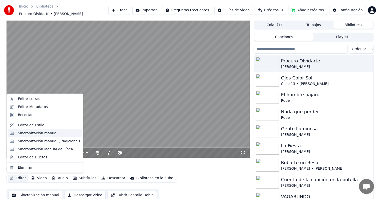
click at [35, 136] on div "Sincronización manual" at bounding box center [45, 133] width 74 height 8
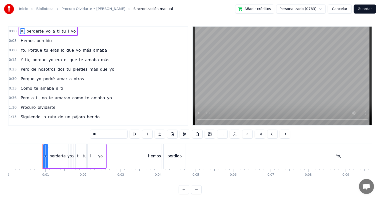
click at [337, 10] on button "Cancelar" at bounding box center [340, 9] width 24 height 9
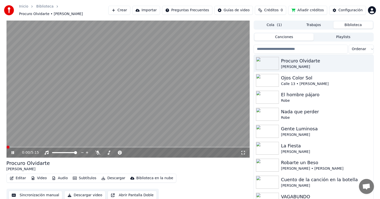
click at [13, 153] on icon at bounding box center [13, 152] width 3 height 3
click at [11, 151] on icon at bounding box center [17, 153] width 12 height 4
click at [23, 180] on button "Editar" at bounding box center [18, 178] width 20 height 7
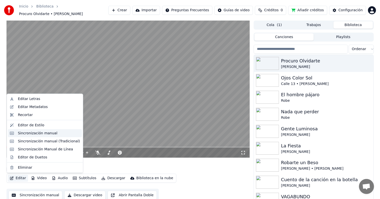
click at [23, 135] on div "Sincronización manual" at bounding box center [38, 133] width 40 height 5
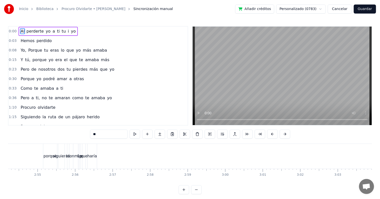
scroll to position [0, 6398]
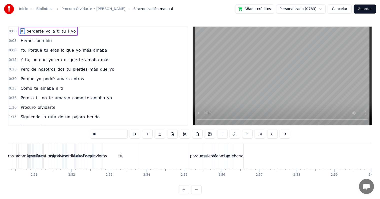
click at [189, 149] on div "Porque estuvieras tú, porque siguieras tú conmigo" at bounding box center [156, 156] width 140 height 25
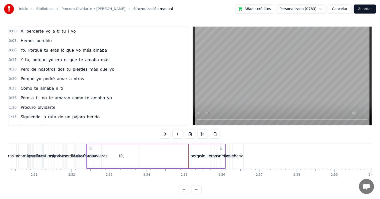
click at [191, 152] on div "porque" at bounding box center [198, 156] width 14 height 24
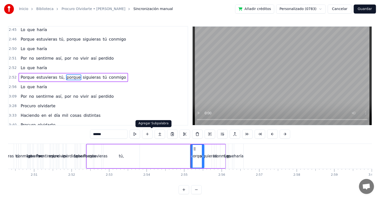
scroll to position [203, 0]
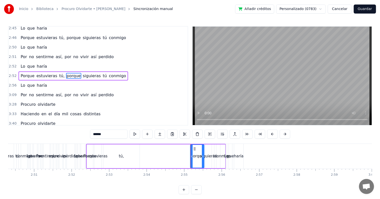
click at [14, 86] on span "2:56" at bounding box center [13, 85] width 8 height 5
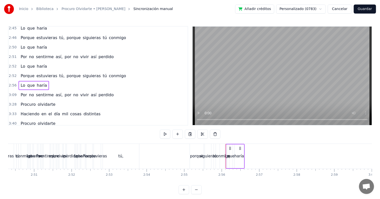
click at [14, 92] on div "3:09 Por no sentirme así, por no vivir así perdido" at bounding box center [98, 95] width 179 height 10
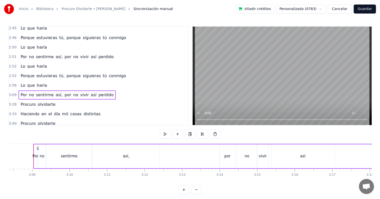
click at [14, 85] on span "2:56" at bounding box center [13, 85] width 8 height 5
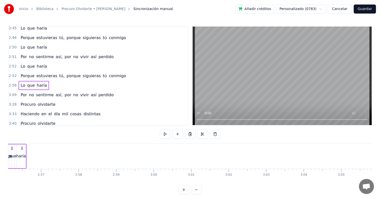
scroll to position [0, 6591]
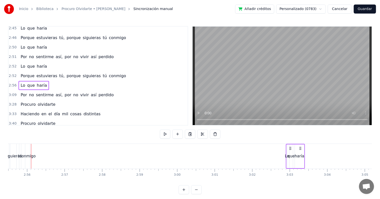
drag, startPoint x: 38, startPoint y: 149, endPoint x: 311, endPoint y: 152, distance: 272.5
click at [305, 152] on div "Lo que haría" at bounding box center [295, 156] width 19 height 25
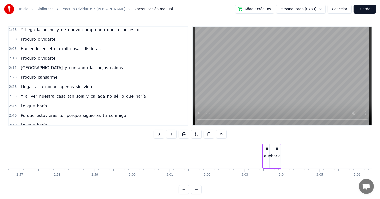
scroll to position [150, 0]
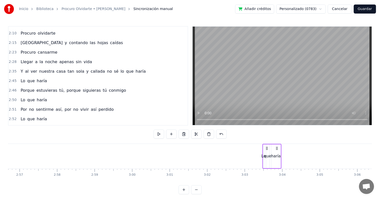
click at [11, 82] on span "2:45" at bounding box center [13, 80] width 8 height 5
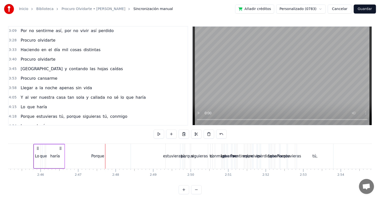
scroll to position [276, 0]
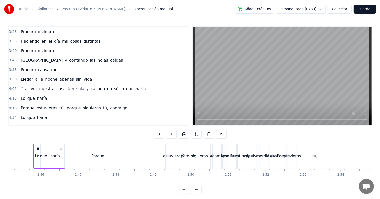
click at [14, 99] on span "4:15" at bounding box center [13, 98] width 8 height 5
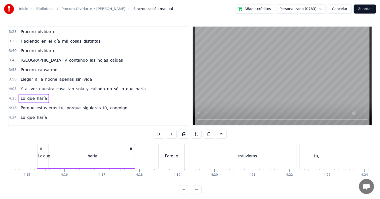
scroll to position [0, 9565]
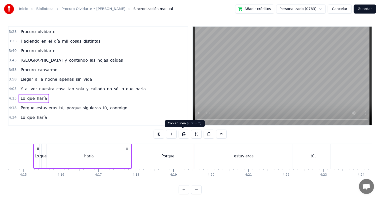
click at [186, 133] on button at bounding box center [184, 133] width 11 height 9
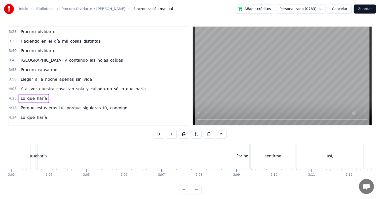
scroll to position [0, 6779]
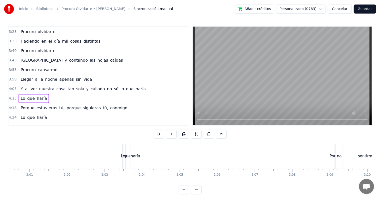
click at [129, 152] on div "que" at bounding box center [127, 156] width 4 height 25
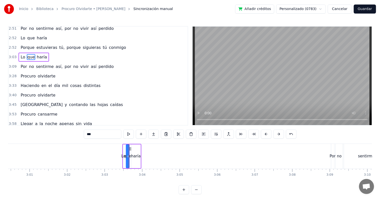
scroll to position [212, 0]
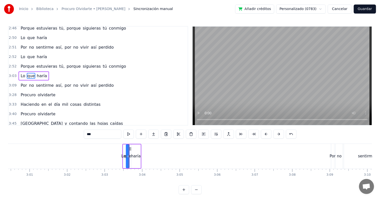
click at [11, 74] on span "3:03" at bounding box center [13, 75] width 8 height 5
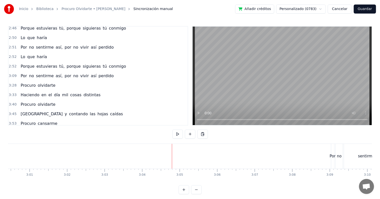
click at [204, 135] on button at bounding box center [203, 133] width 11 height 9
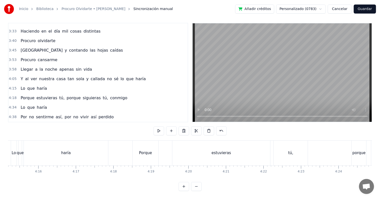
scroll to position [8, 0]
click at [13, 95] on span "4:18" at bounding box center [13, 97] width 8 height 5
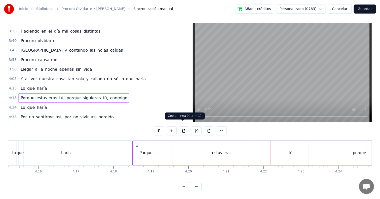
click at [186, 126] on button at bounding box center [184, 130] width 11 height 9
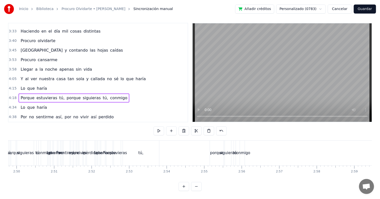
scroll to position [0, 6365]
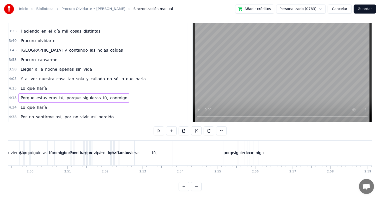
click at [230, 151] on div "porque" at bounding box center [230, 153] width 13 height 6
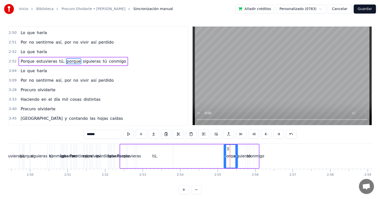
scroll to position [203, 0]
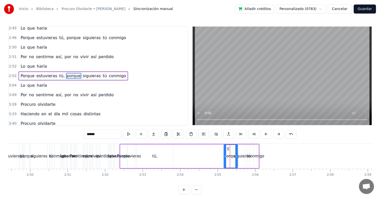
click at [13, 76] on span "2:52" at bounding box center [13, 75] width 8 height 5
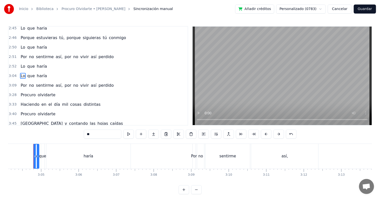
click at [13, 57] on span "2:51" at bounding box center [13, 56] width 8 height 5
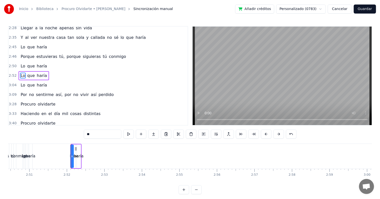
scroll to position [184, 0]
click at [11, 67] on span "2:50" at bounding box center [13, 66] width 8 height 5
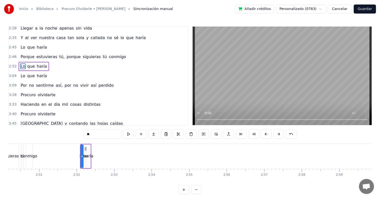
scroll to position [174, 0]
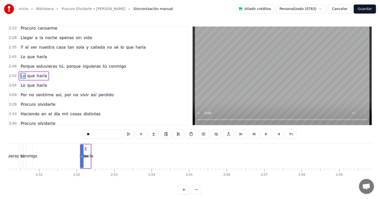
click at [13, 74] on span "2:52" at bounding box center [13, 75] width 8 height 5
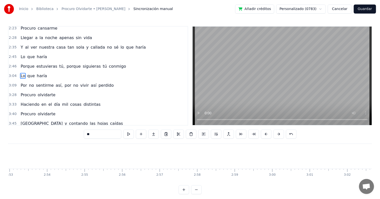
click at [12, 68] on span "2:46" at bounding box center [13, 66] width 8 height 5
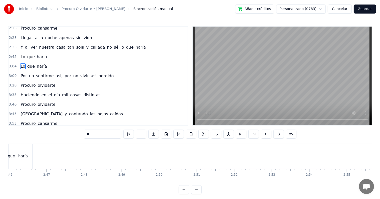
scroll to position [170, 0]
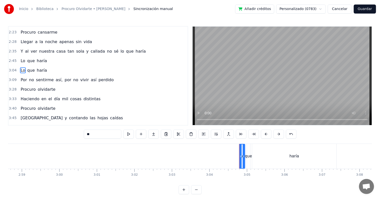
click at [14, 61] on span "2:45" at bounding box center [13, 60] width 8 height 5
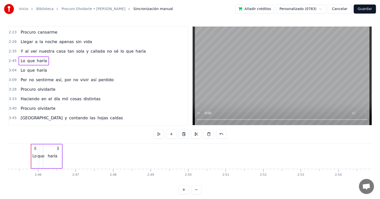
scroll to position [0, 6204]
click at [64, 155] on div "haría" at bounding box center [55, 156] width 18 height 24
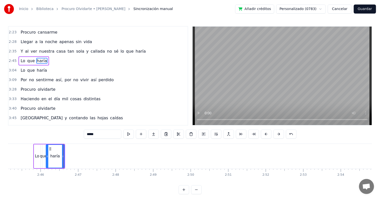
scroll to position [155, 0]
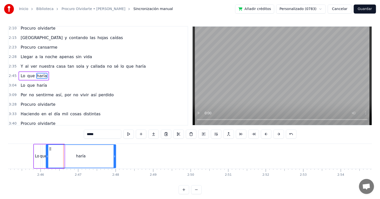
drag, startPoint x: 64, startPoint y: 155, endPoint x: 115, endPoint y: 154, distance: 51.6
click at [115, 154] on div "haría" at bounding box center [81, 156] width 70 height 24
click at [38, 153] on div "Lo" at bounding box center [37, 156] width 6 height 24
type input "**"
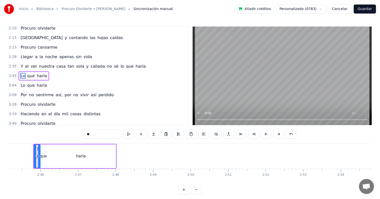
click at [11, 74] on span "2:45" at bounding box center [13, 75] width 8 height 5
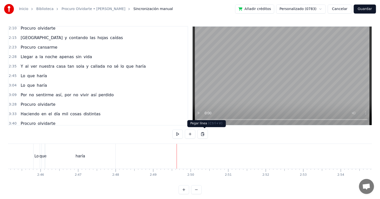
click at [202, 134] on button at bounding box center [203, 133] width 11 height 9
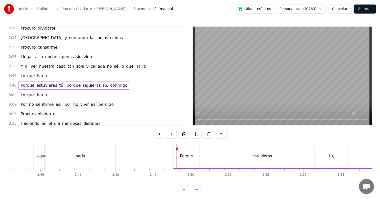
drag, startPoint x: 181, startPoint y: 148, endPoint x: 178, endPoint y: 149, distance: 3.0
click at [178, 149] on icon at bounding box center [178, 148] width 4 height 4
drag, startPoint x: 178, startPoint y: 149, endPoint x: 158, endPoint y: 149, distance: 20.3
click at [158, 149] on icon at bounding box center [157, 148] width 4 height 4
click at [55, 153] on div "haría" at bounding box center [81, 156] width 70 height 25
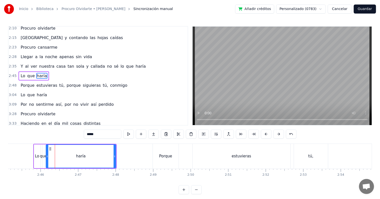
click at [10, 77] on span "2:45" at bounding box center [13, 75] width 8 height 5
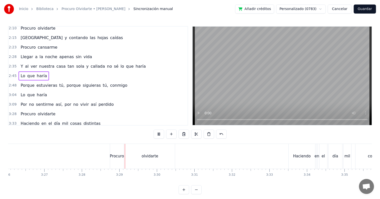
scroll to position [0, 7811]
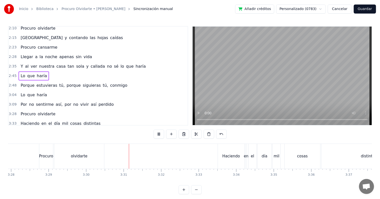
click at [371, 11] on button "Guardar" at bounding box center [365, 9] width 22 height 9
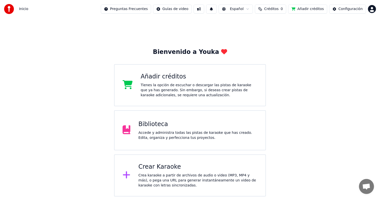
click at [204, 125] on div "Biblioteca" at bounding box center [198, 124] width 119 height 8
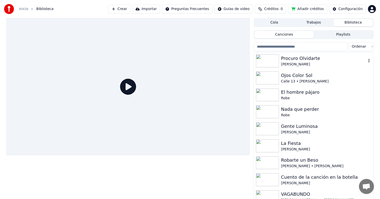
click at [290, 65] on div "[PERSON_NAME]" at bounding box center [323, 64] width 85 height 5
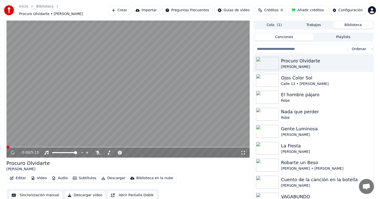
click at [18, 178] on button "Editar" at bounding box center [18, 178] width 20 height 7
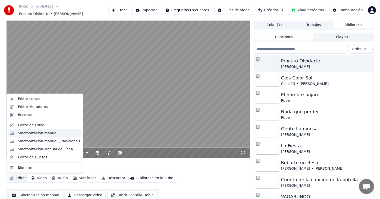
click at [42, 135] on div "Sincronización manual" at bounding box center [38, 133] width 40 height 5
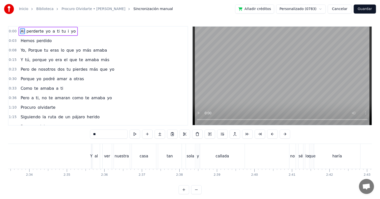
scroll to position [0, 5751]
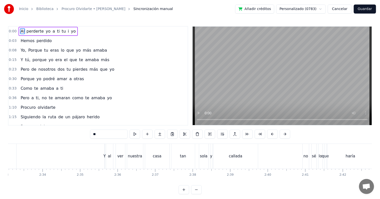
click at [339, 8] on button "Cancelar" at bounding box center [340, 9] width 24 height 9
